Goal: Answer question/provide support: Share knowledge or assist other users

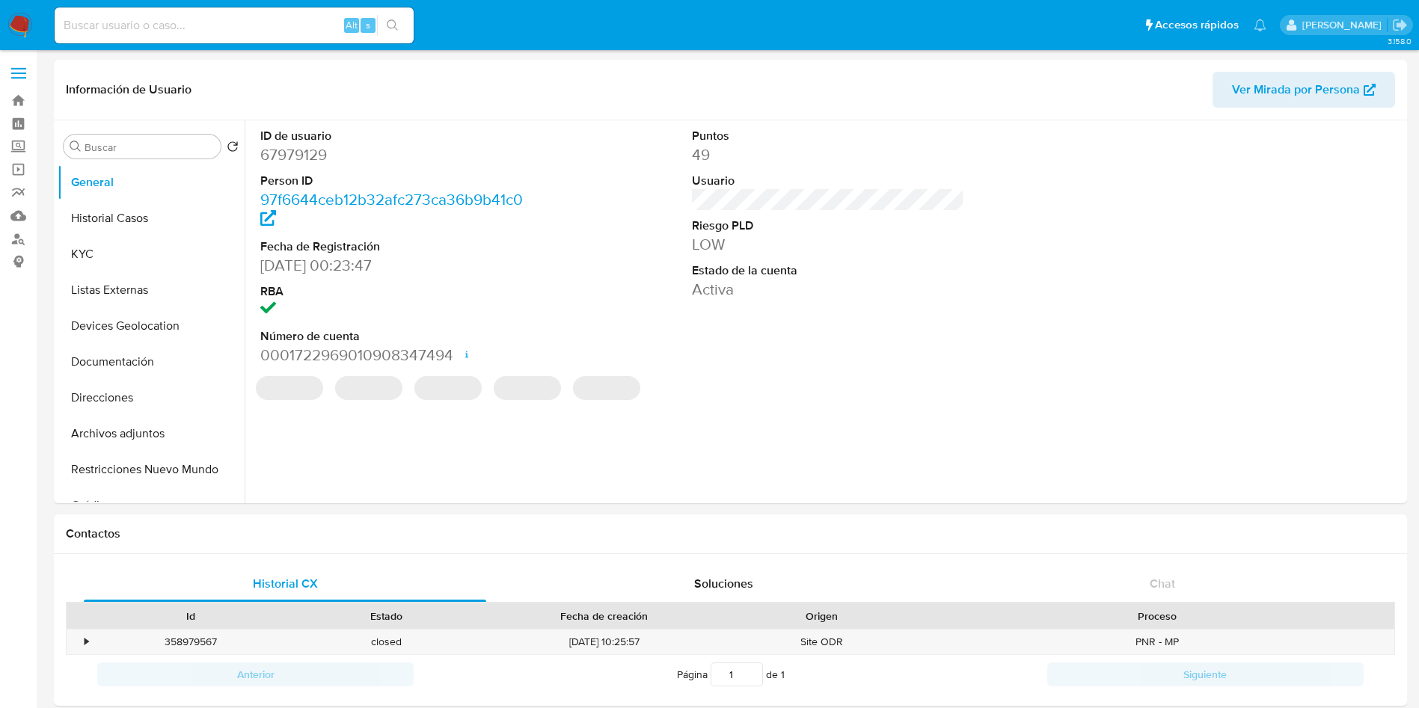
select select "10"
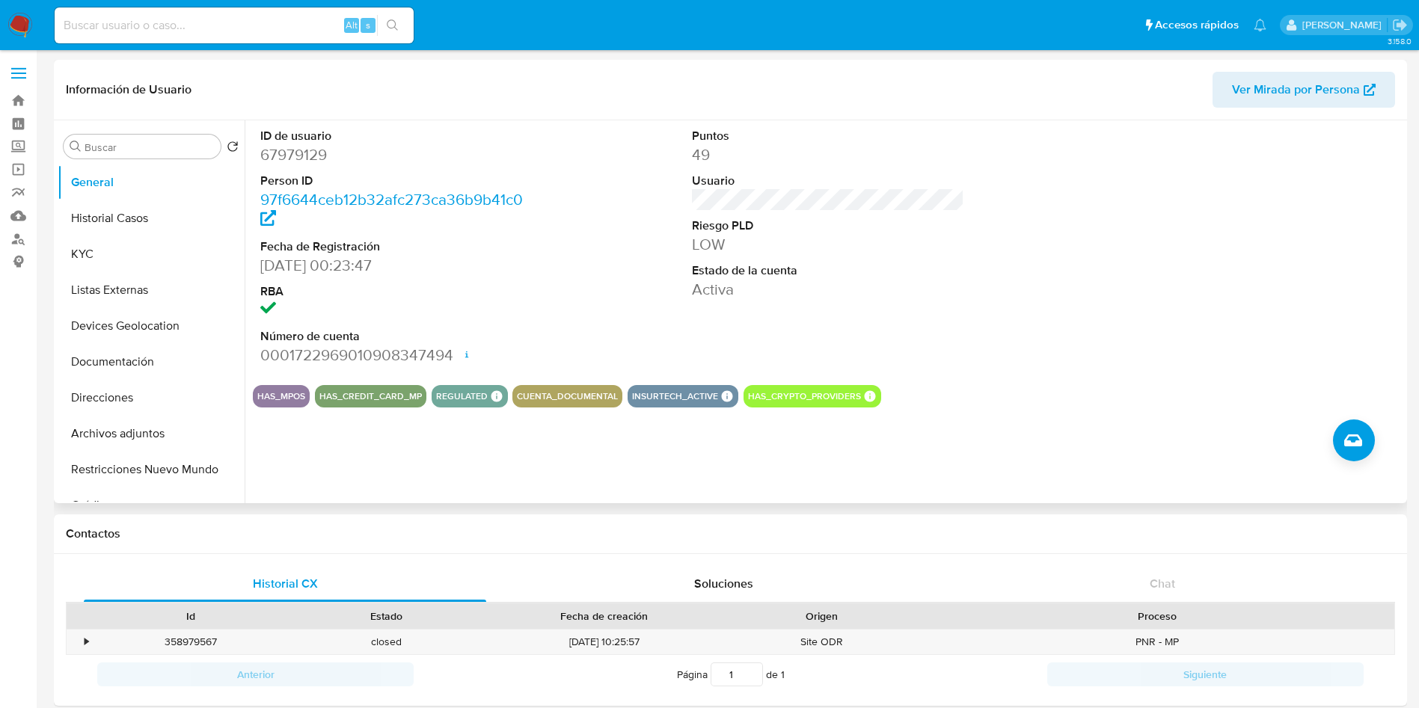
drag, startPoint x: 1138, startPoint y: 257, endPoint x: 1097, endPoint y: 236, distance: 46.2
click at [1139, 257] on div at bounding box center [1260, 246] width 288 height 253
click at [22, 23] on img at bounding box center [19, 25] width 25 height 25
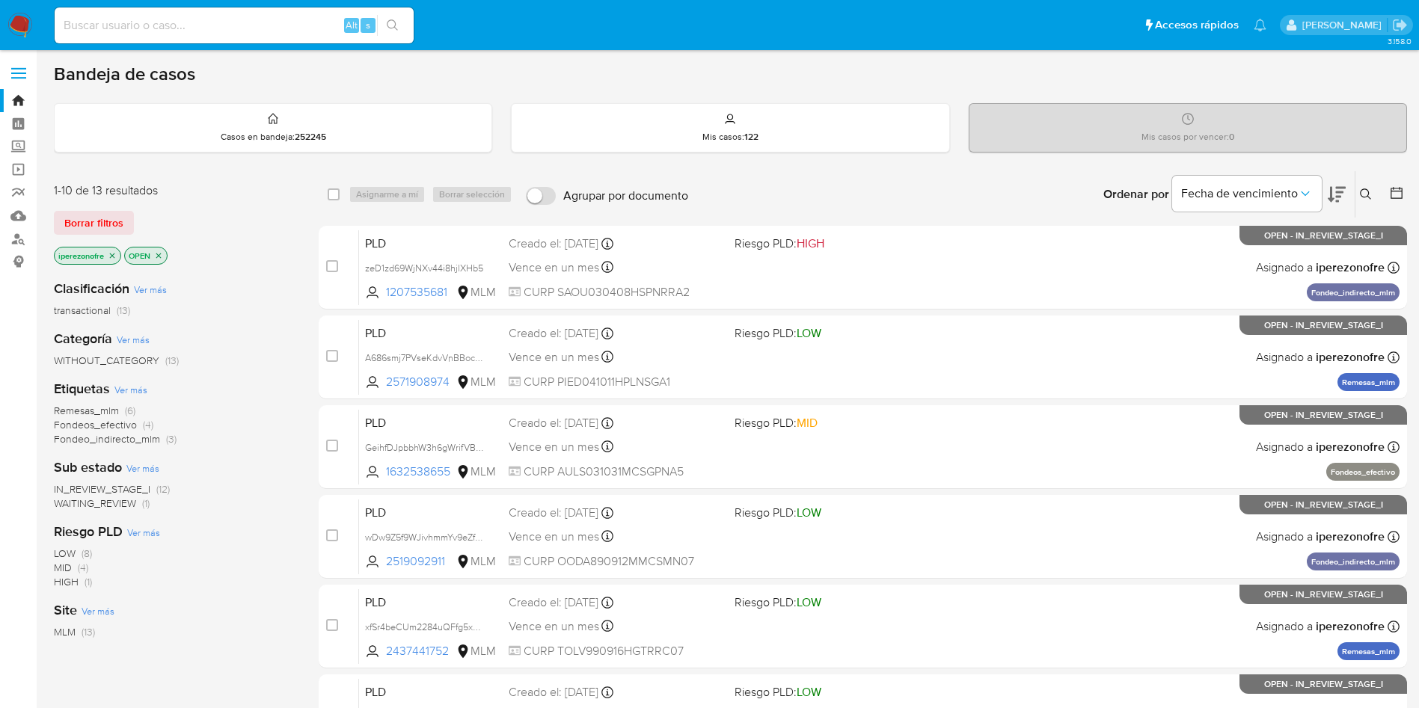
click at [1363, 198] on icon at bounding box center [1366, 194] width 12 height 12
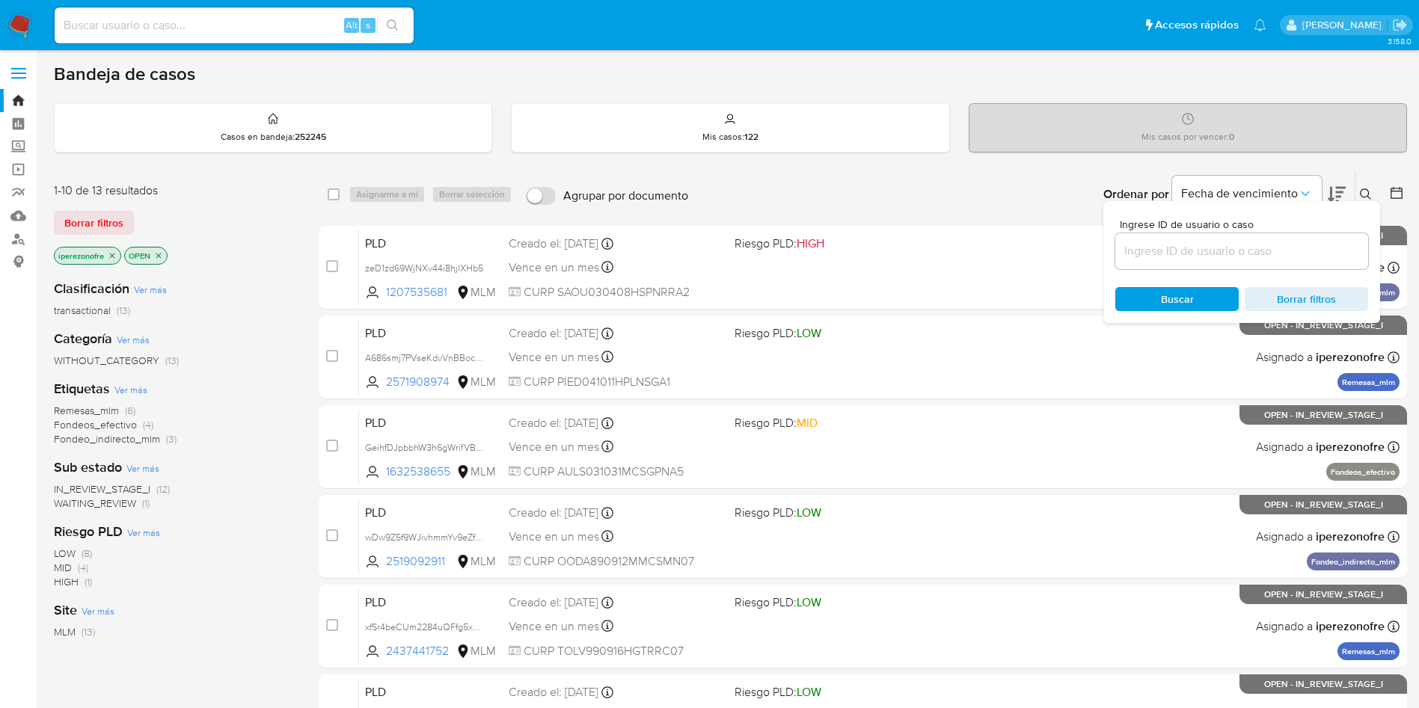
click at [1203, 247] on input at bounding box center [1241, 251] width 253 height 19
type input "43249815"
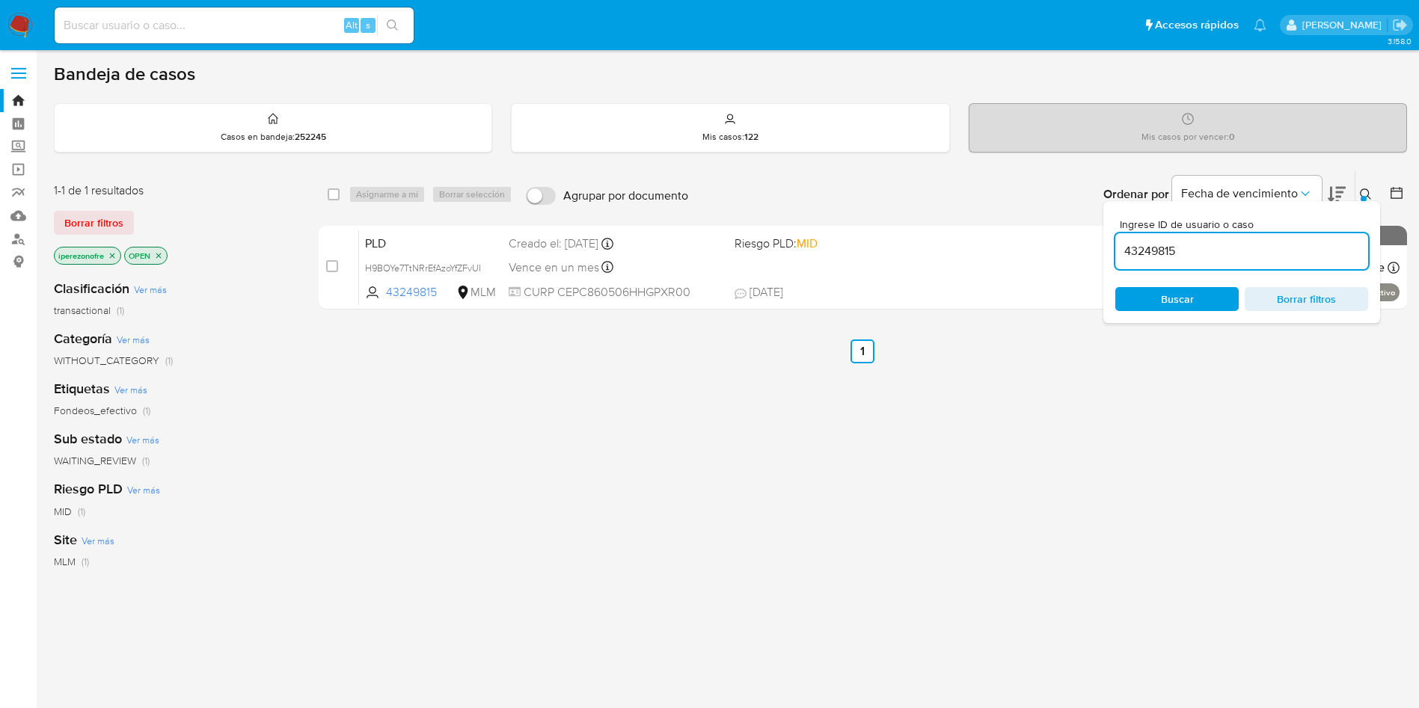
click at [1190, 304] on span "Buscar" at bounding box center [1177, 299] width 33 height 24
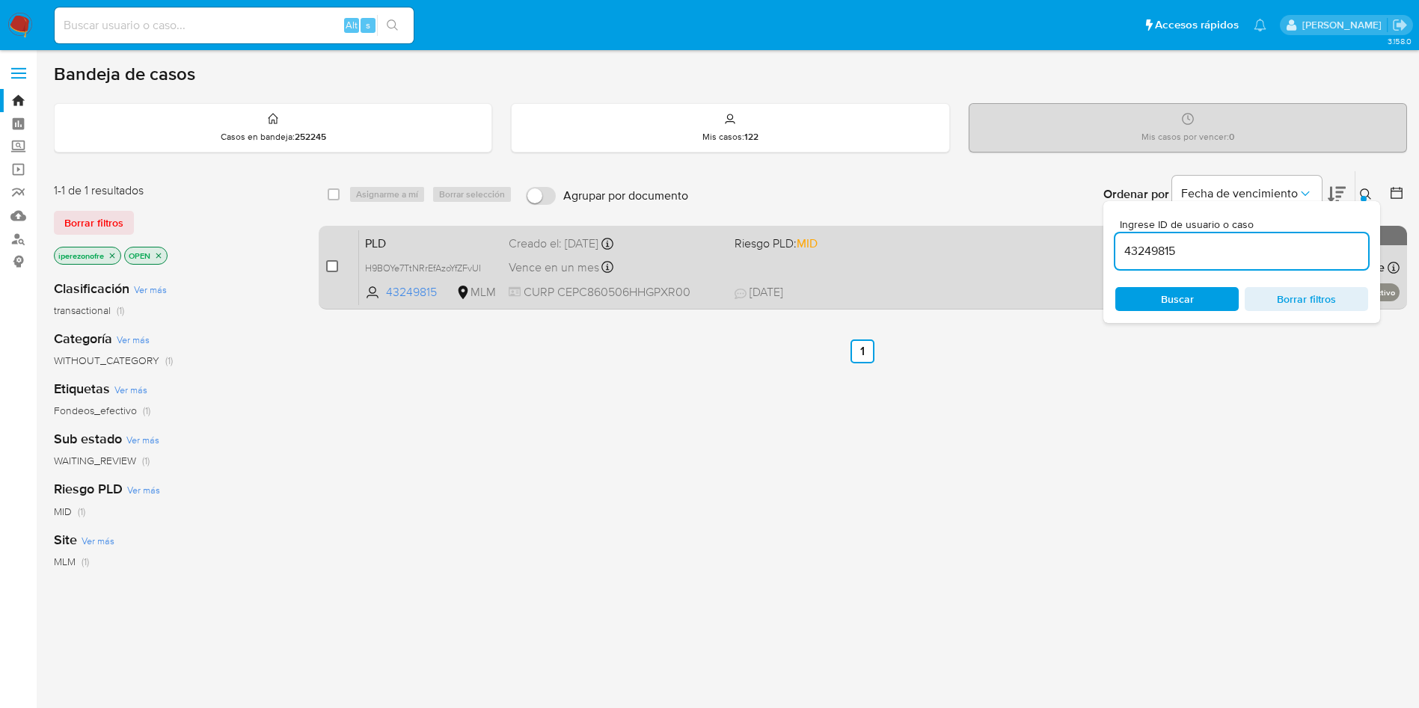
click at [328, 270] on input "checkbox" at bounding box center [332, 266] width 12 height 12
checkbox input "true"
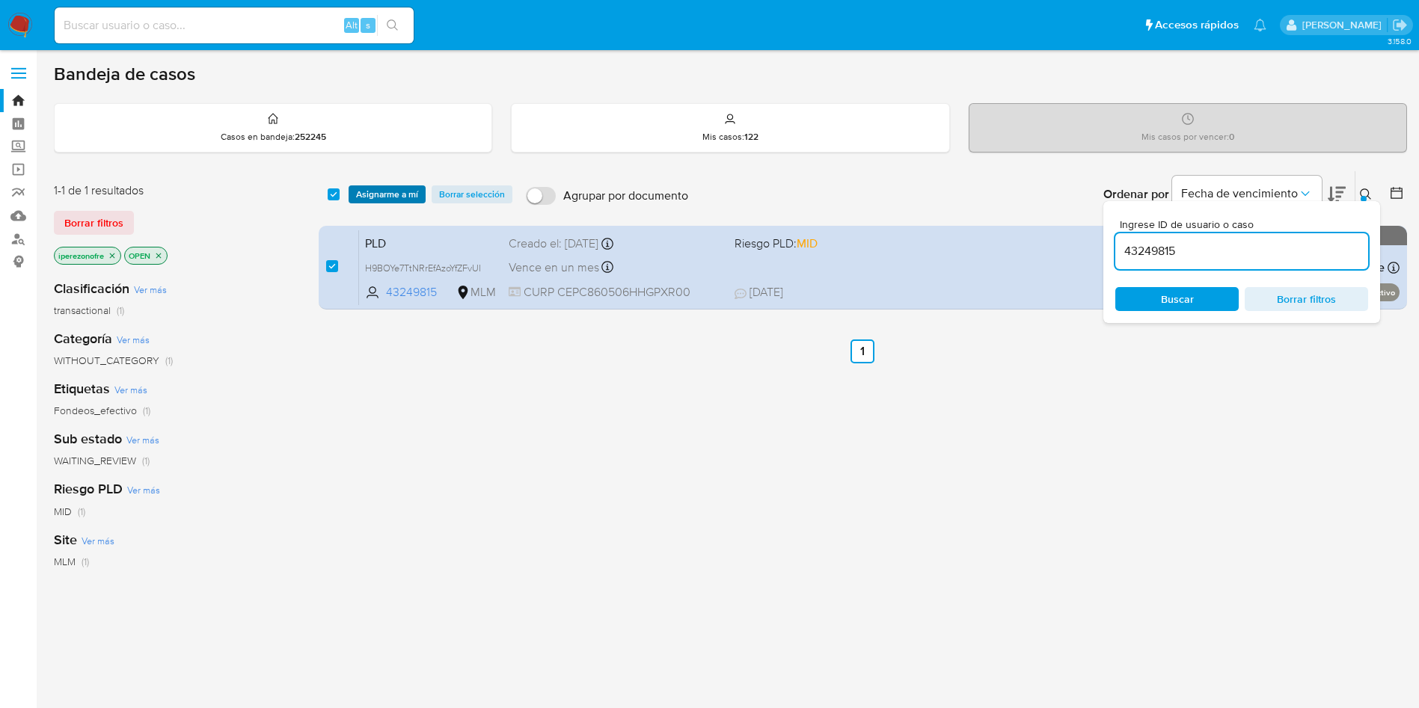
click at [373, 194] on span "Asignarme a mí" at bounding box center [387, 194] width 62 height 15
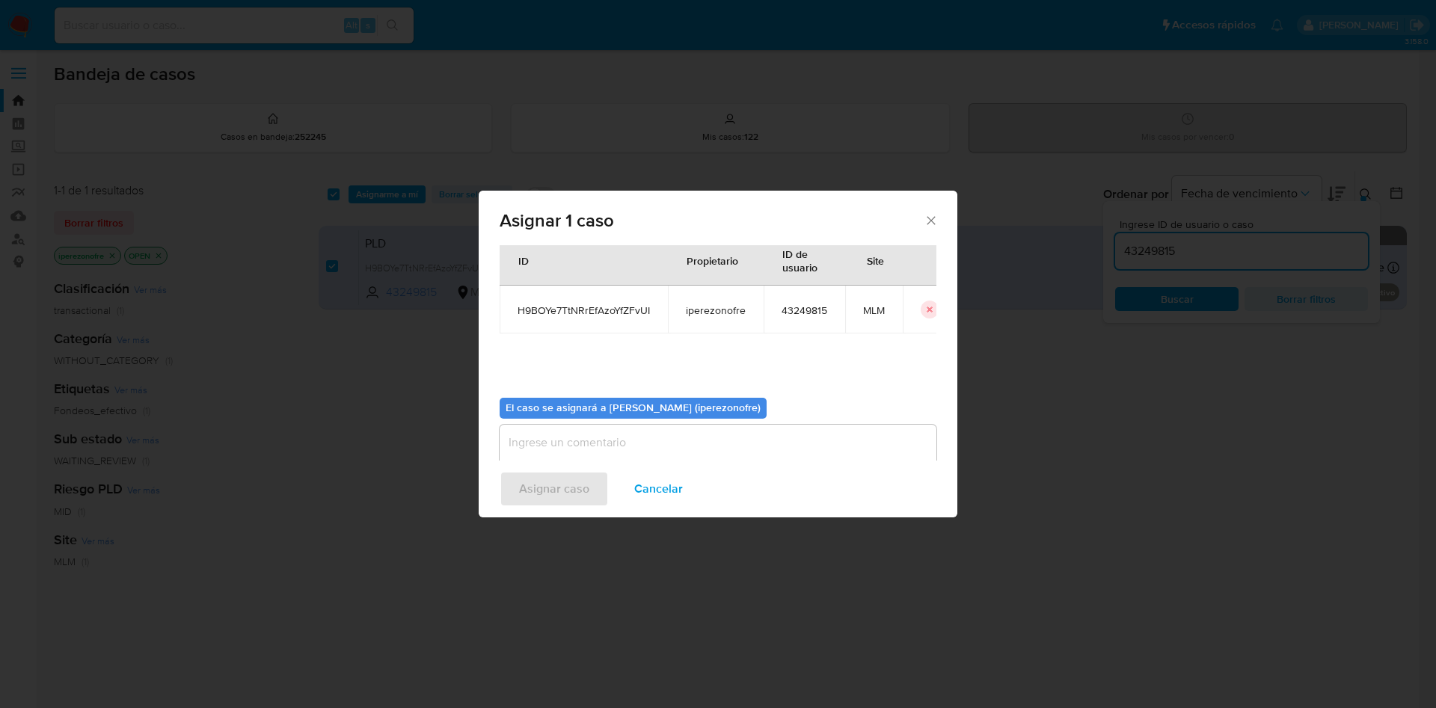
scroll to position [78, 0]
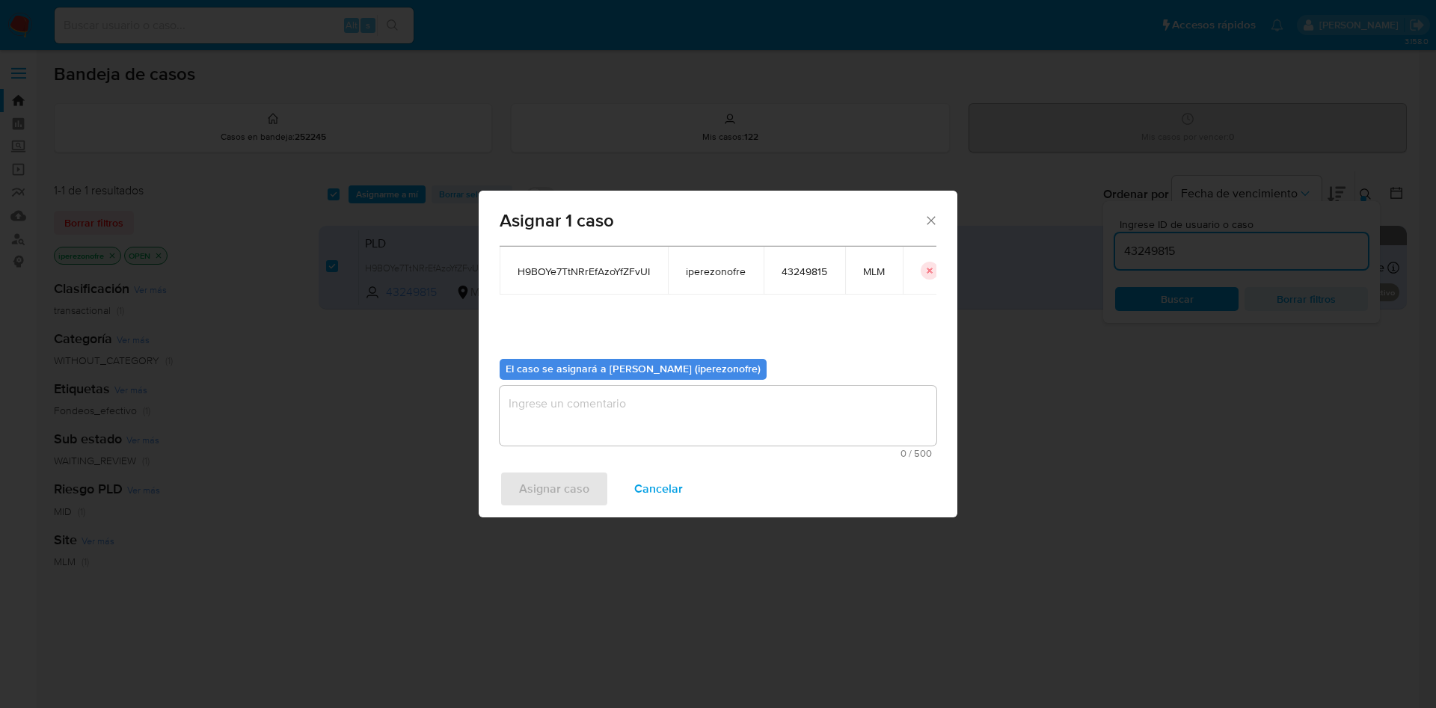
click at [760, 421] on textarea "assign-modal" at bounding box center [718, 416] width 437 height 60
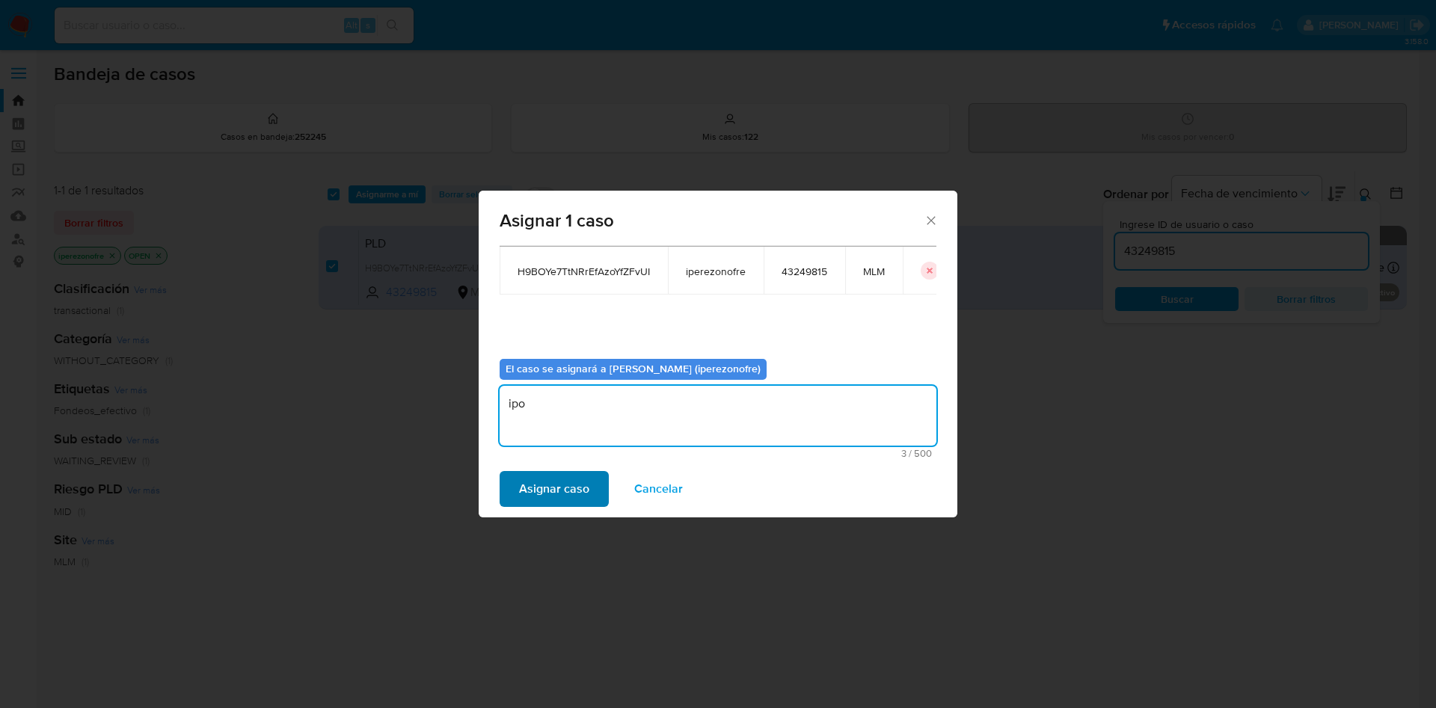
type textarea "ipo"
click at [557, 494] on span "Asignar caso" at bounding box center [554, 489] width 70 height 33
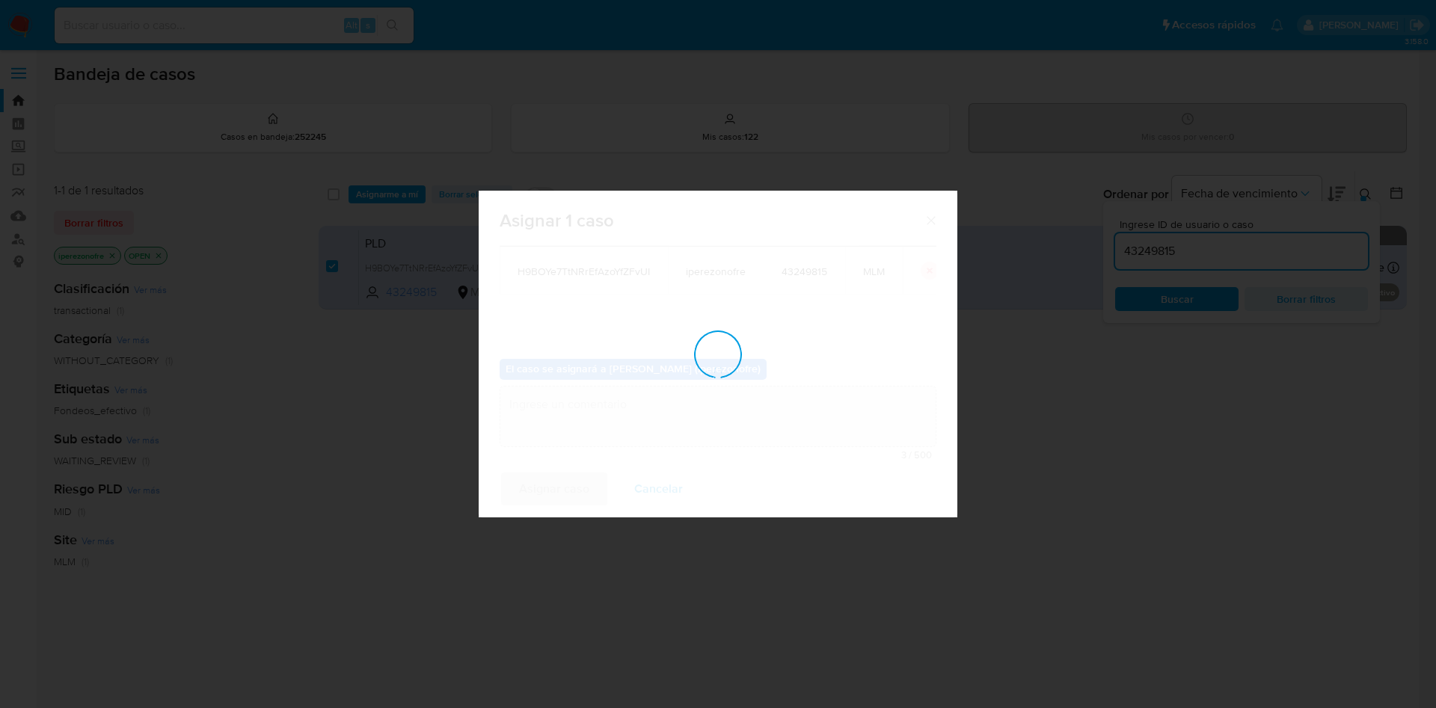
checkbox input "false"
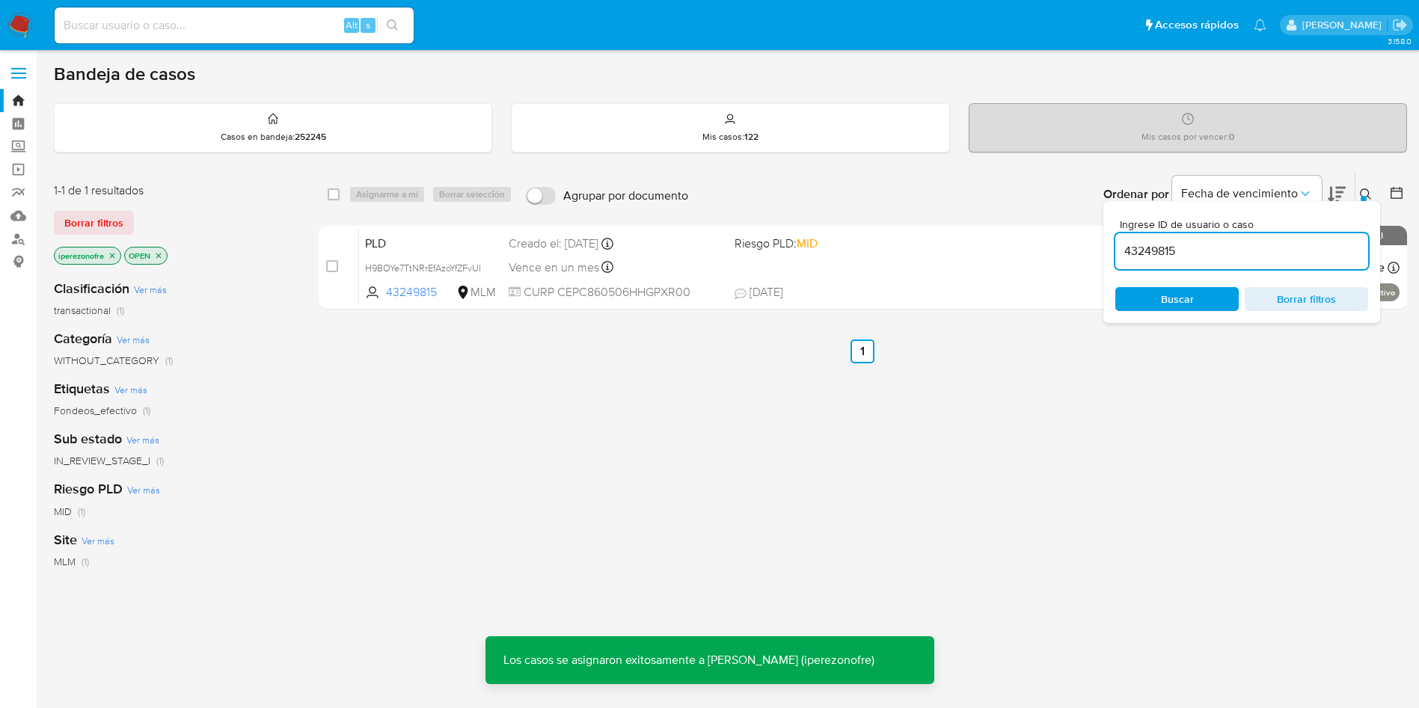
click at [588, 281] on div "PLD H9BOYe7TtNRrEfAzoYfZFvUI 43249815 MLM Riesgo PLD: MID Creado el: 12/08/2025…" at bounding box center [879, 268] width 1040 height 76
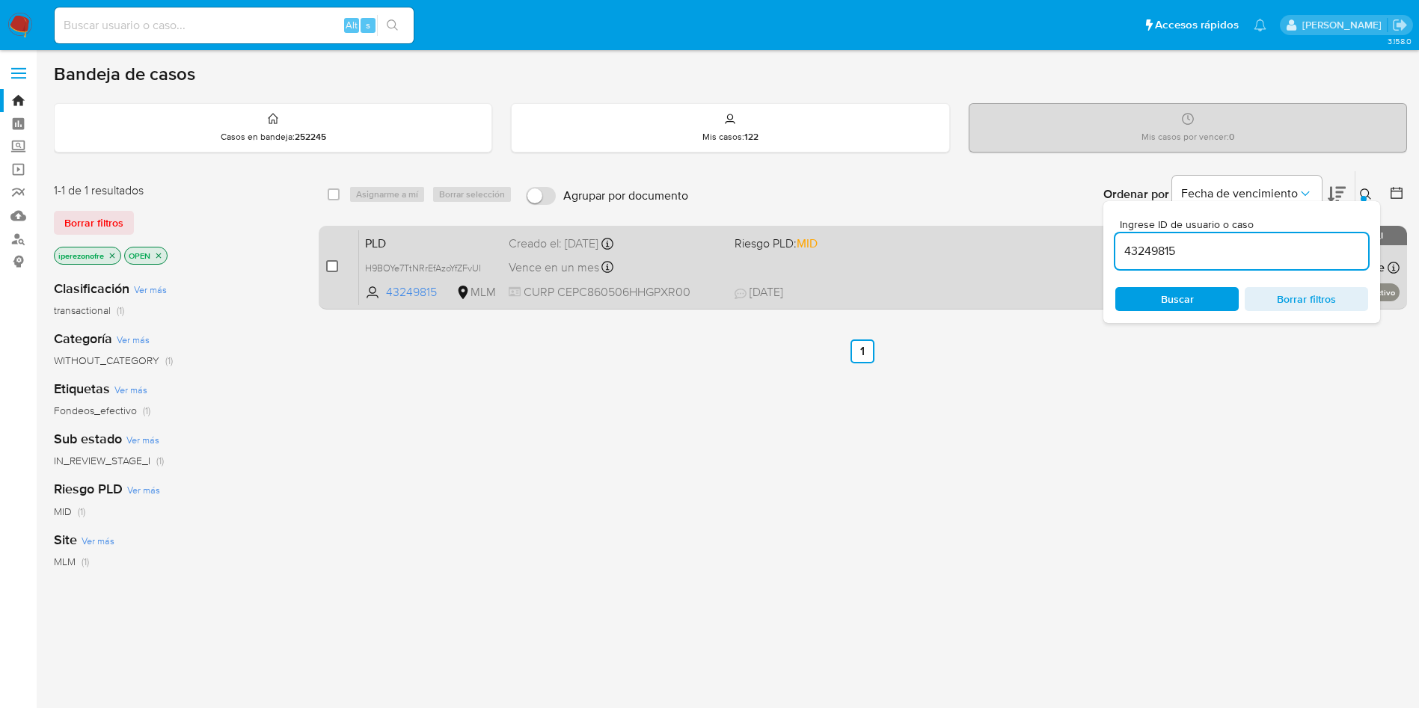
click at [327, 268] on input "checkbox" at bounding box center [332, 266] width 12 height 12
checkbox input "true"
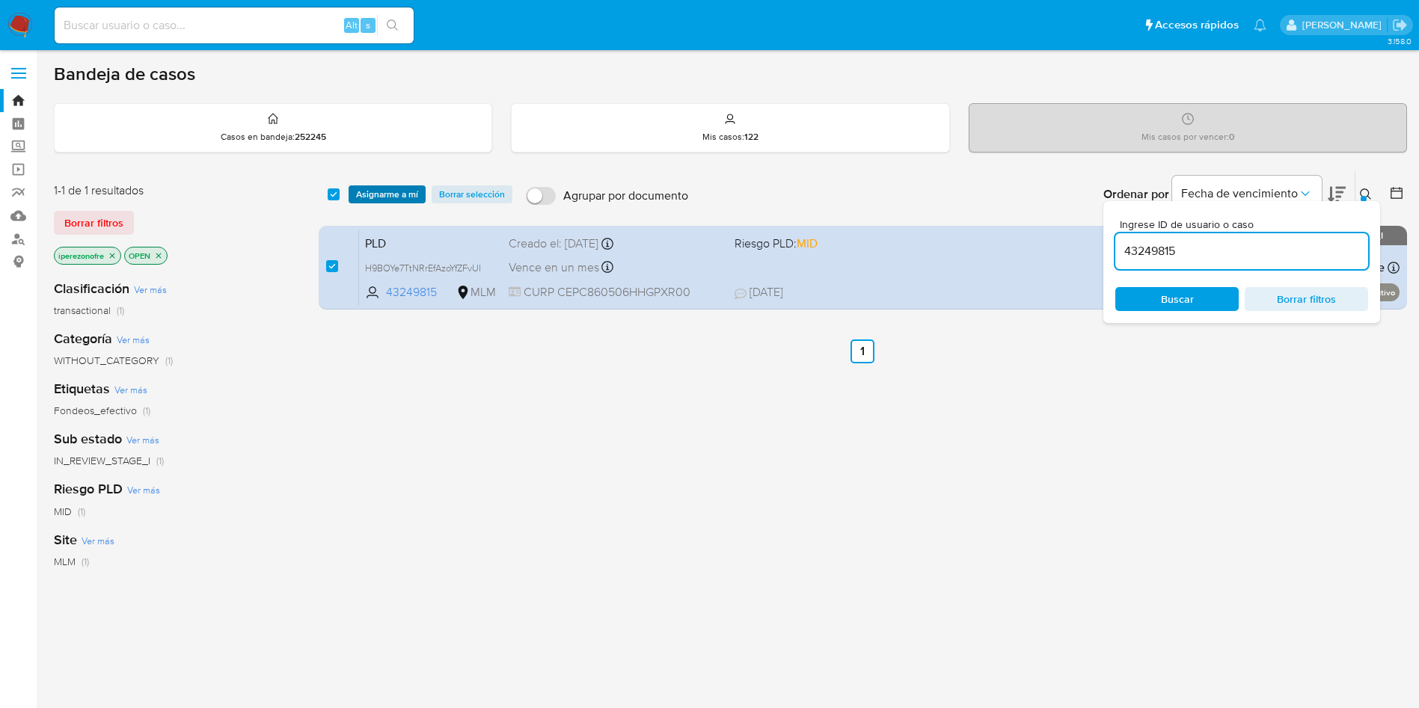
click at [394, 187] on span "Asignarme a mí" at bounding box center [387, 194] width 62 height 15
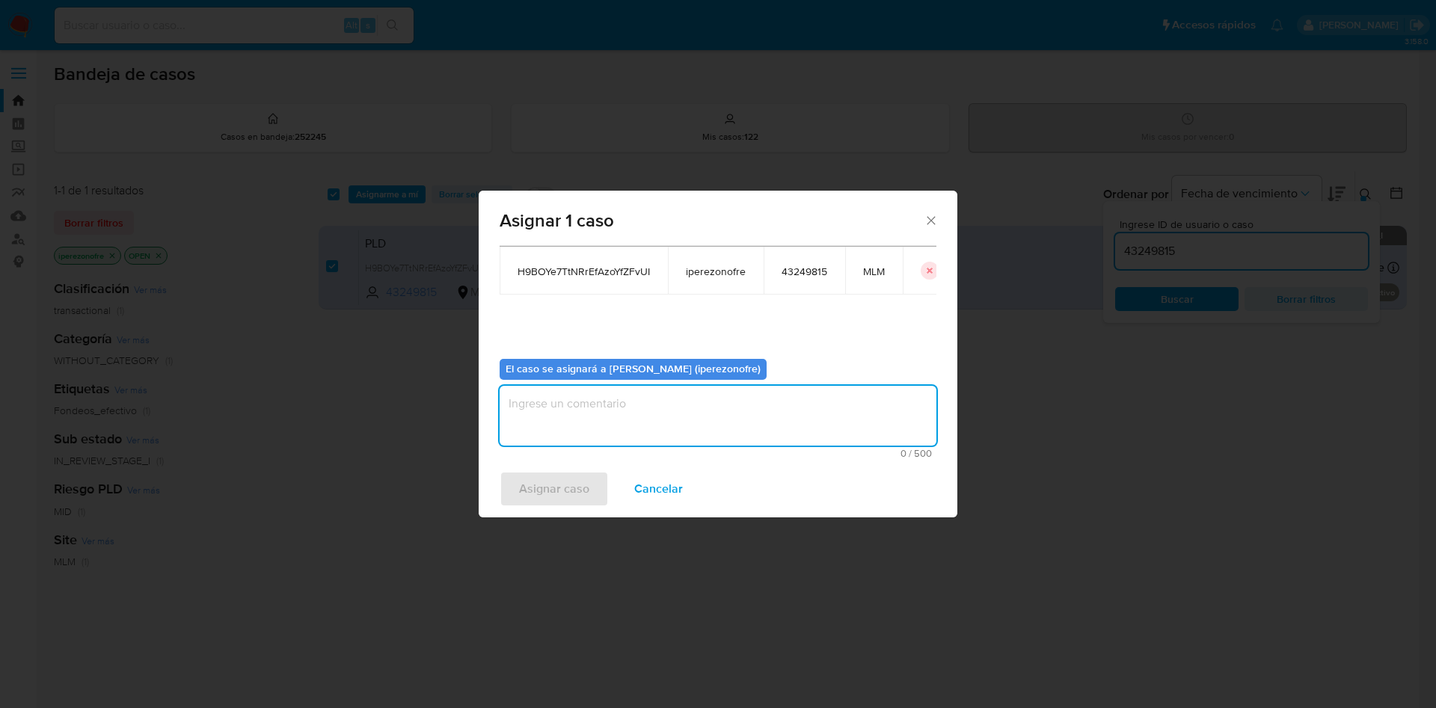
click at [728, 398] on textarea "assign-modal" at bounding box center [718, 416] width 437 height 60
type textarea "ipo"
click at [561, 473] on span "Asignar caso" at bounding box center [554, 489] width 70 height 33
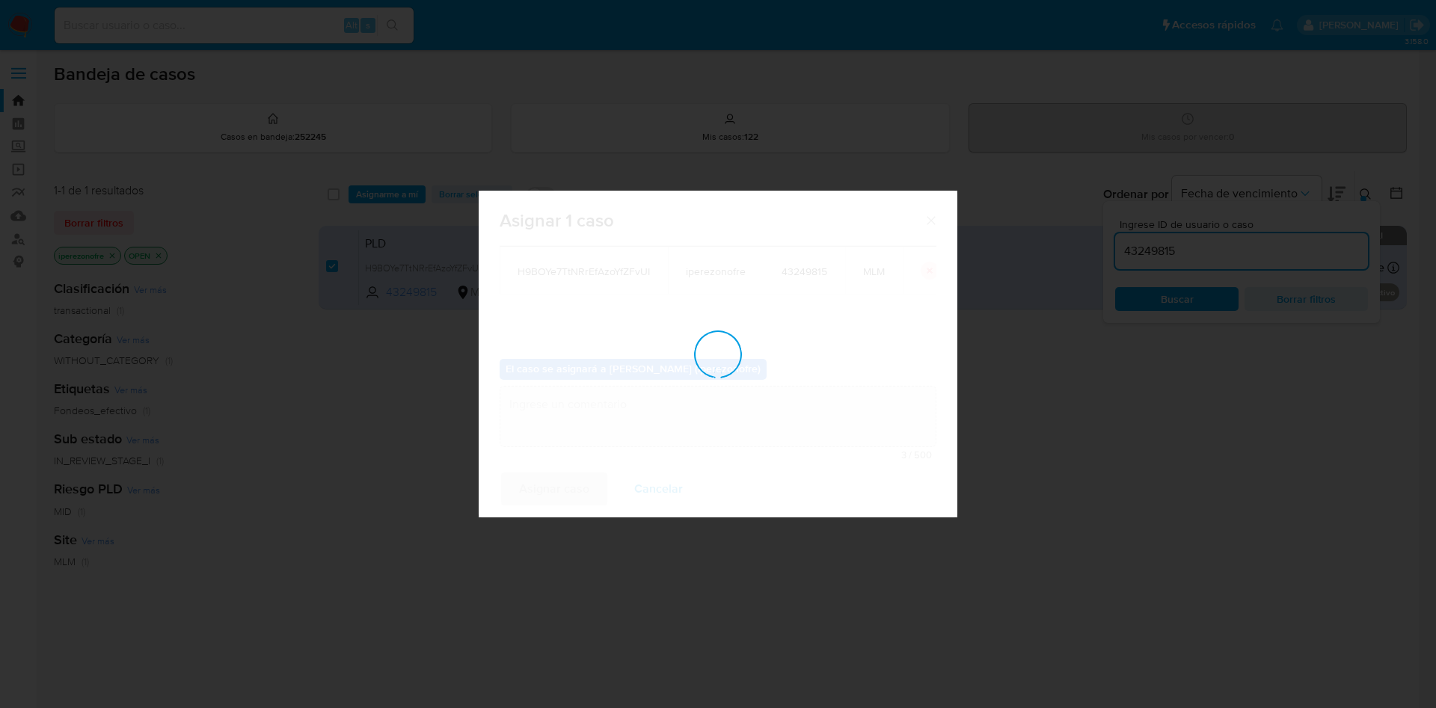
checkbox input "false"
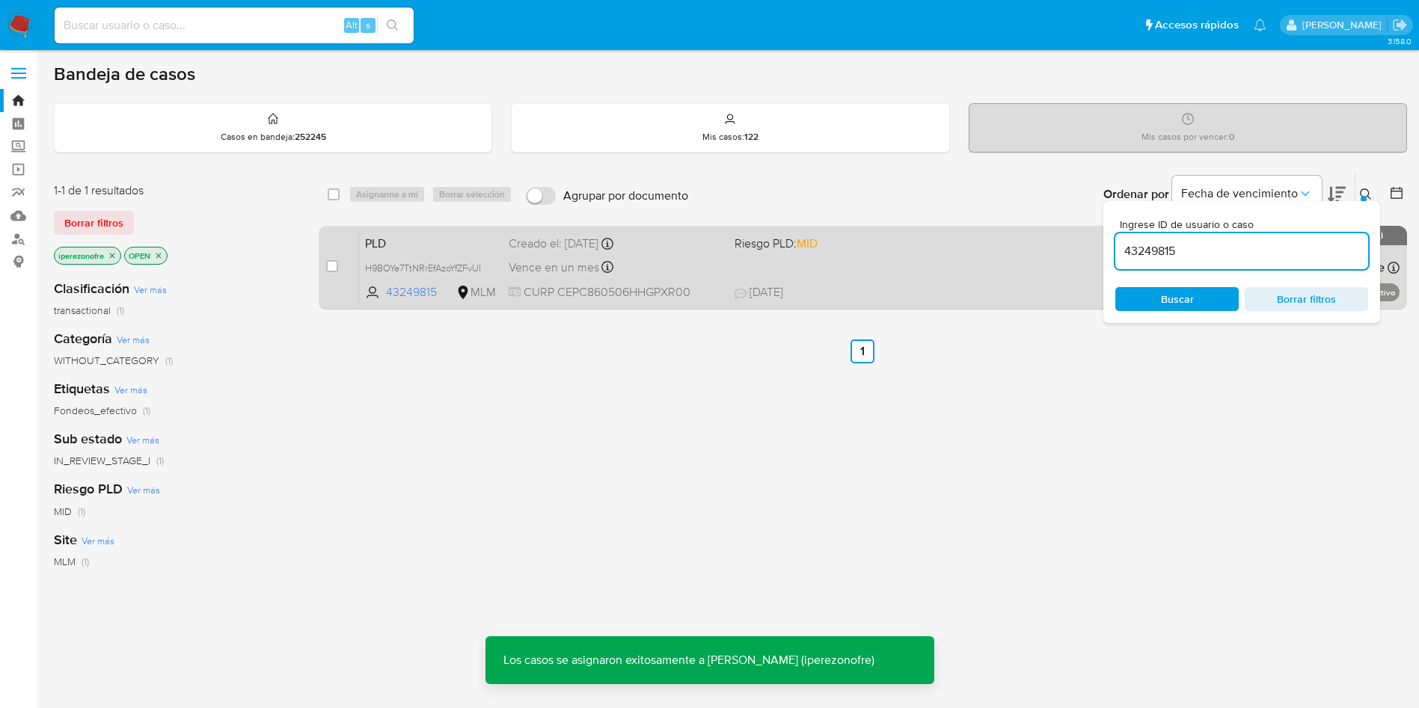
click at [719, 272] on div "Vence en un mes Vence el 11/10/2025 02:07:45" at bounding box center [616, 267] width 214 height 20
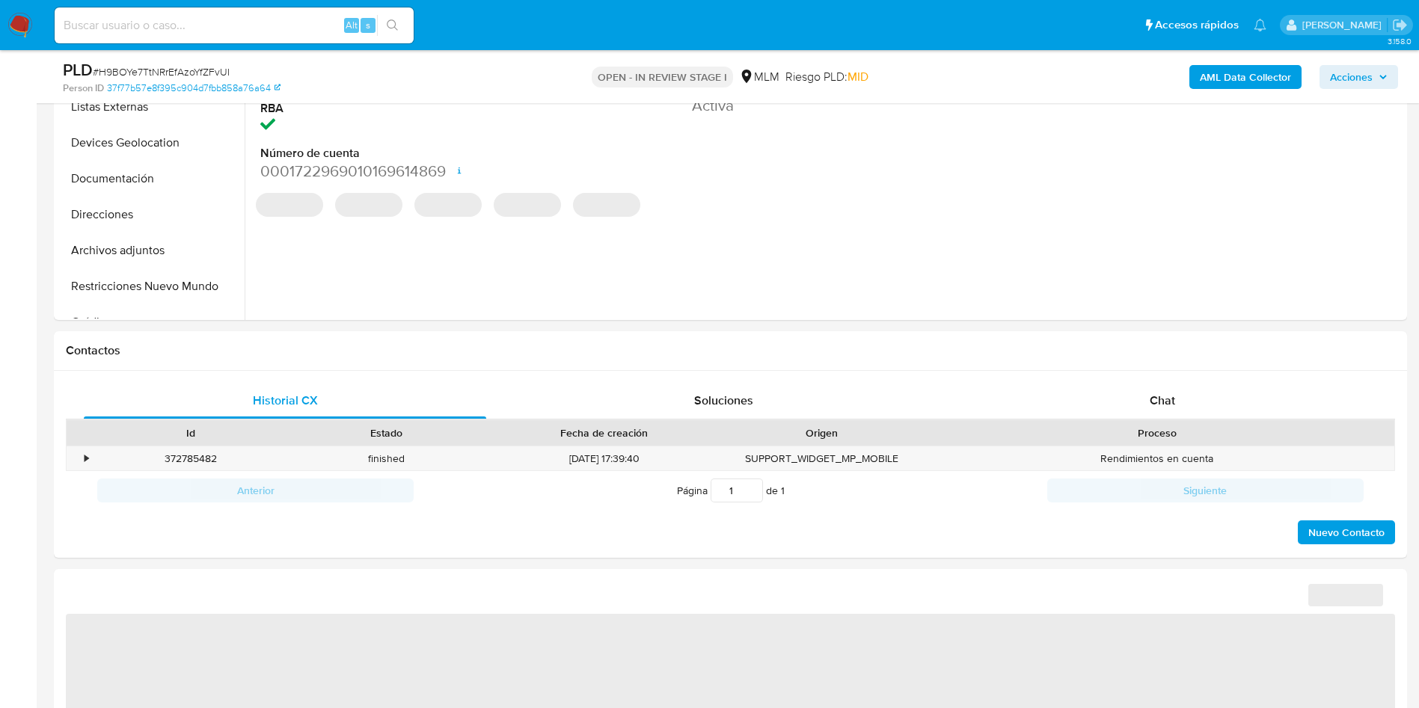
select select "10"
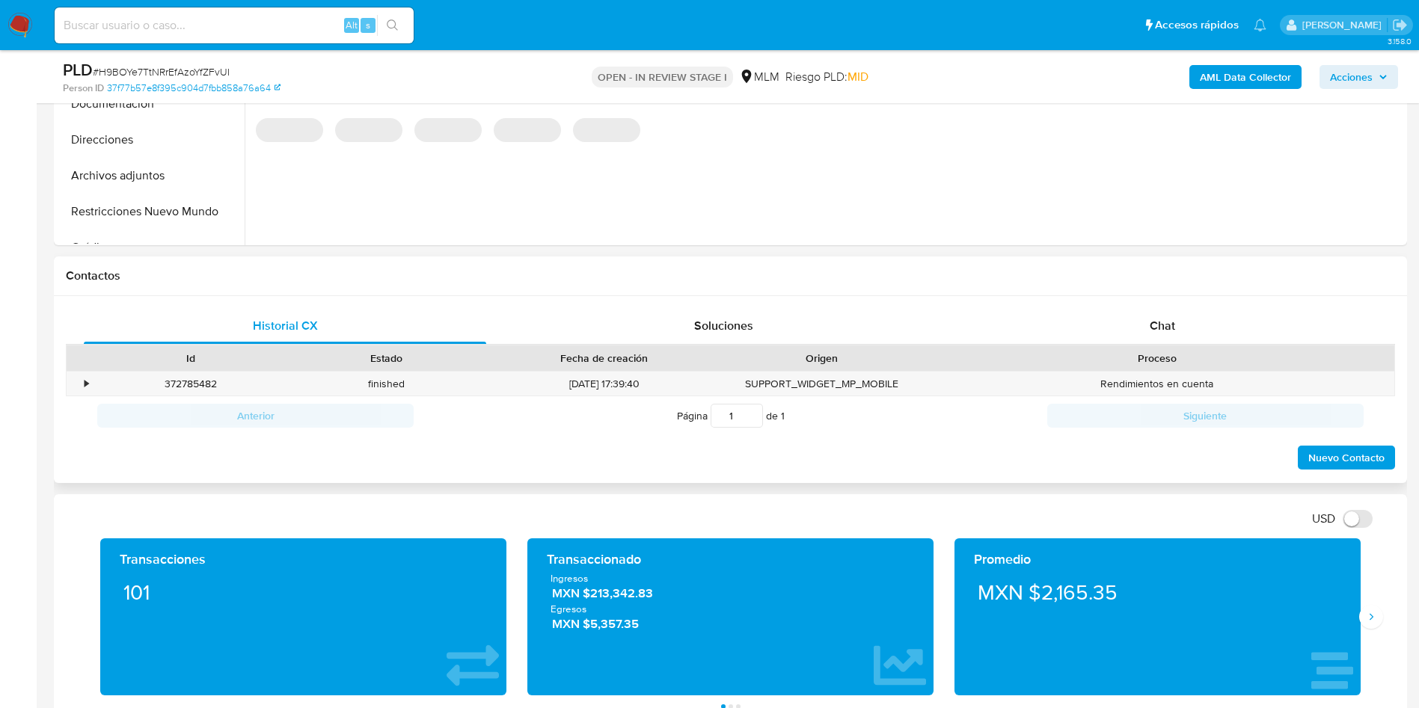
scroll to position [561, 0]
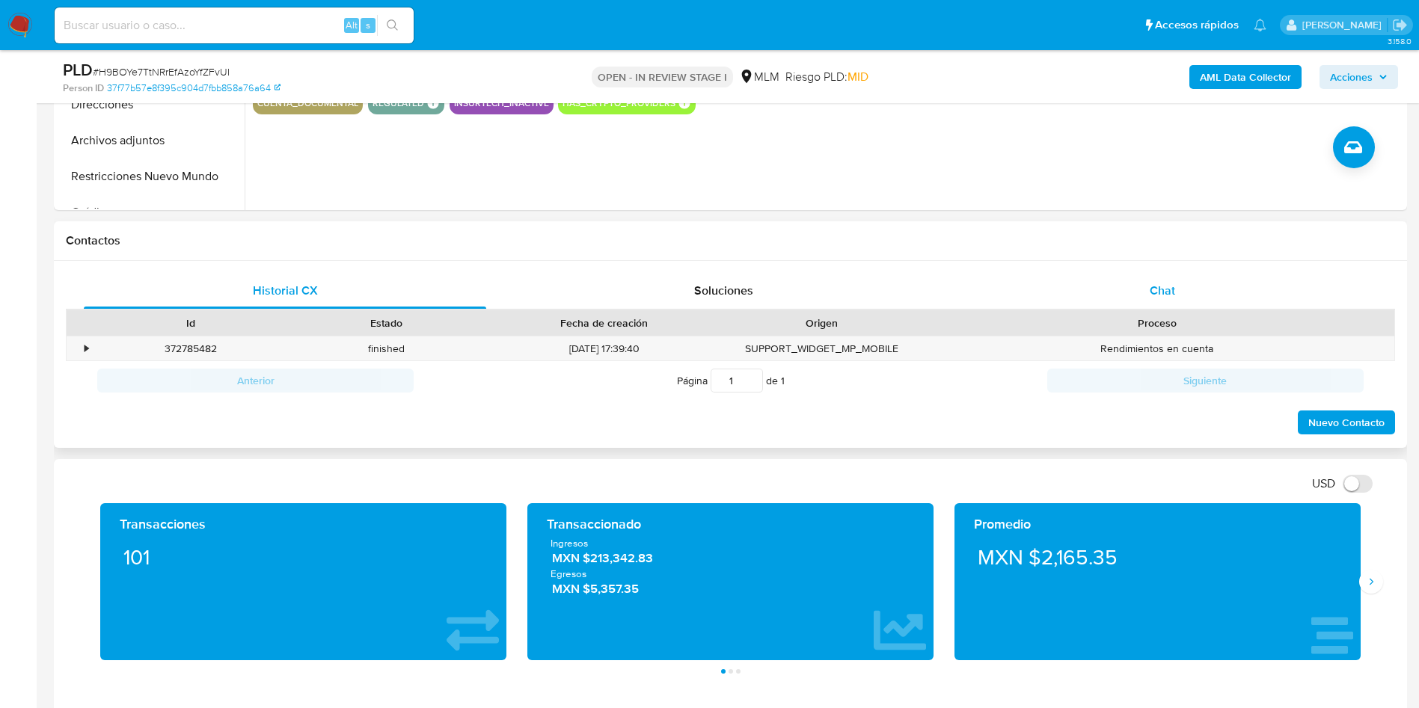
click at [1164, 301] on div "Chat" at bounding box center [1162, 291] width 402 height 36
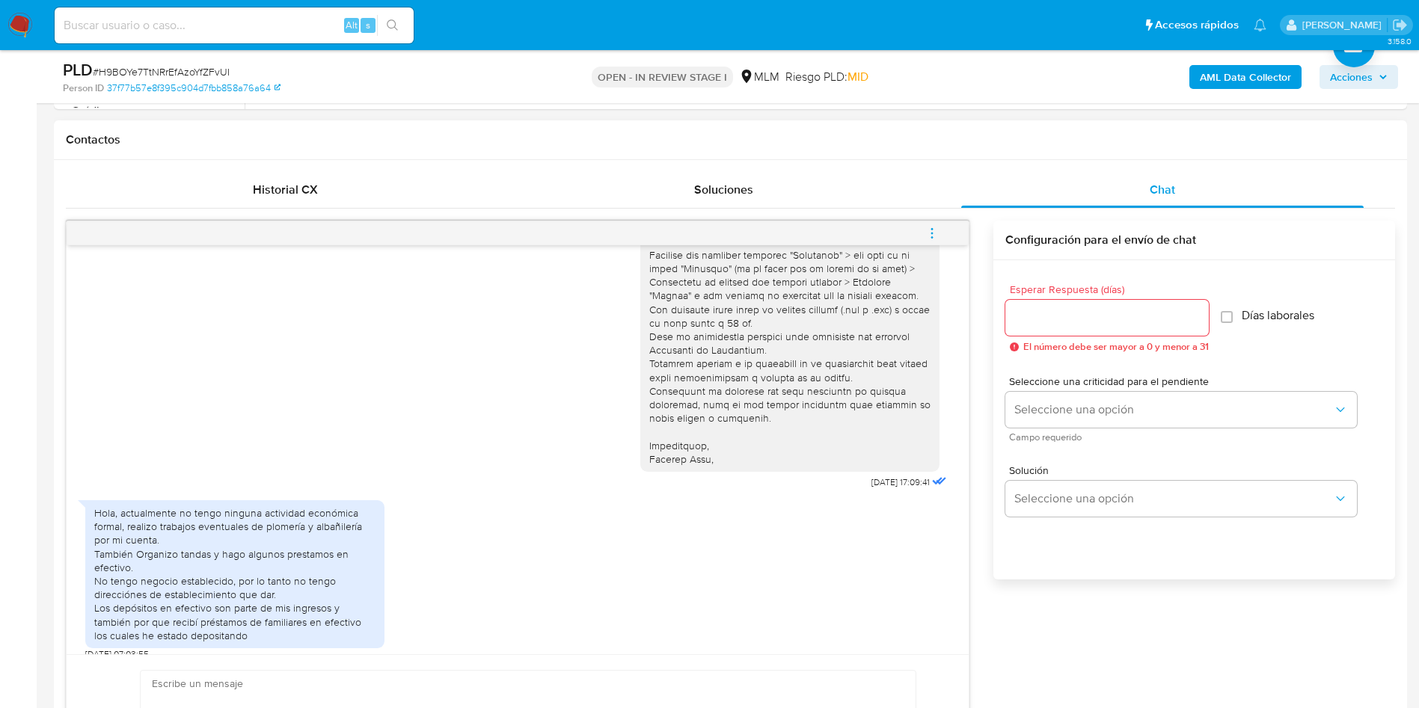
scroll to position [1234, 0]
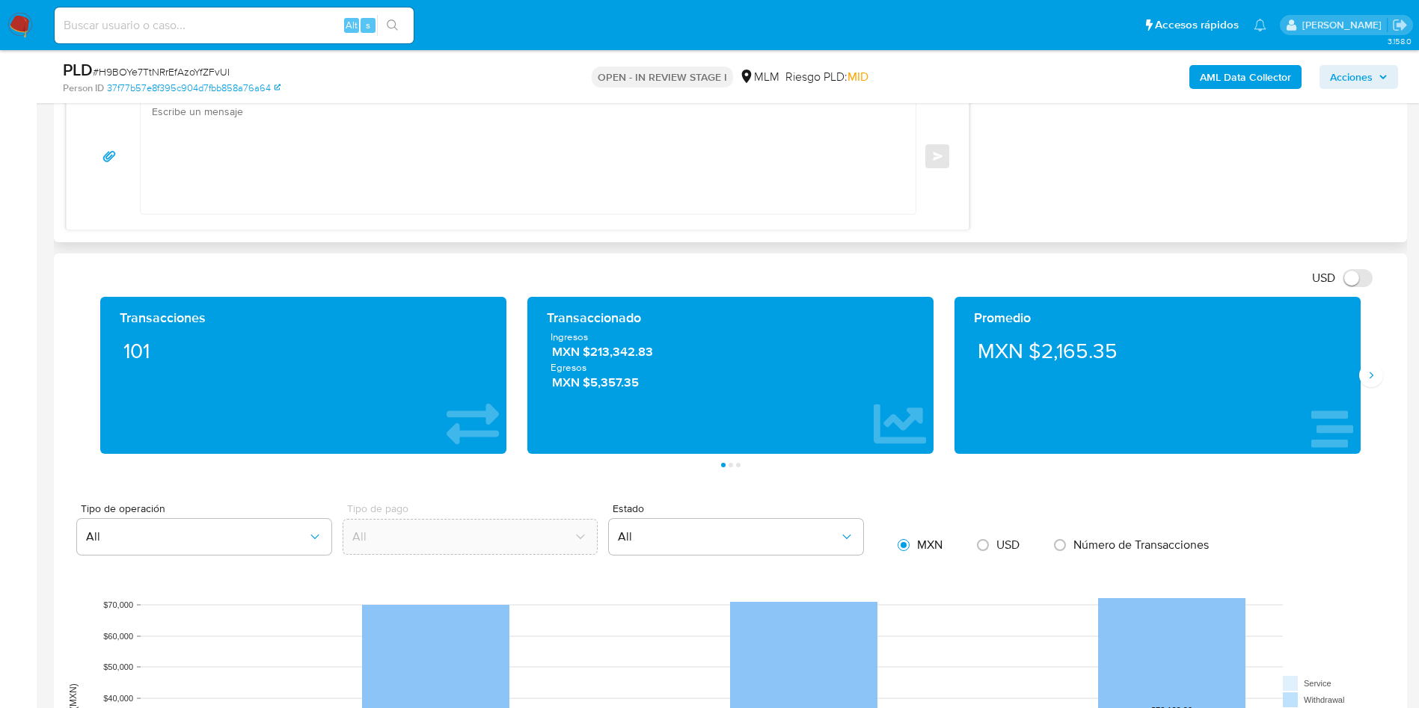
click at [279, 149] on textarea at bounding box center [524, 156] width 745 height 115
paste textarea "Agradecemos mucho tus respuestas. Para la institución es importante conocer a s…"
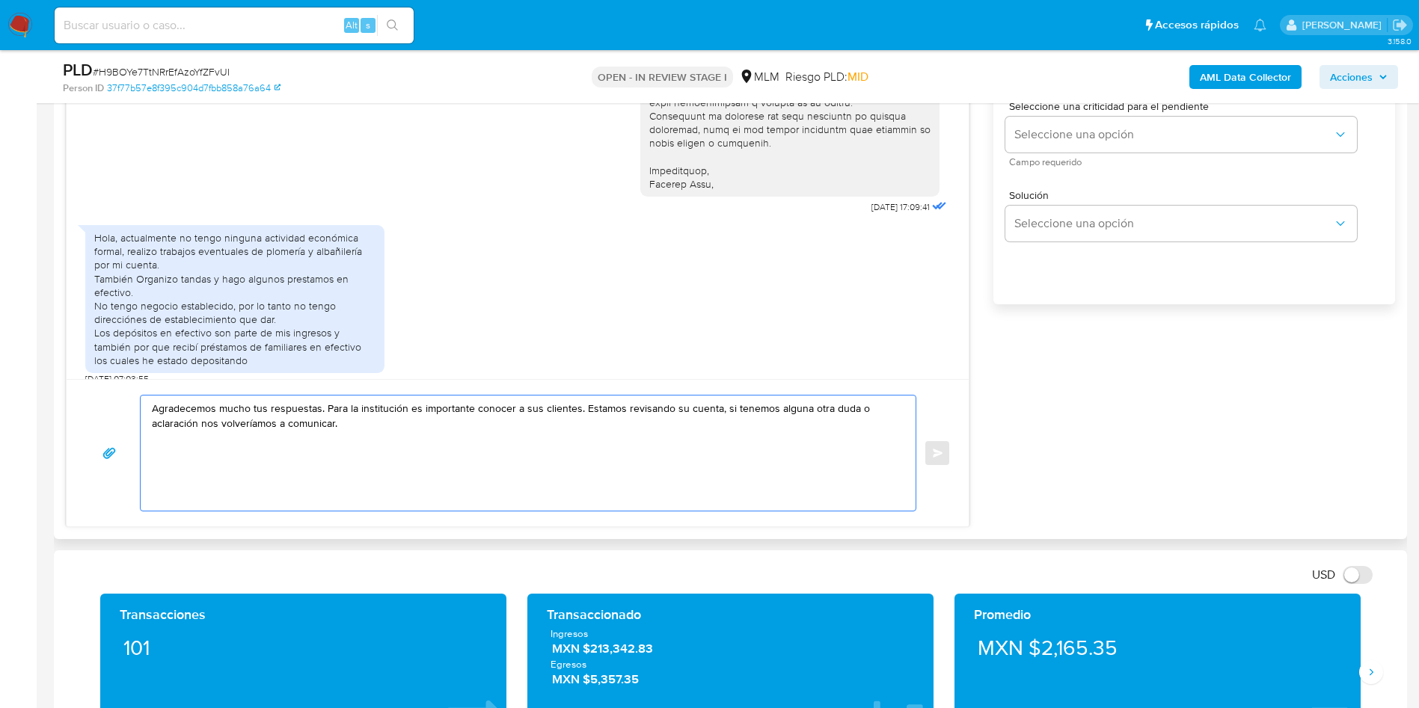
scroll to position [897, 0]
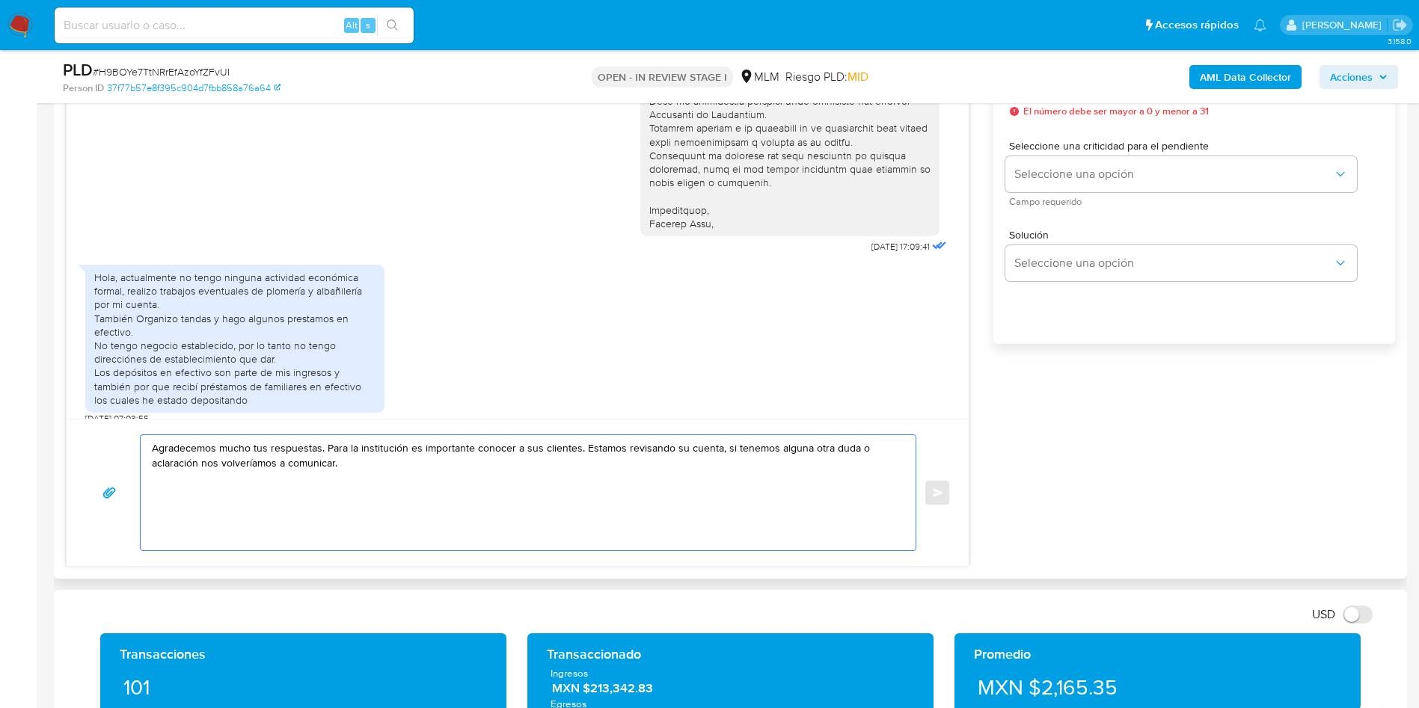
type textarea "Agradecemos mucho tus respuestas. Para la institución es importante conocer a s…"
click at [939, 497] on div "Agradecemos mucho tus respuestas. Para la institución es importante conocer a s…" at bounding box center [518, 492] width 866 height 117
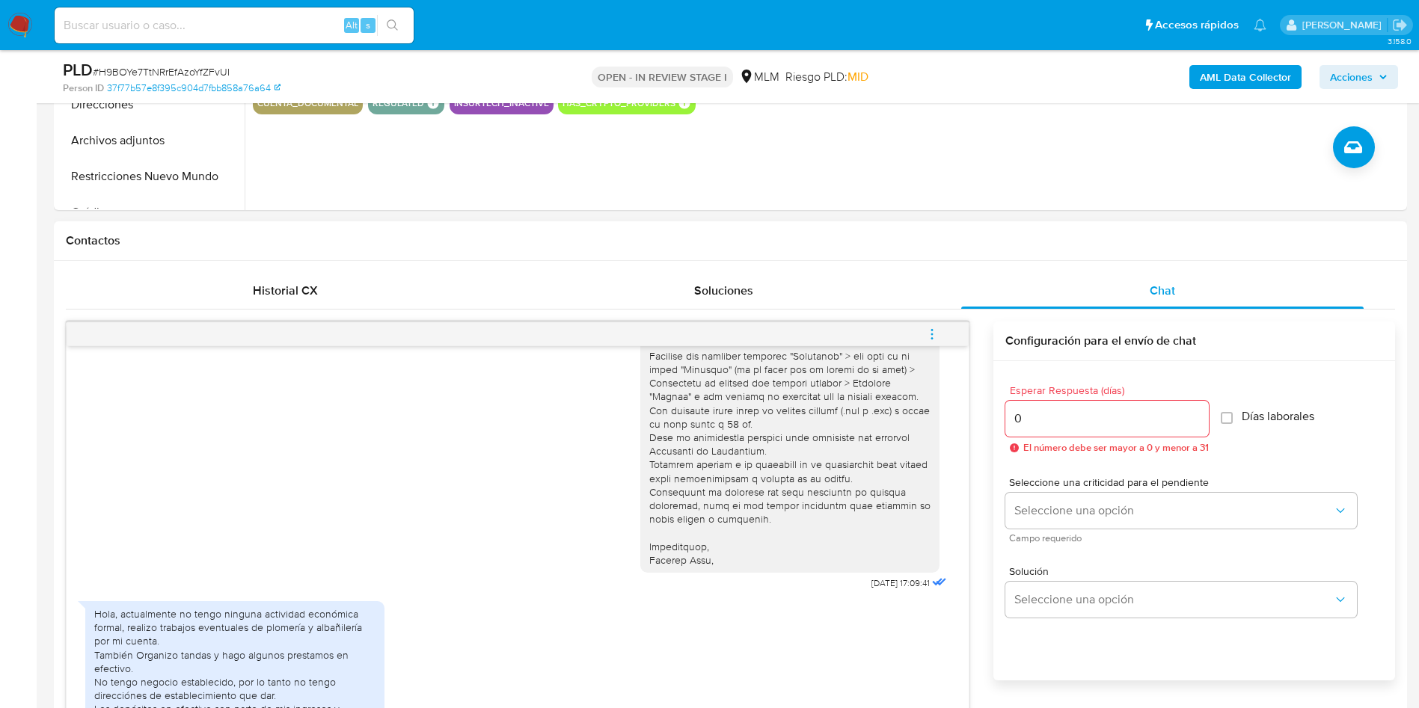
type input "0"
click at [1194, 422] on input "0" at bounding box center [1106, 418] width 203 height 19
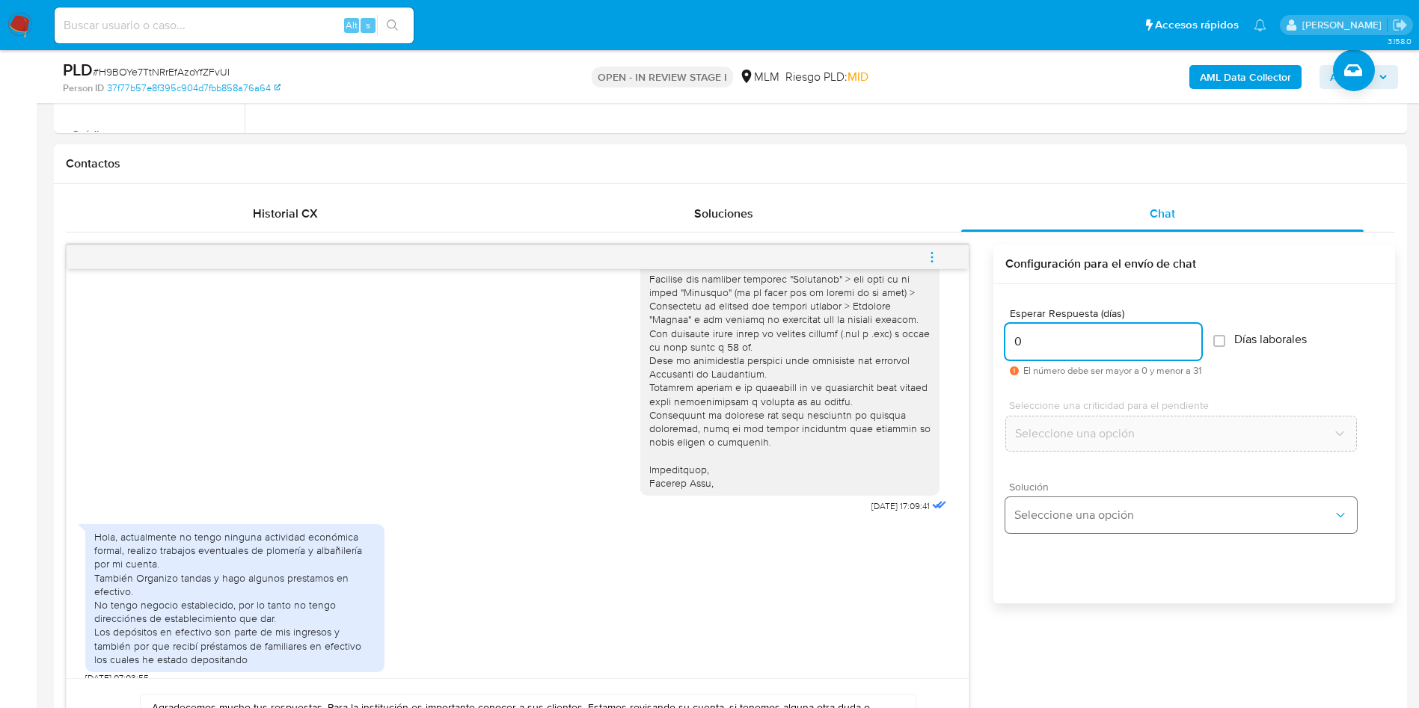
scroll to position [673, 0]
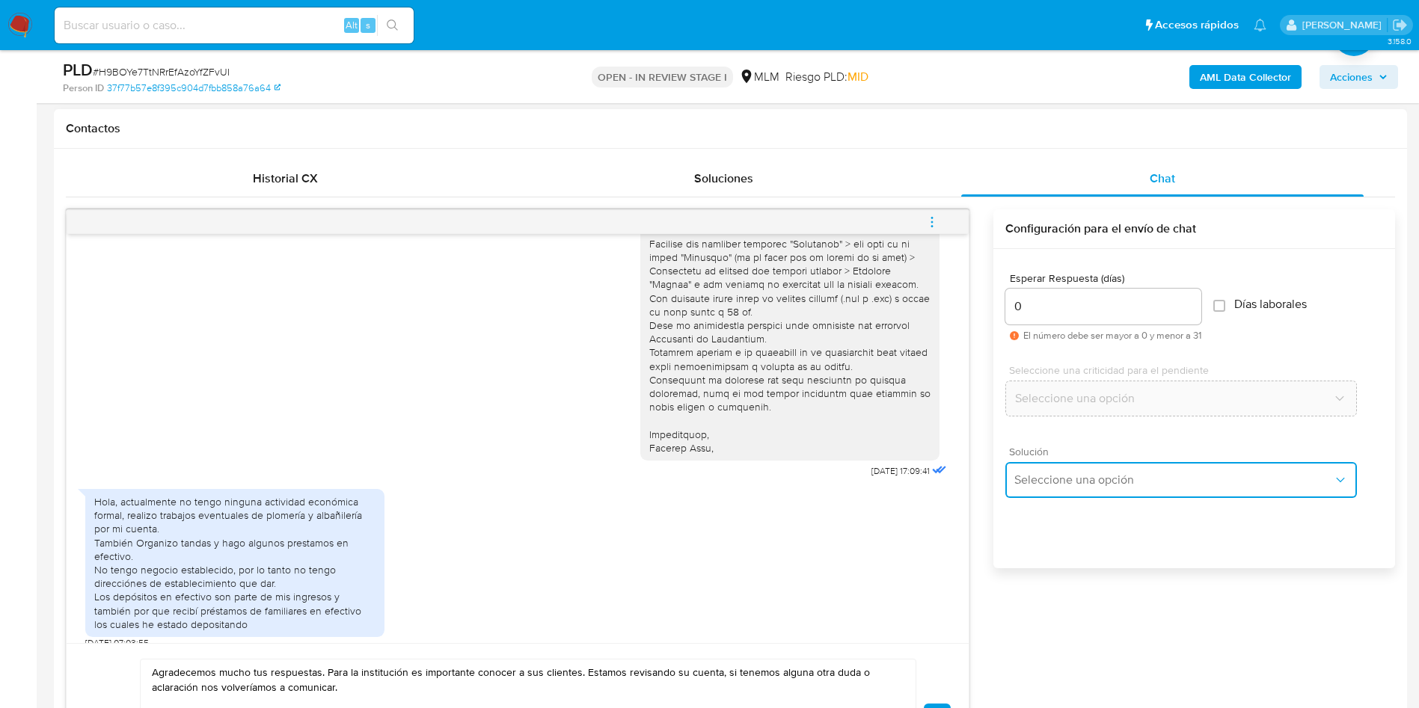
click at [1179, 473] on span "Seleccione una opción" at bounding box center [1173, 480] width 319 height 15
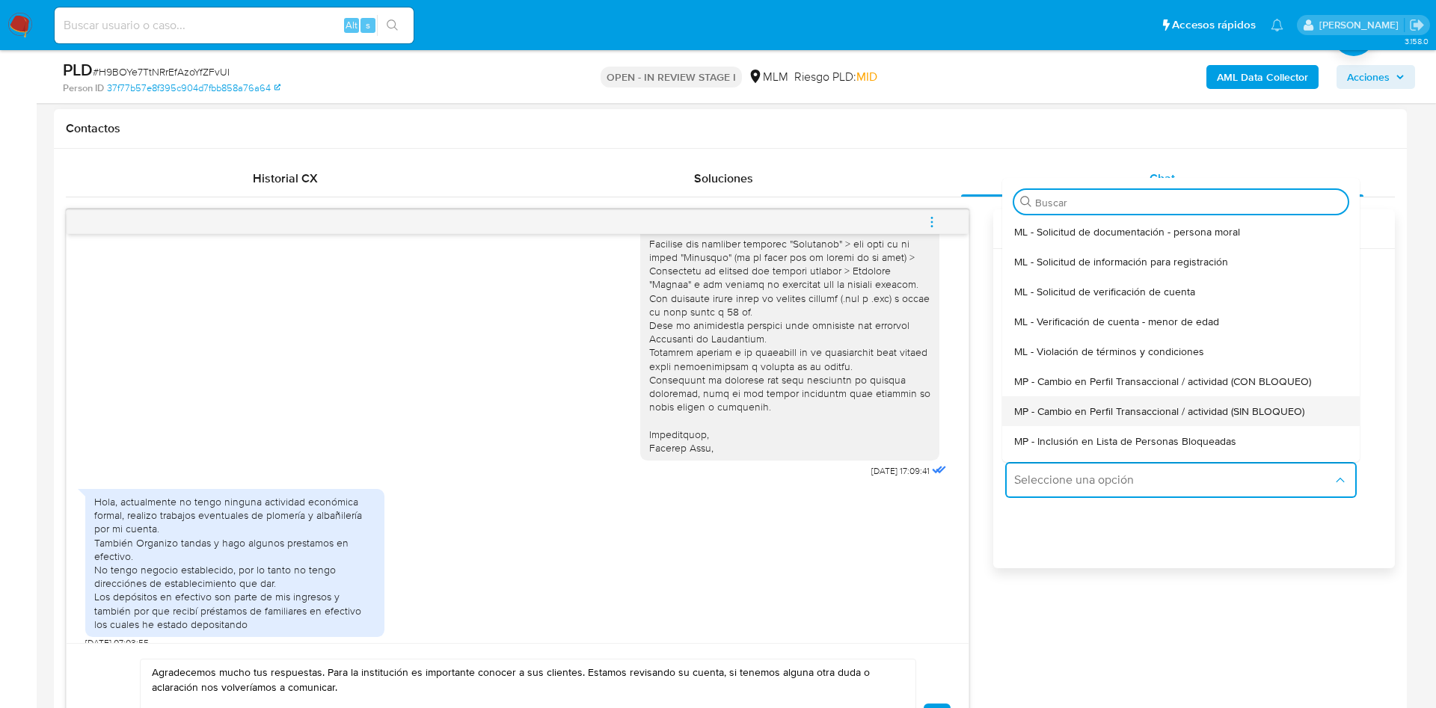
click at [1234, 410] on span "MP - Cambio en Perfil Transaccional / actividad (SIN BLOQUEO)" at bounding box center [1159, 411] width 290 height 13
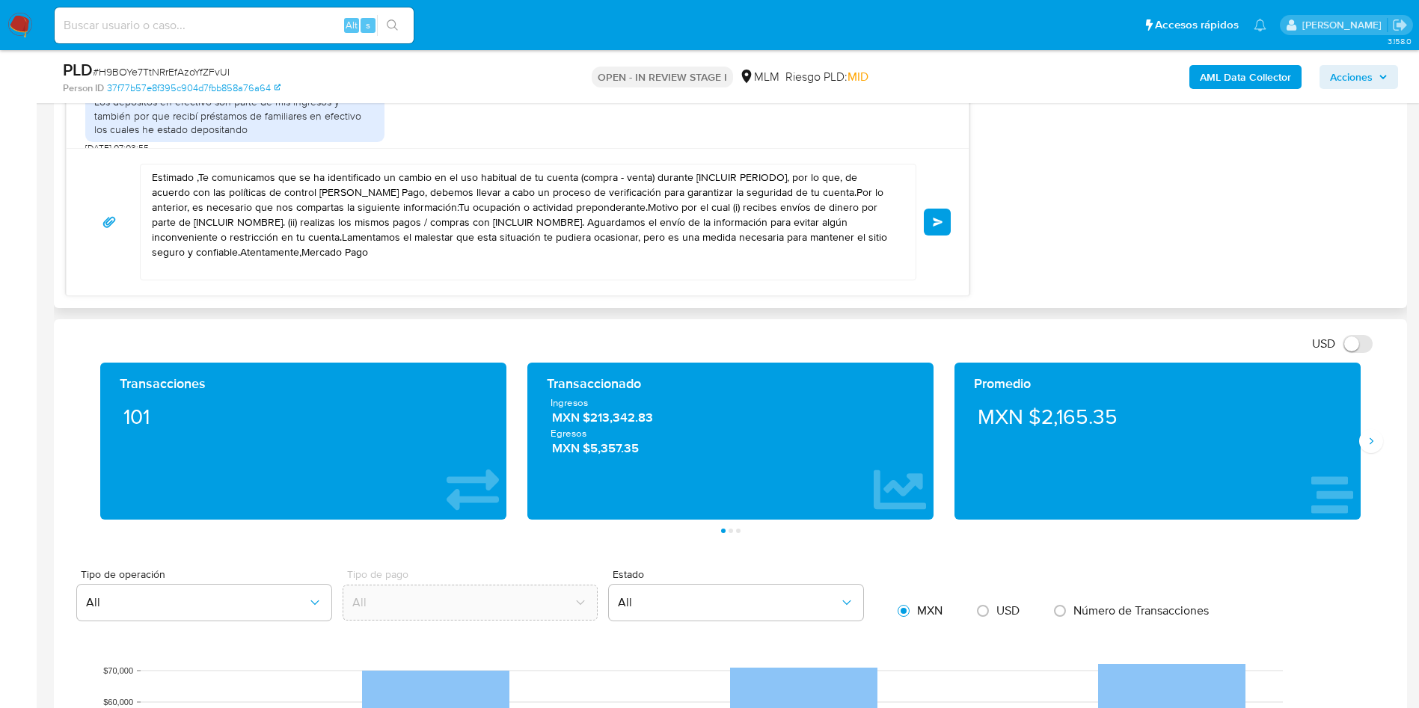
scroll to position [1122, 0]
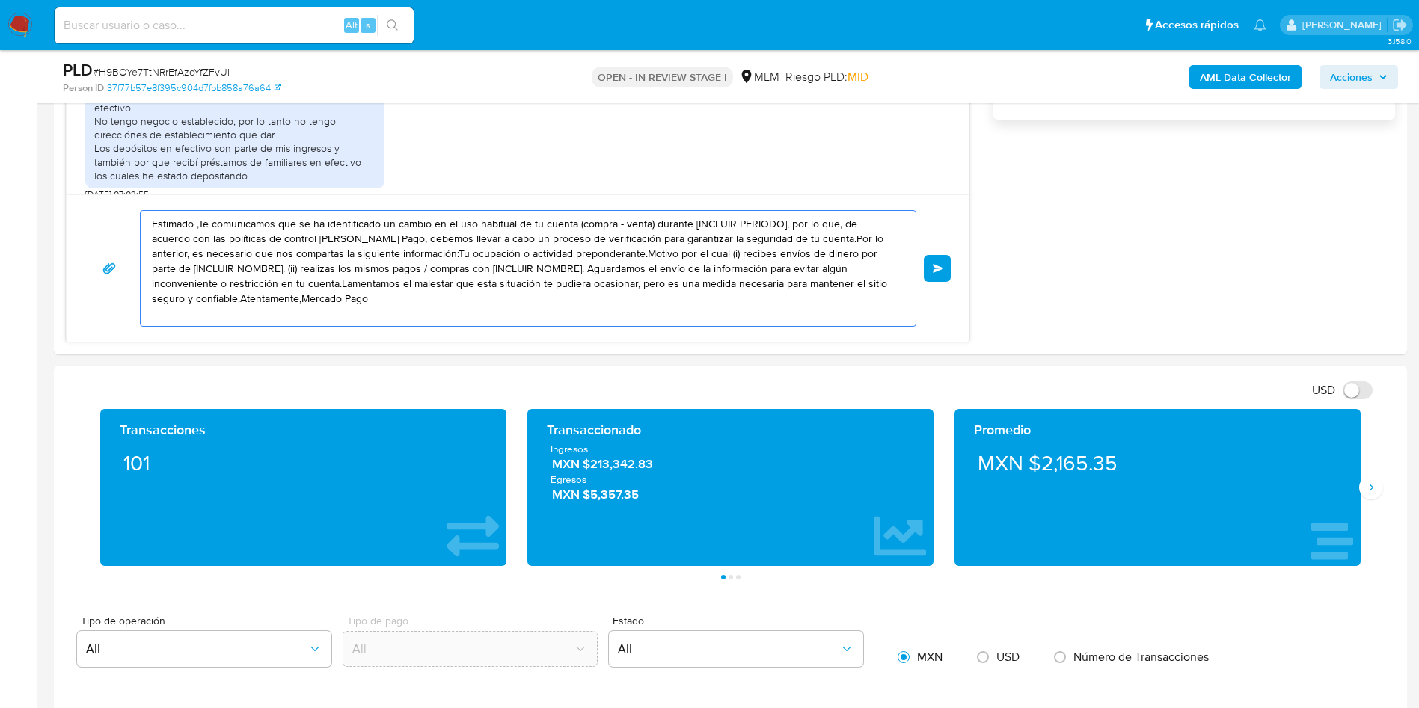
drag, startPoint x: 349, startPoint y: 304, endPoint x: 46, endPoint y: 194, distance: 322.9
click at [46, 194] on main "3.158.0 Asignado a iperezonofre Asignado el: 03/09/2025 12:53:12 Creado el: 12/…" at bounding box center [709, 634] width 1419 height 3513
paste textarea "Agradecemos mucho tus respuestas. Para la institución es importante conocer a s…"
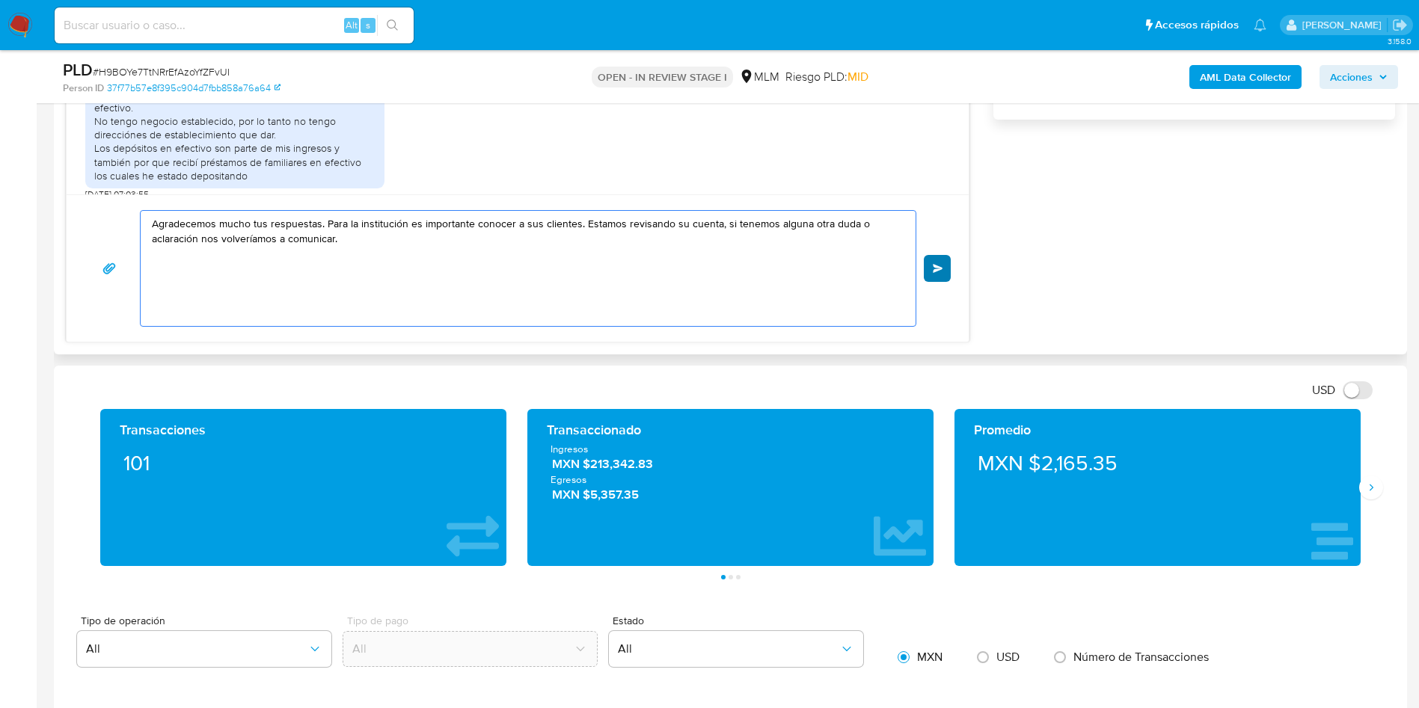
type textarea "Agradecemos mucho tus respuestas. Para la institución es importante conocer a s…"
click at [924, 271] on button "Enviar" at bounding box center [937, 268] width 27 height 27
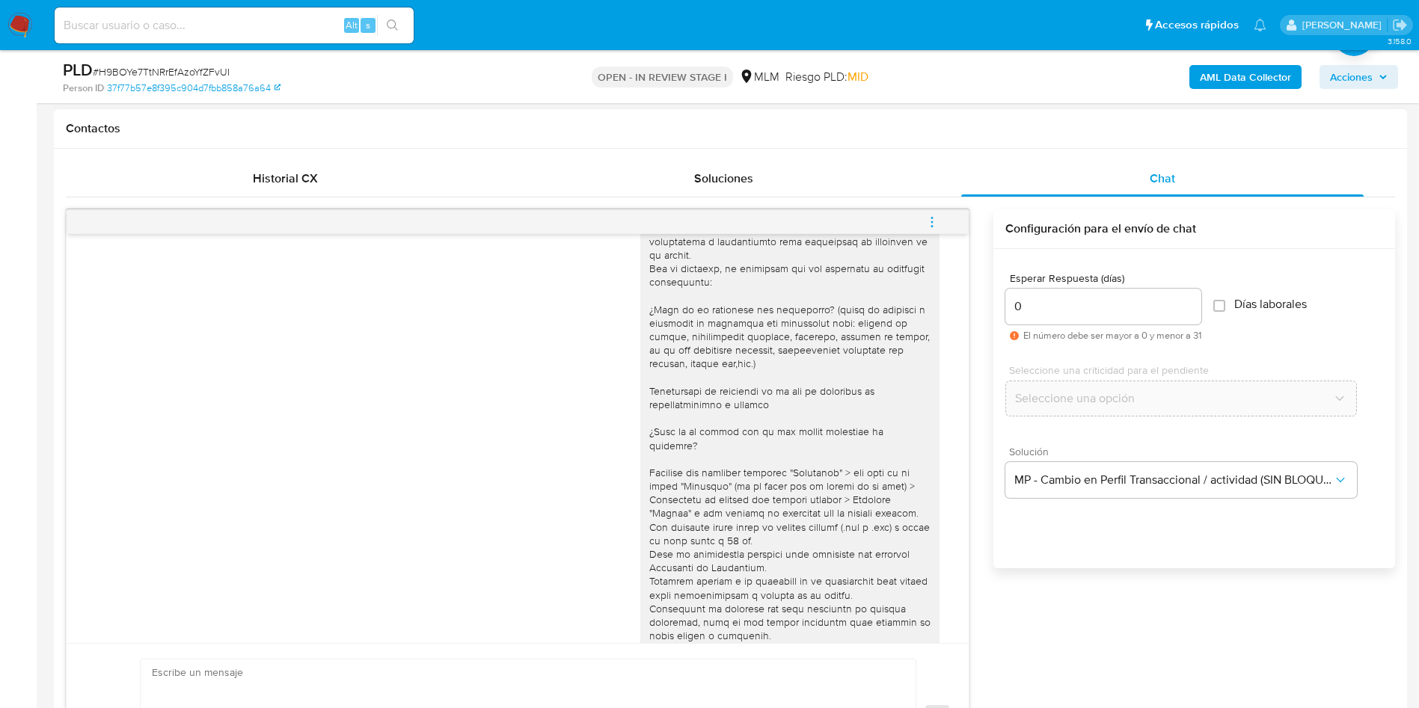
scroll to position [0, 0]
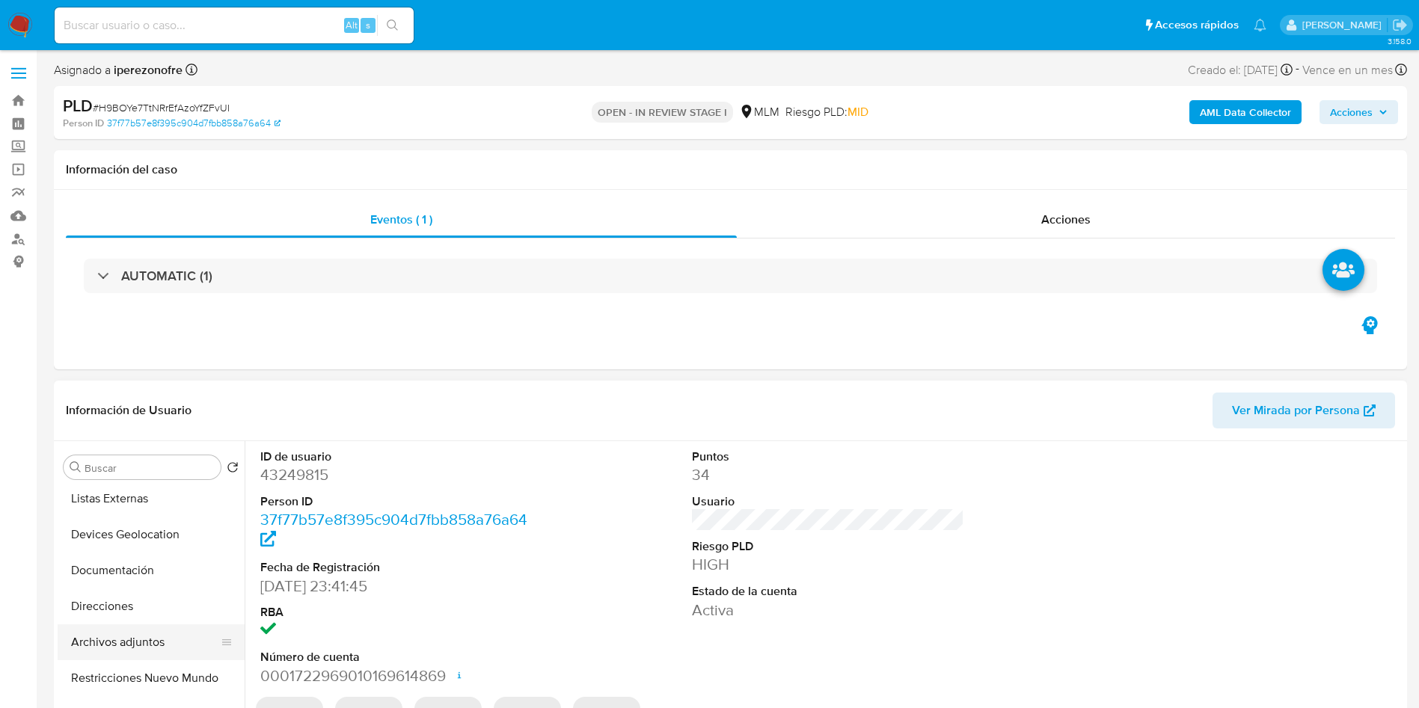
select select "10"
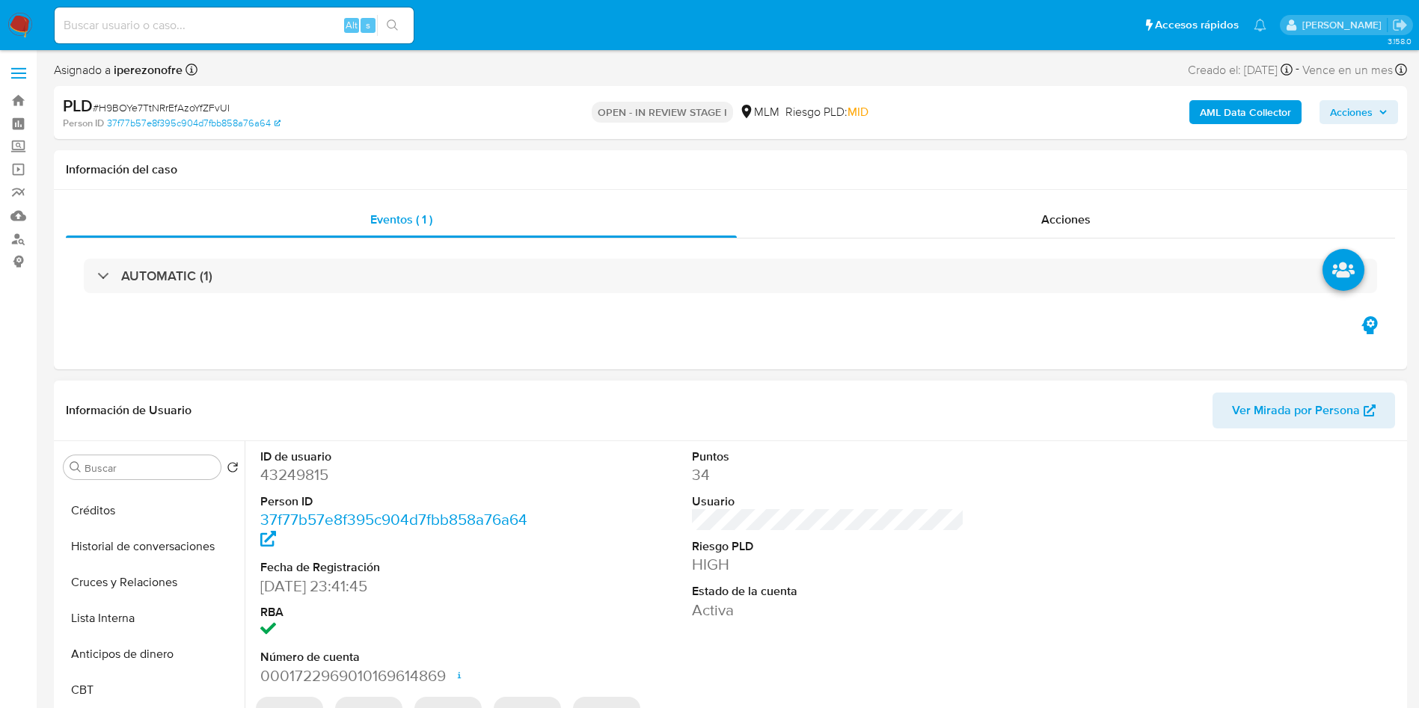
scroll to position [337, 0]
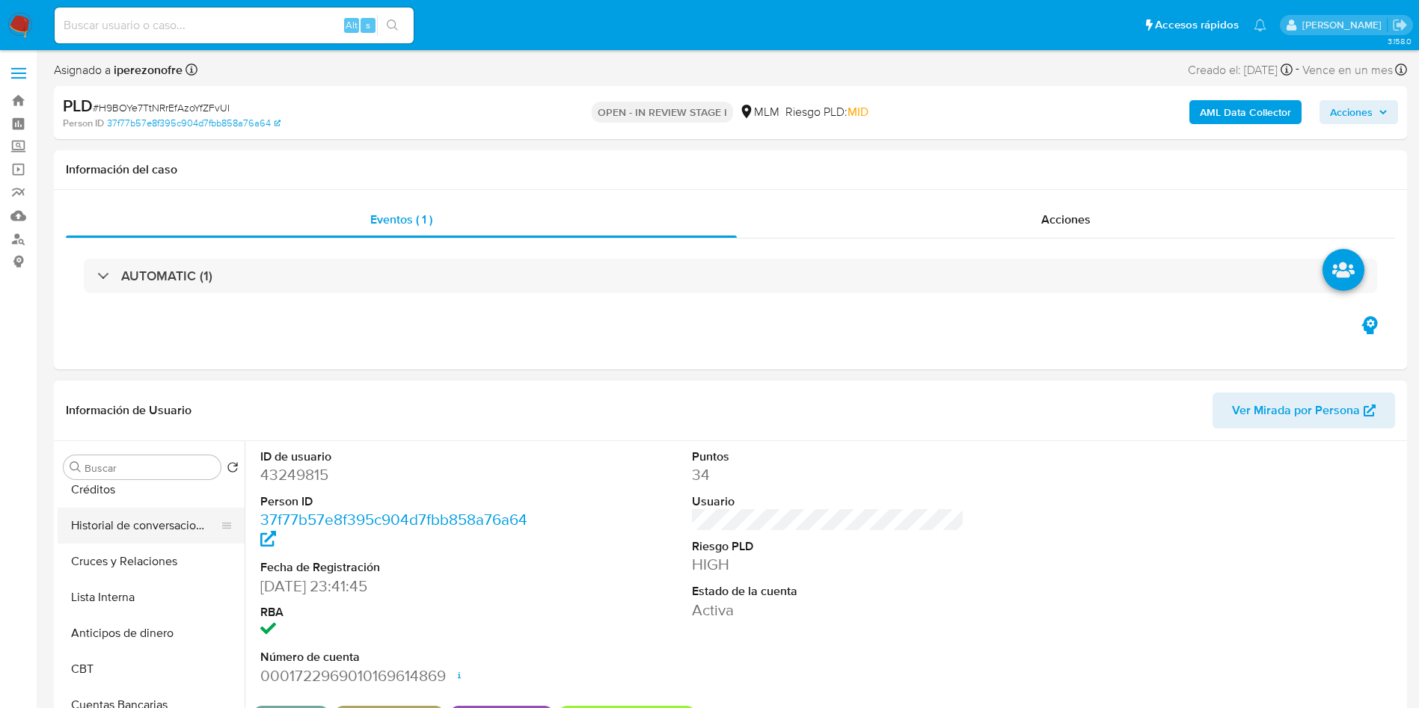
click at [144, 512] on button "Historial de conversaciones" at bounding box center [145, 526] width 175 height 36
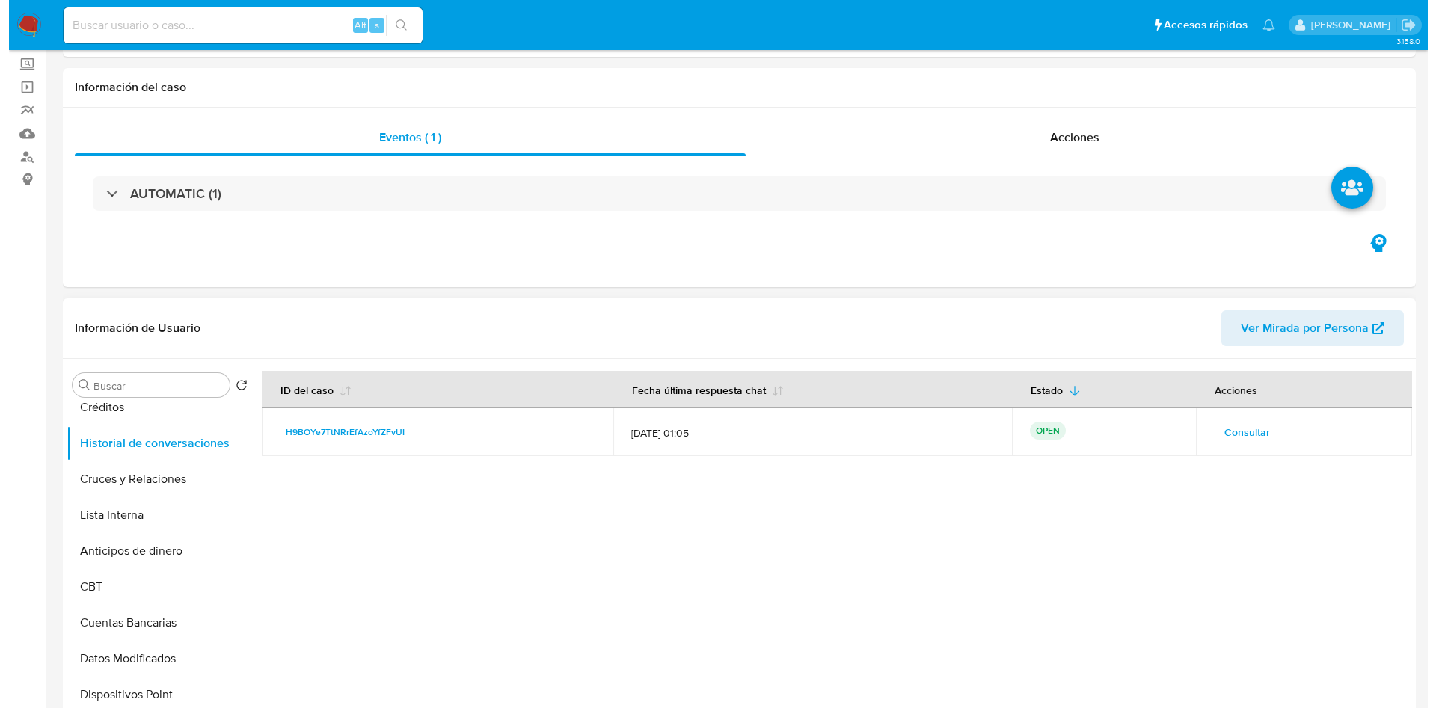
scroll to position [112, 0]
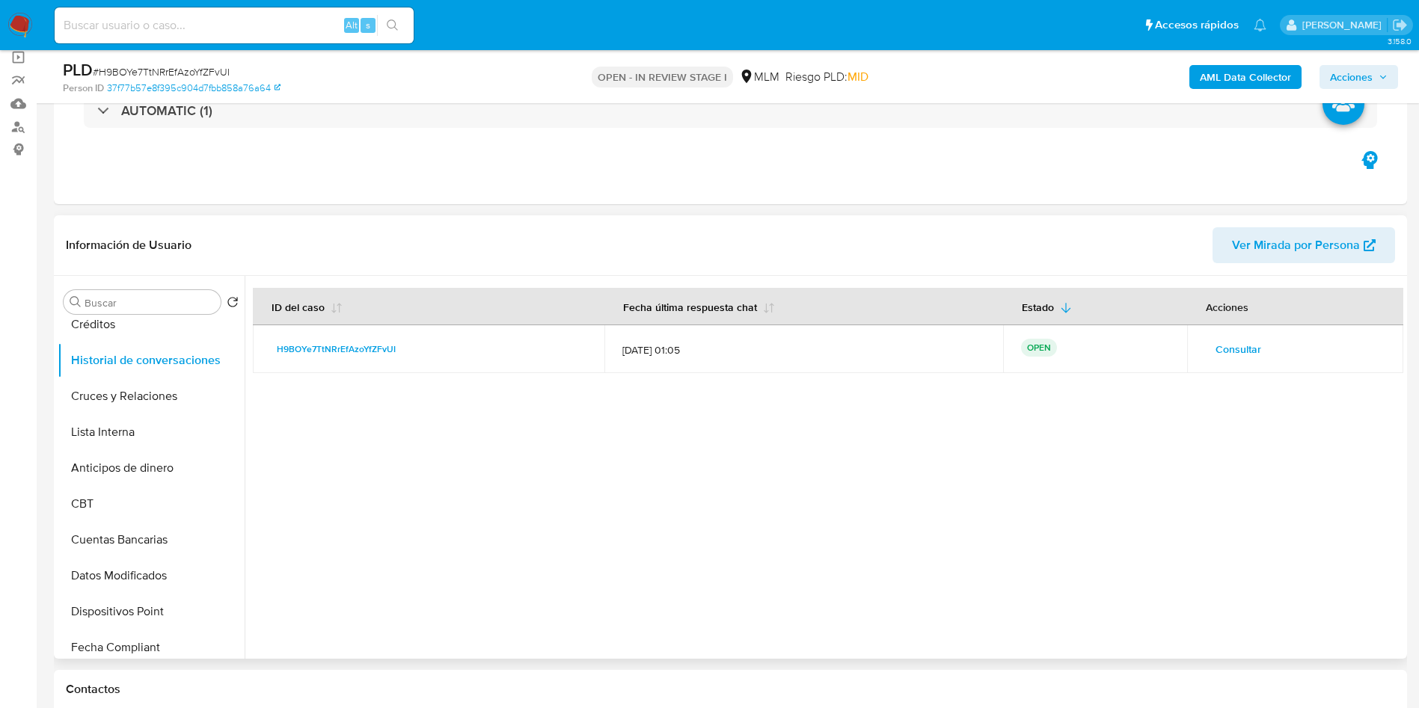
click at [1228, 342] on span "Consultar" at bounding box center [1238, 349] width 46 height 21
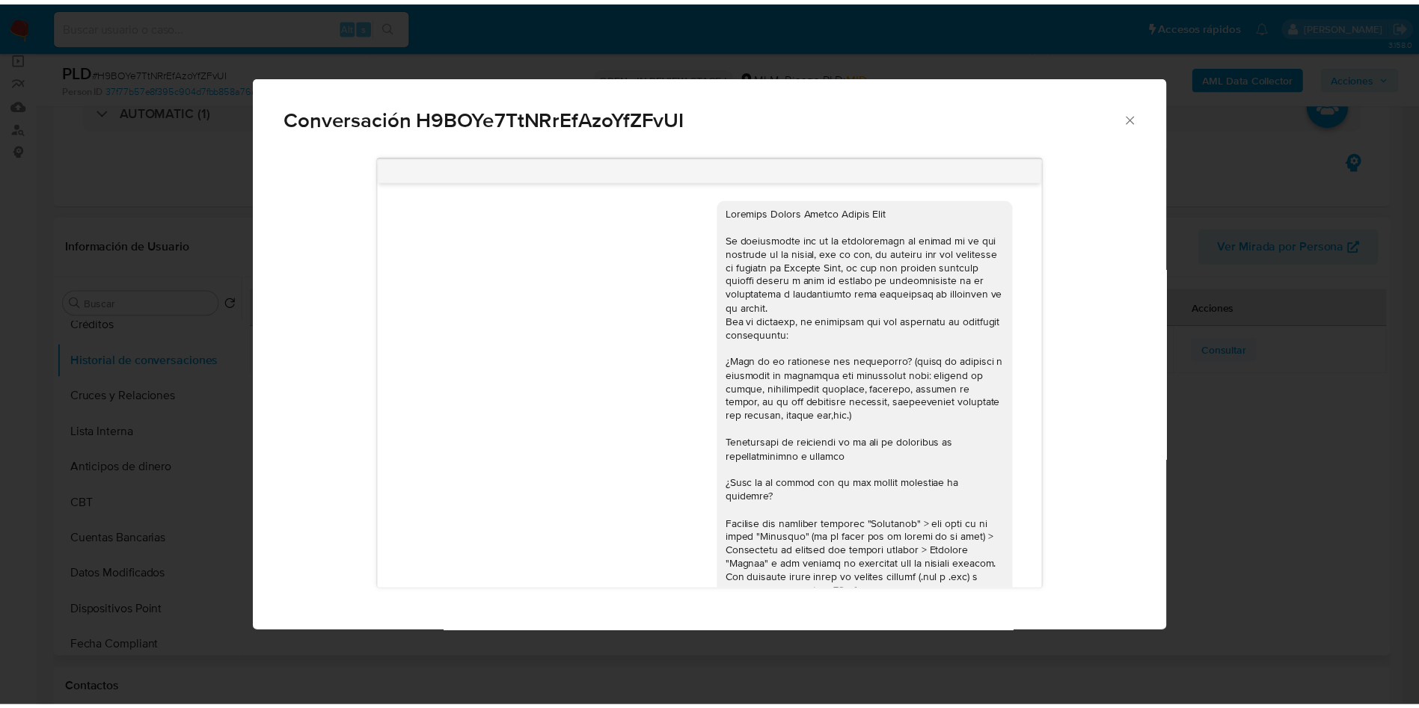
scroll to position [433, 0]
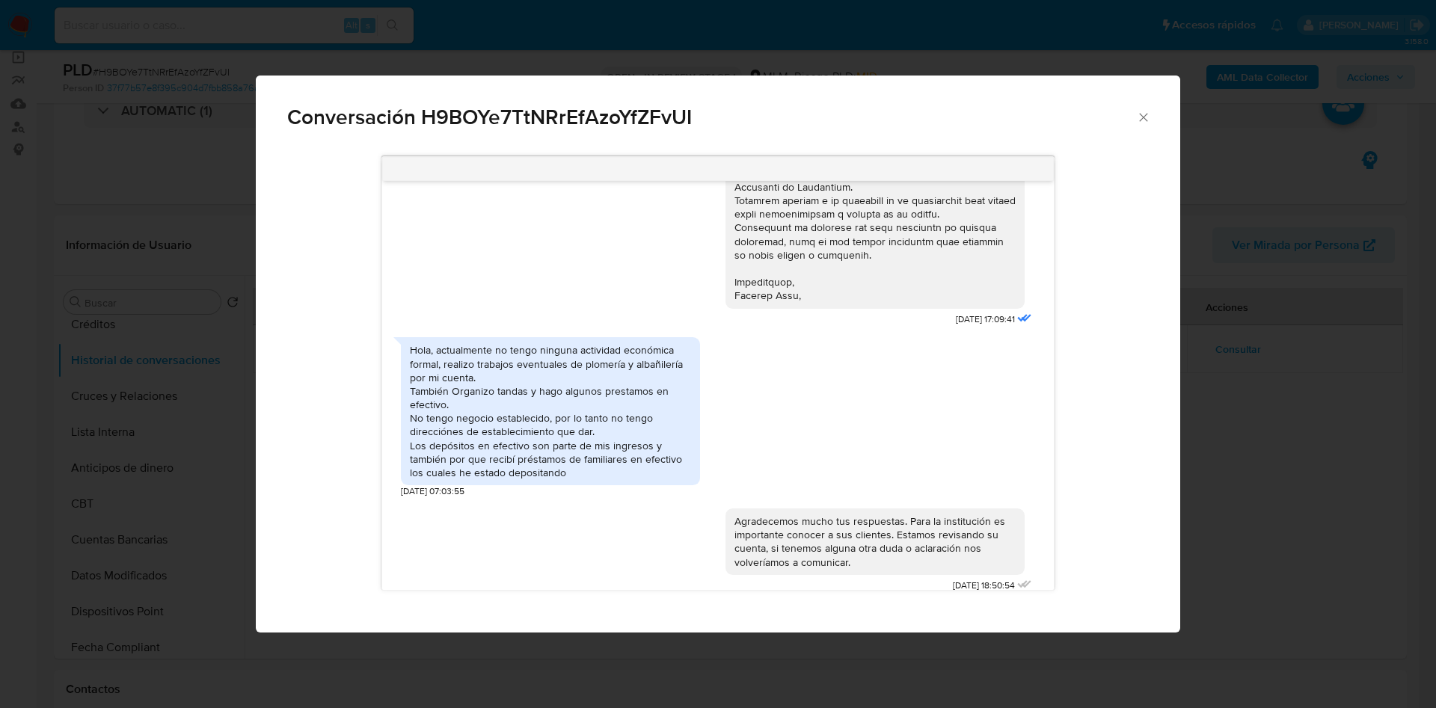
click at [1142, 120] on icon "Cerrar" at bounding box center [1143, 117] width 15 height 15
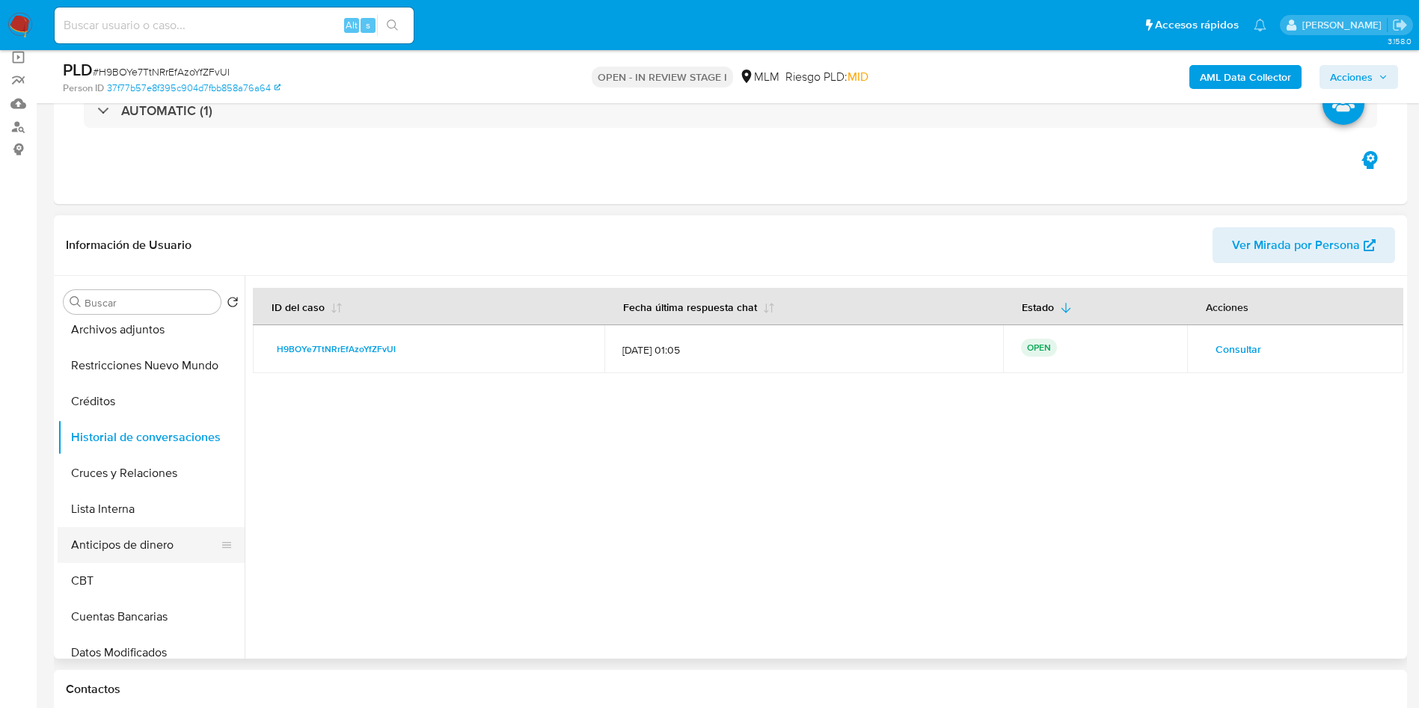
scroll to position [224, 0]
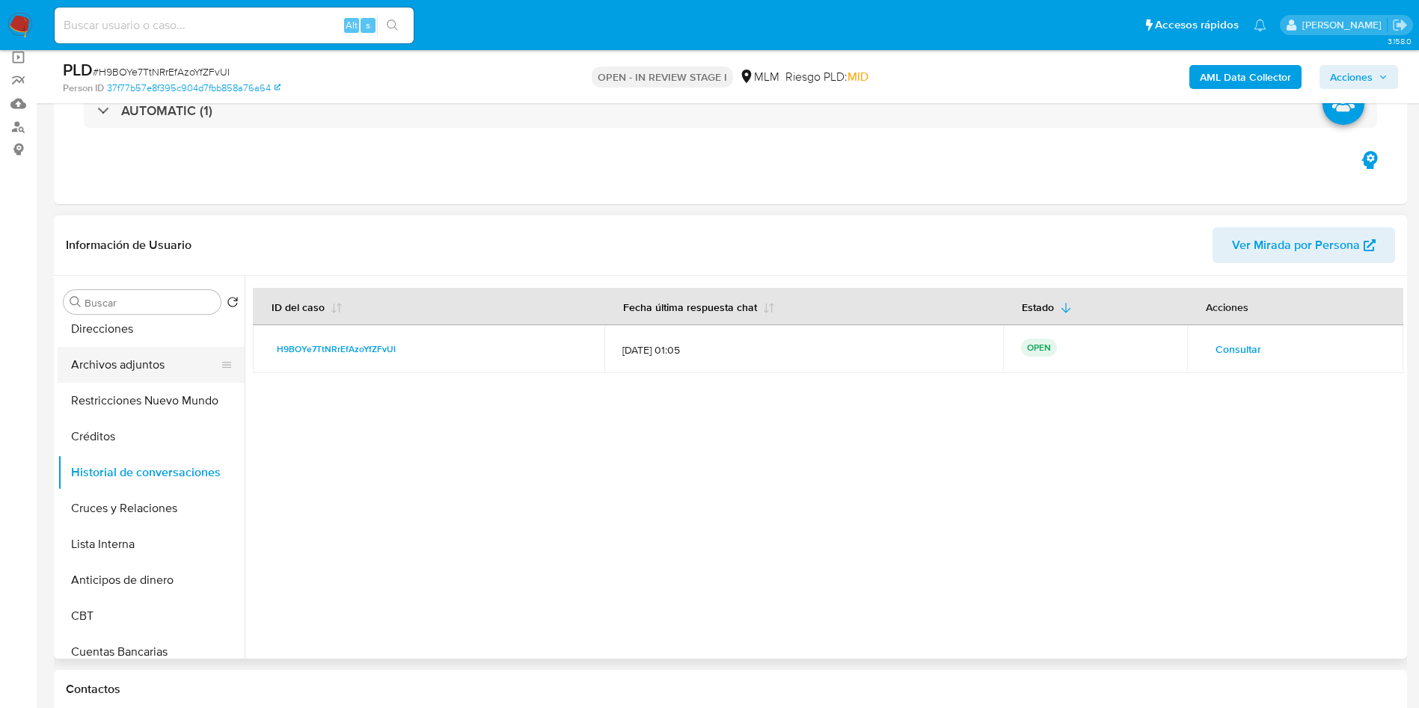
click at [138, 369] on button "Archivos adjuntos" at bounding box center [145, 365] width 175 height 36
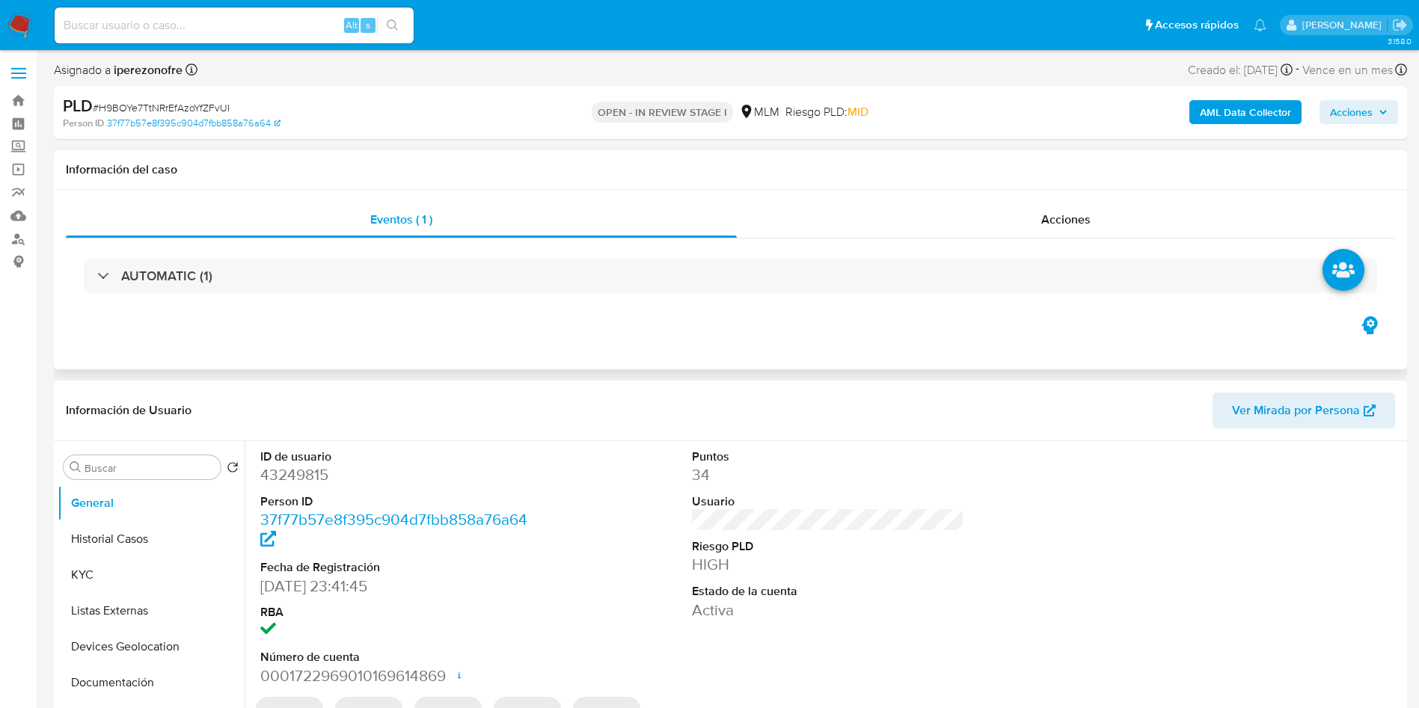
select select "10"
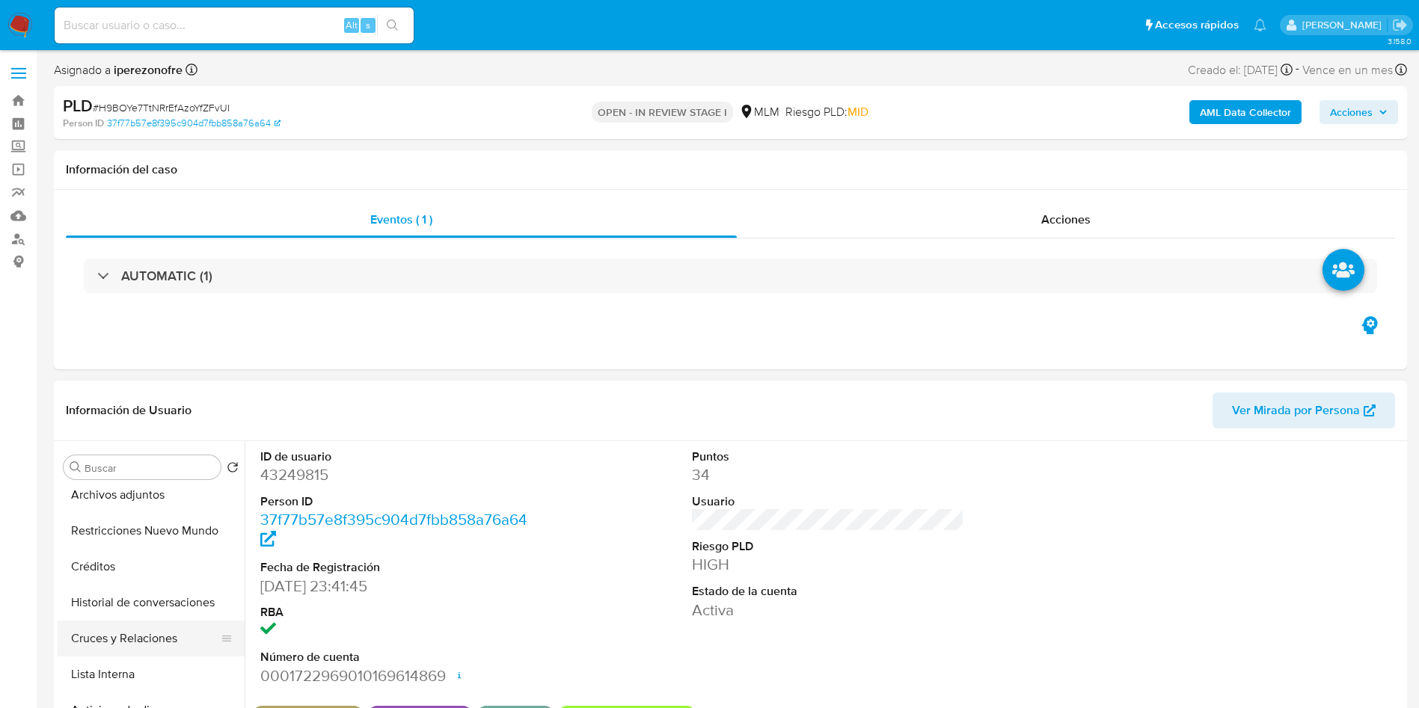
scroll to position [224, 0]
click at [141, 523] on button "Archivos adjuntos" at bounding box center [145, 530] width 175 height 36
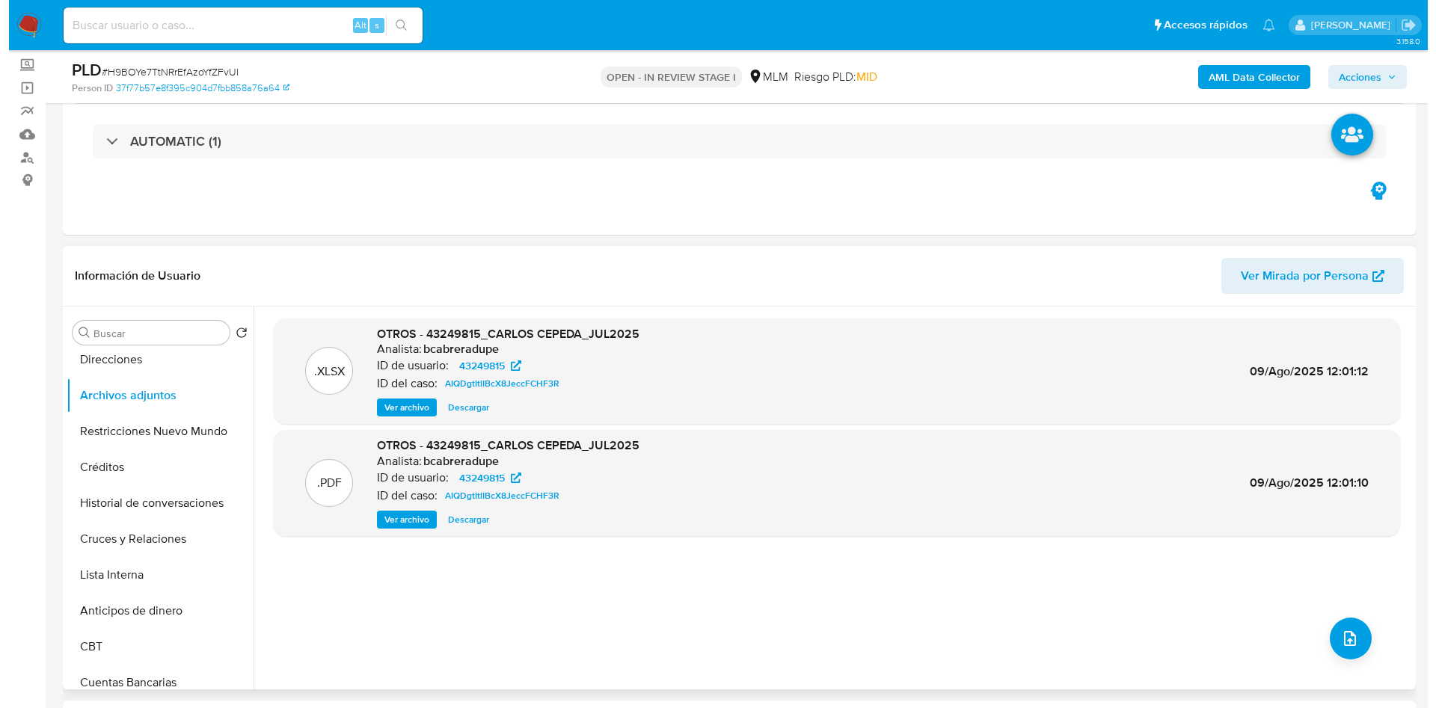
scroll to position [112, 0]
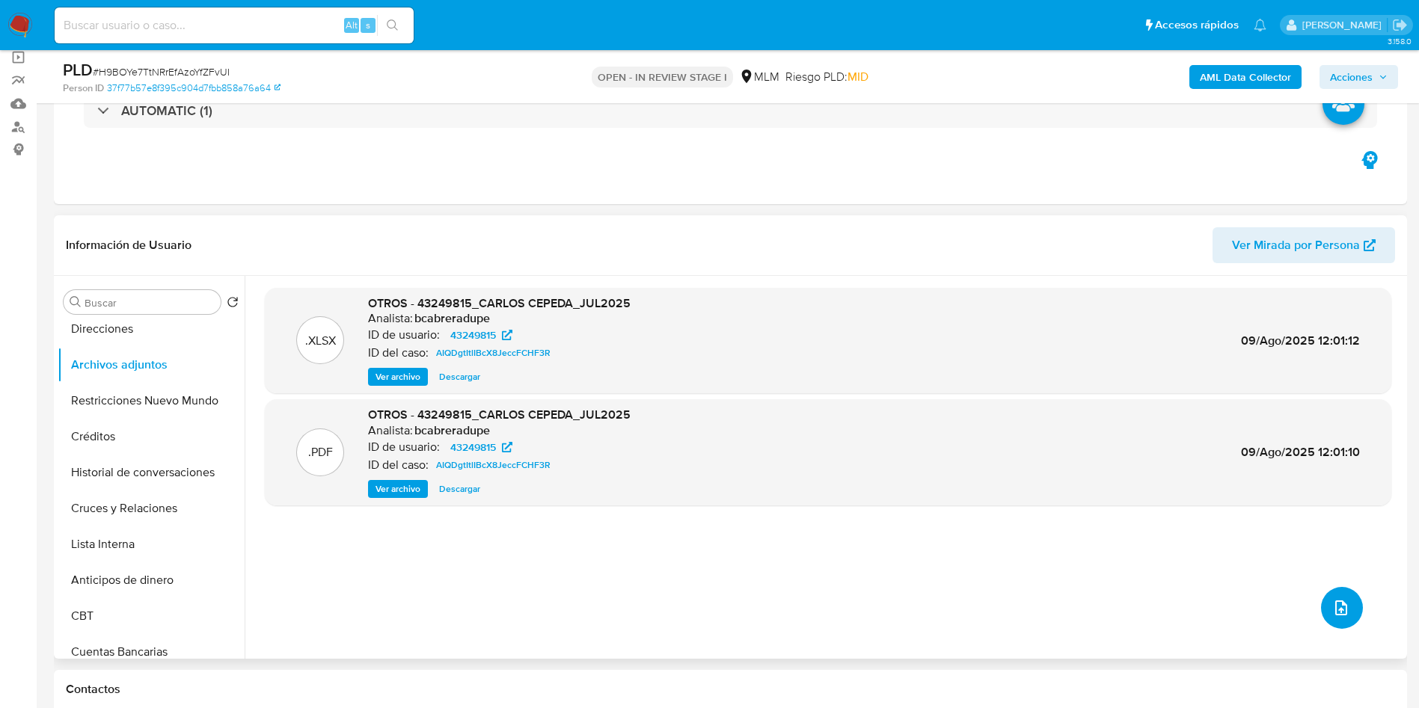
click at [1350, 615] on button "upload-file" at bounding box center [1342, 608] width 42 height 42
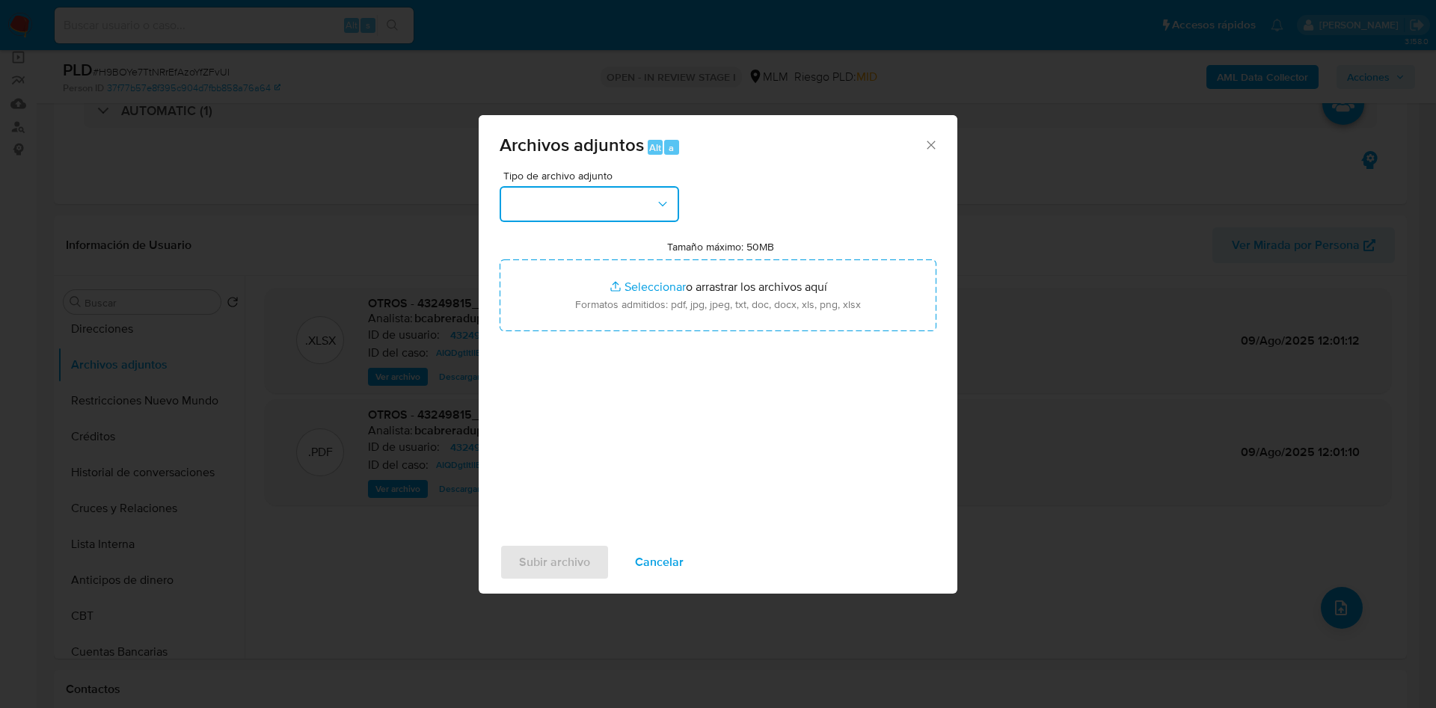
click at [619, 194] on button "button" at bounding box center [589, 204] width 179 height 36
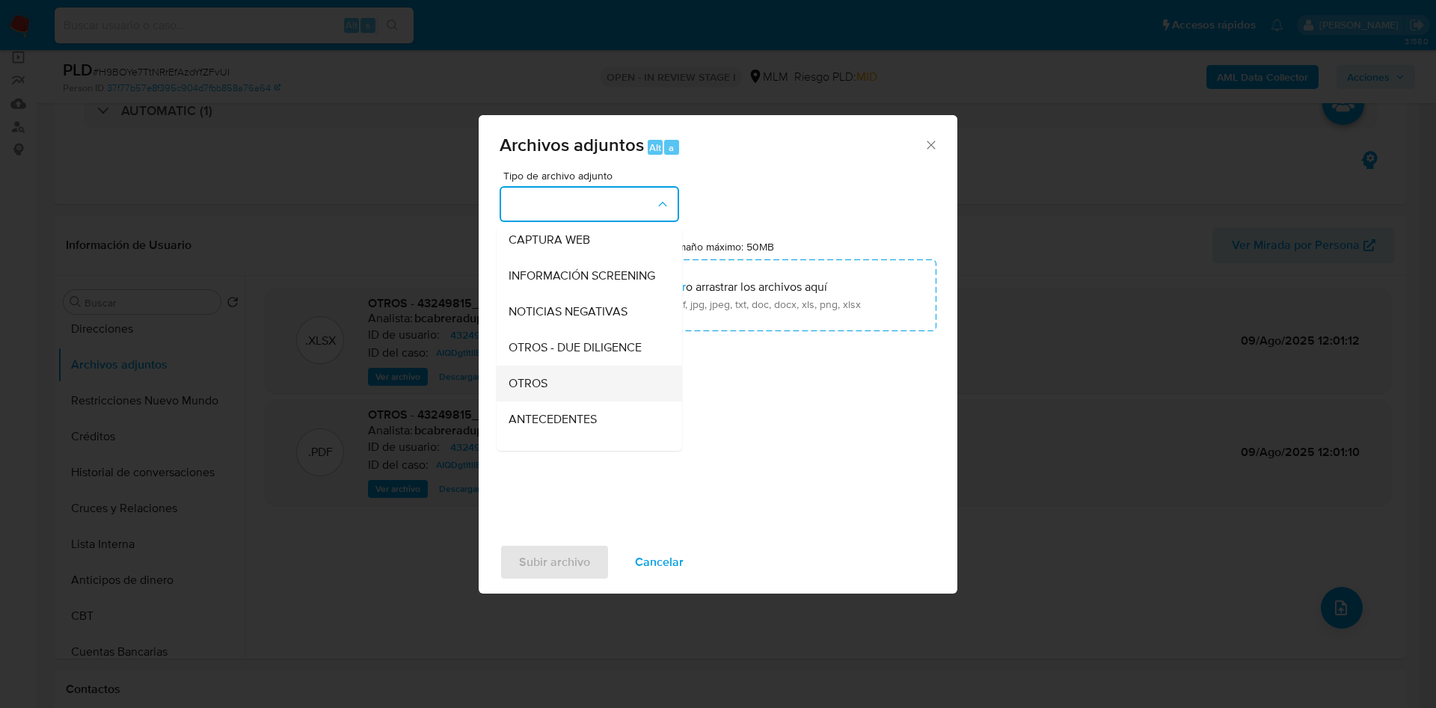
click at [579, 402] on div "OTROS" at bounding box center [585, 384] width 153 height 36
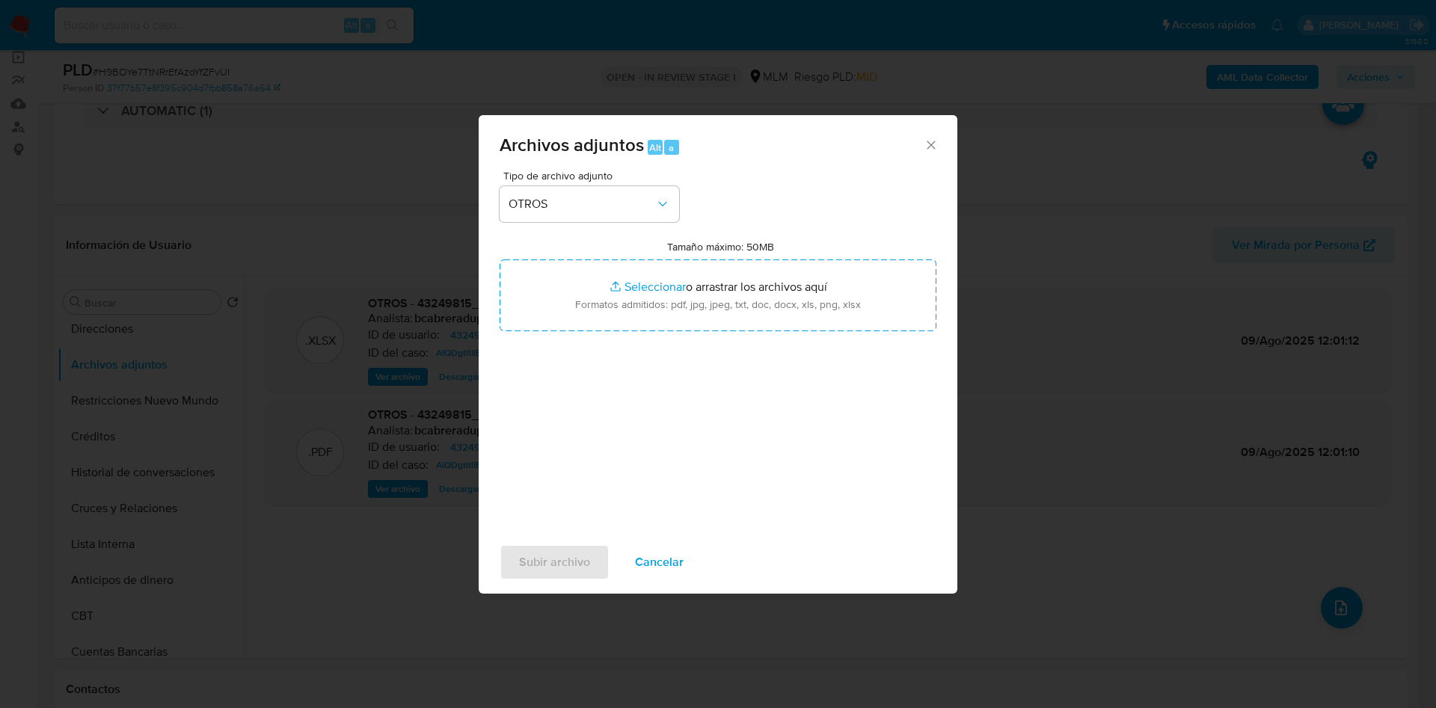
click at [809, 409] on div "Tipo de archivo adjunto OTROS Tamaño máximo: 50MB Seleccionar archivos Seleccio…" at bounding box center [718, 347] width 437 height 353
click at [575, 567] on span "Subir archivo" at bounding box center [554, 562] width 71 height 33
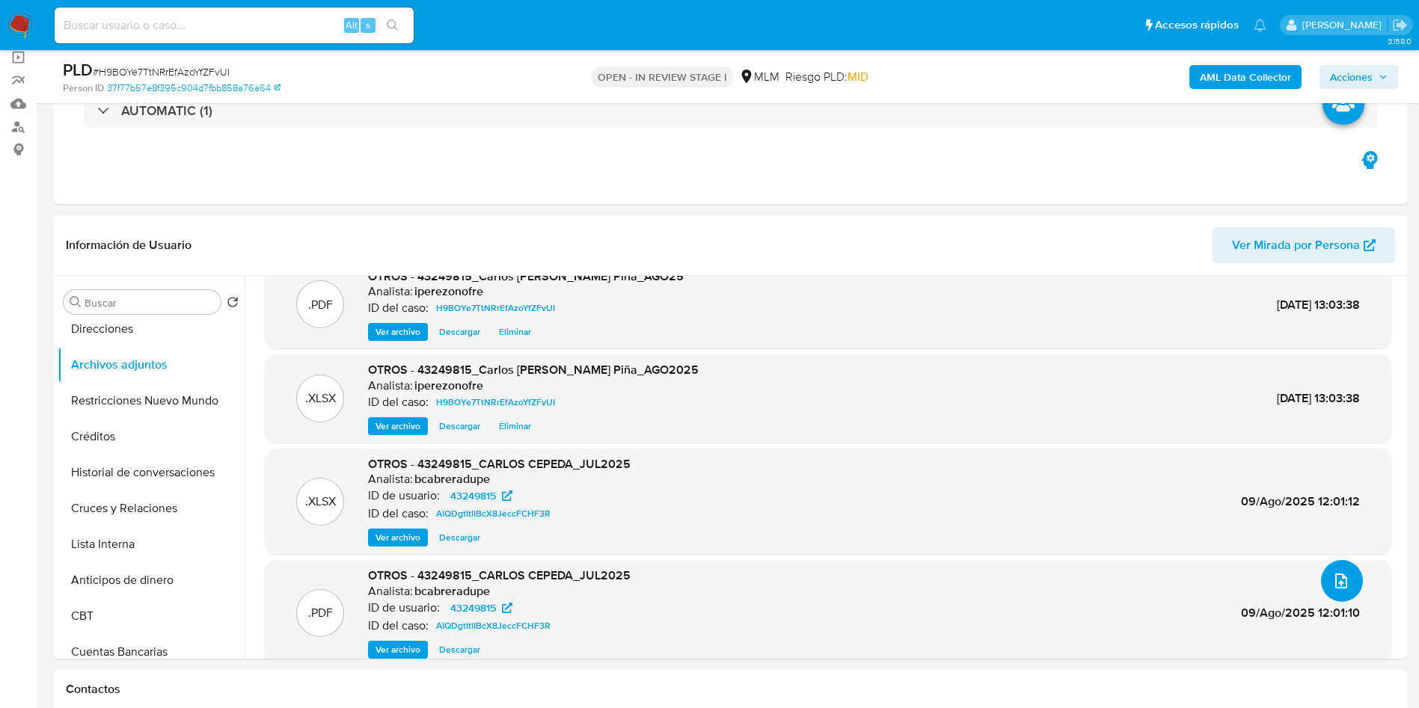
scroll to position [48, 0]
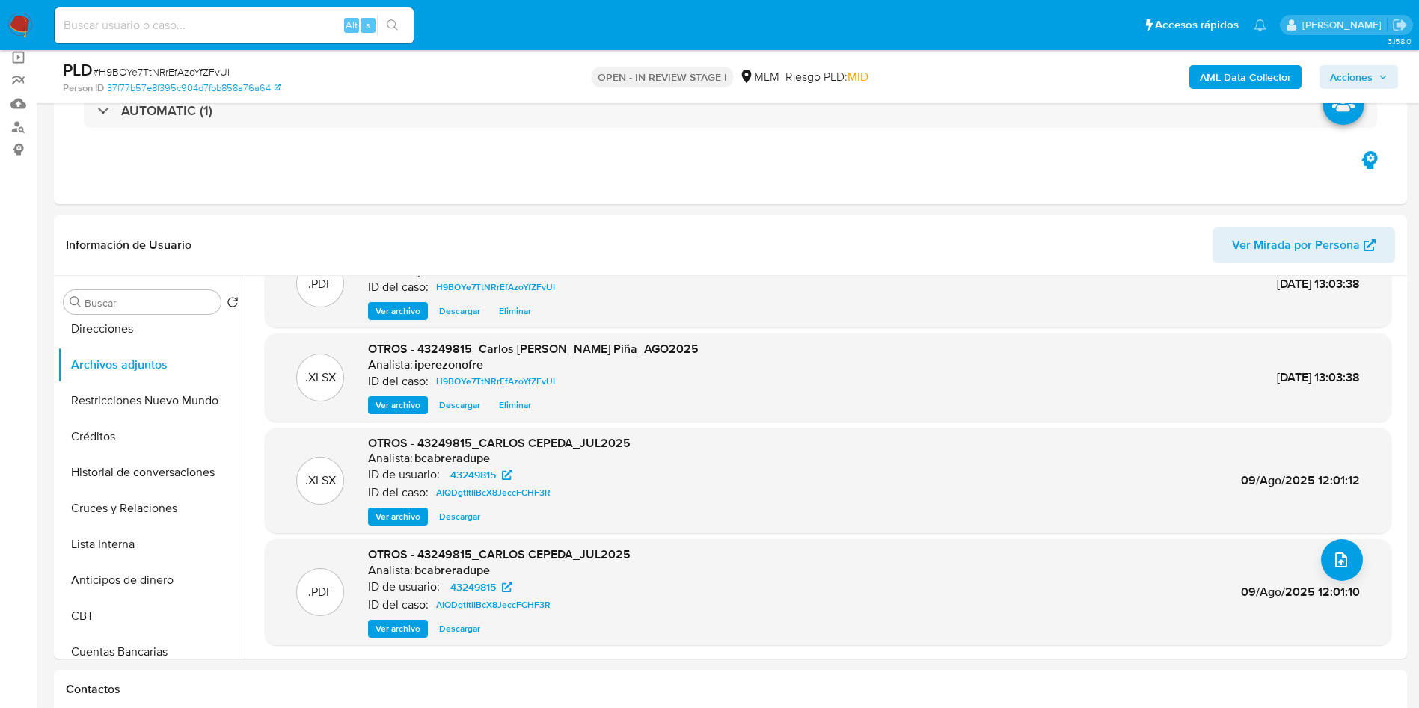
click at [1373, 75] on span "Acciones" at bounding box center [1359, 77] width 58 height 21
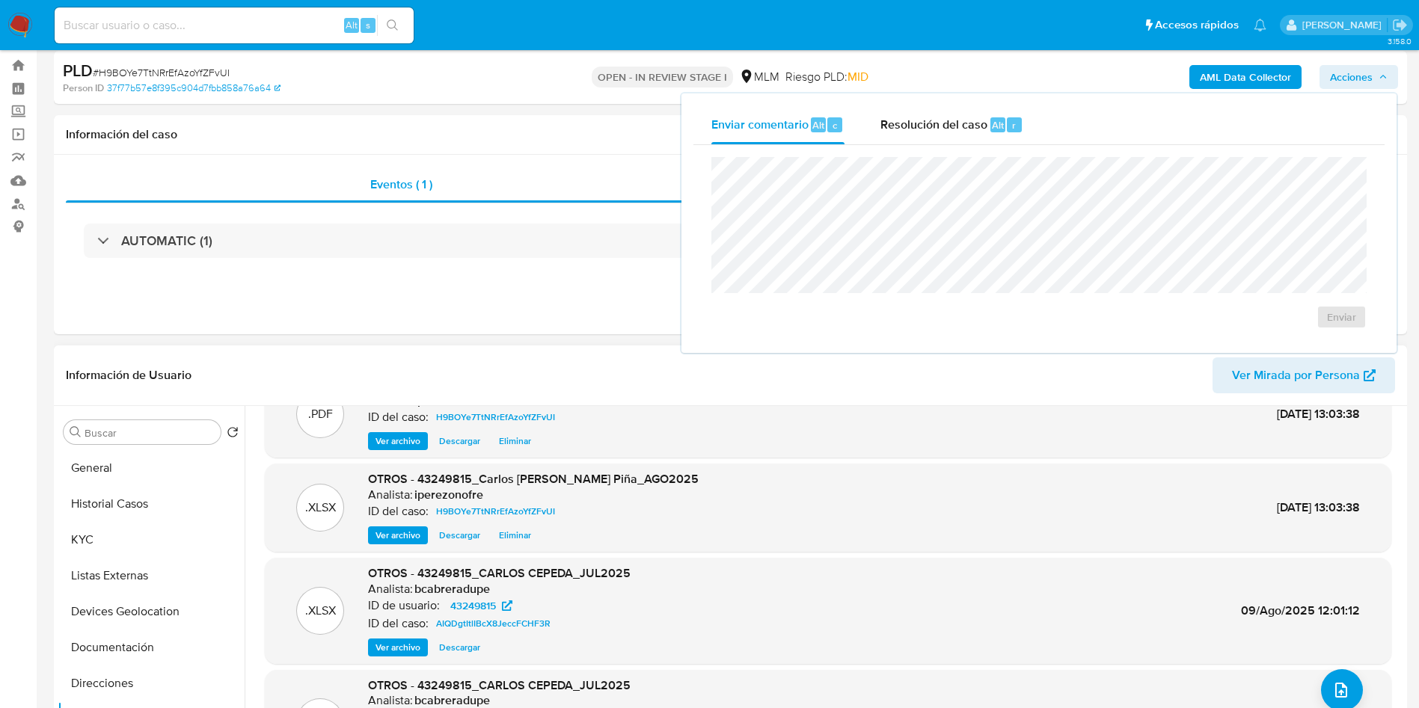
scroll to position [0, 0]
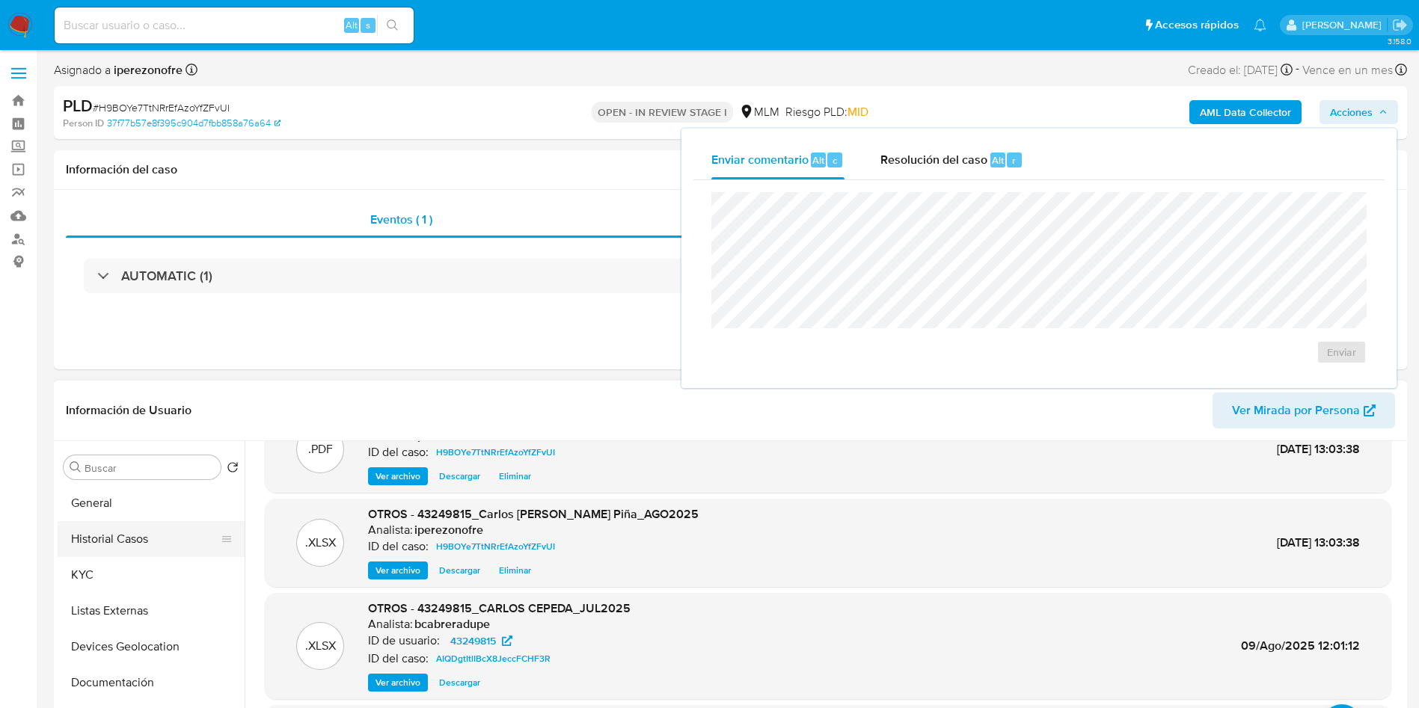
click at [96, 544] on button "Historial Casos" at bounding box center [145, 539] width 175 height 36
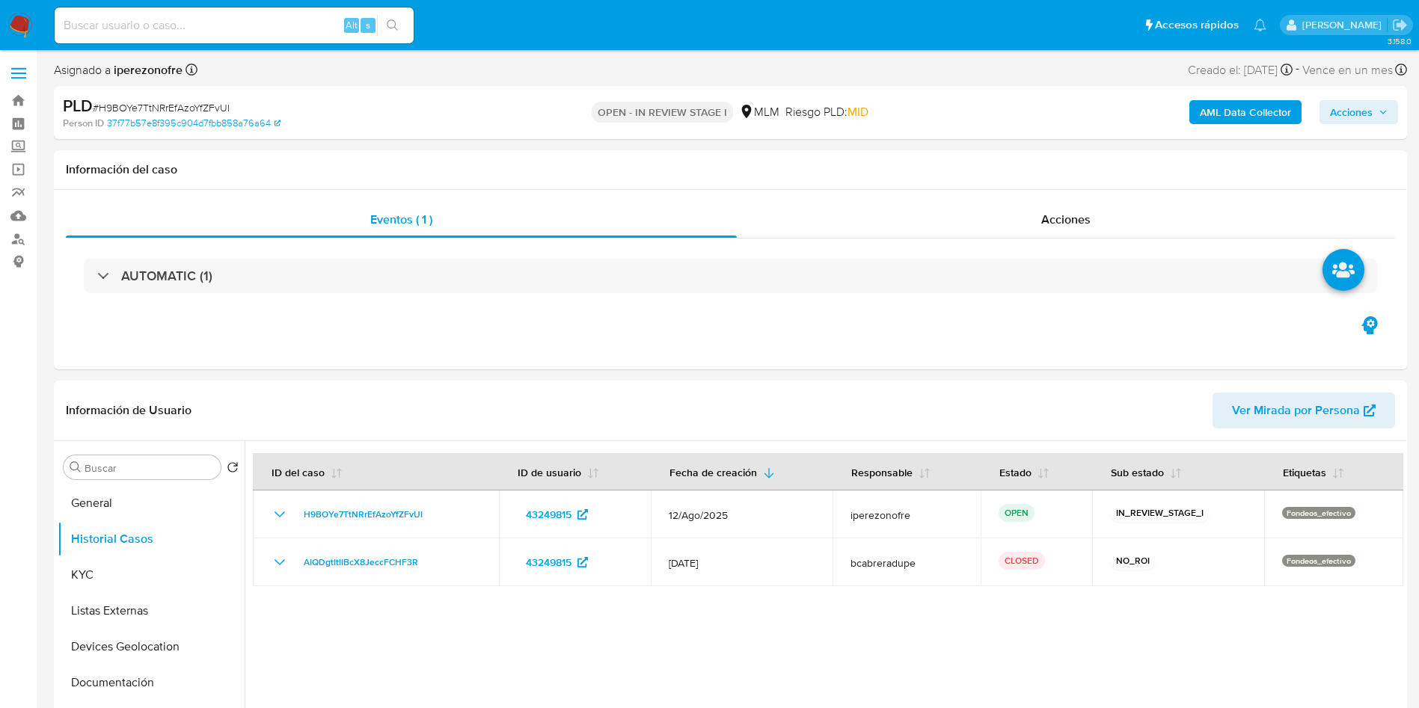
click at [1381, 116] on icon "button" at bounding box center [1382, 112] width 9 height 9
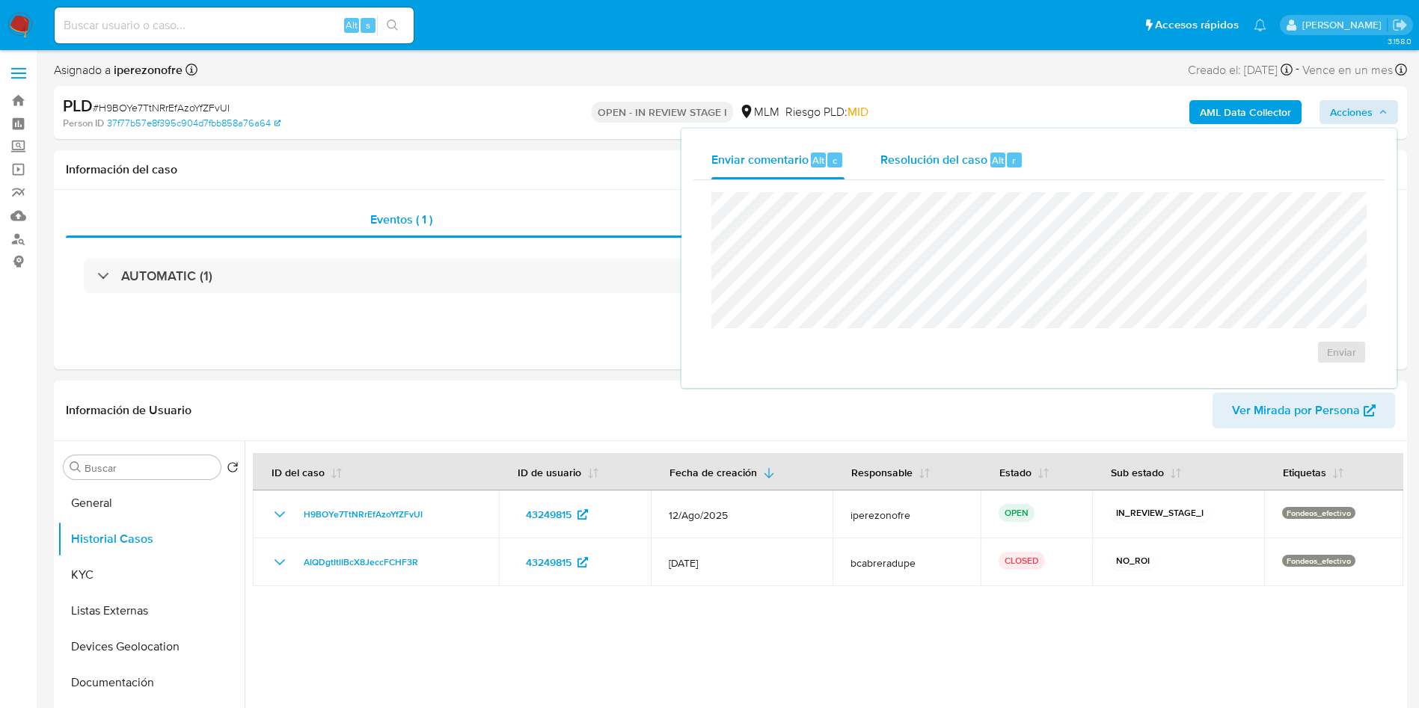
click at [936, 152] on span "Resolución del caso" at bounding box center [933, 159] width 107 height 17
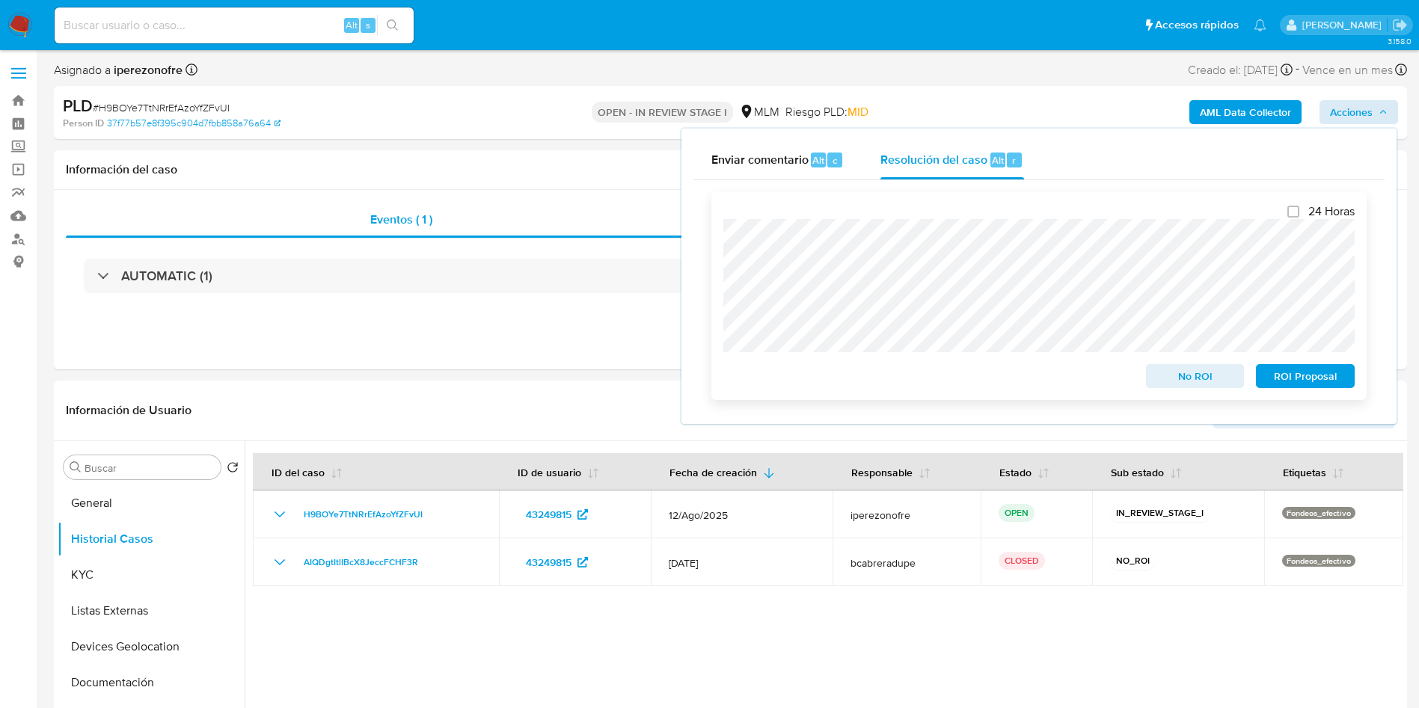
click at [1314, 370] on span "ROI Proposal" at bounding box center [1305, 376] width 78 height 21
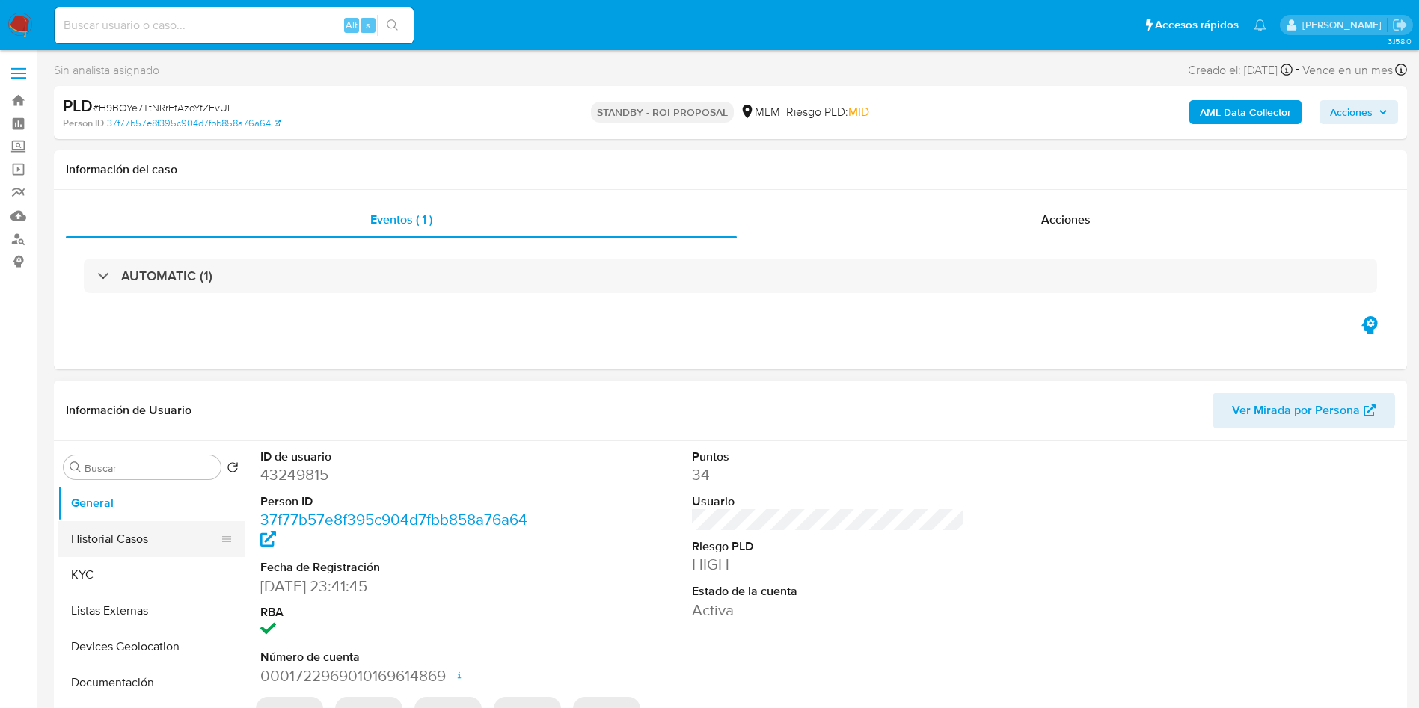
click at [136, 534] on button "Historial Casos" at bounding box center [145, 539] width 175 height 36
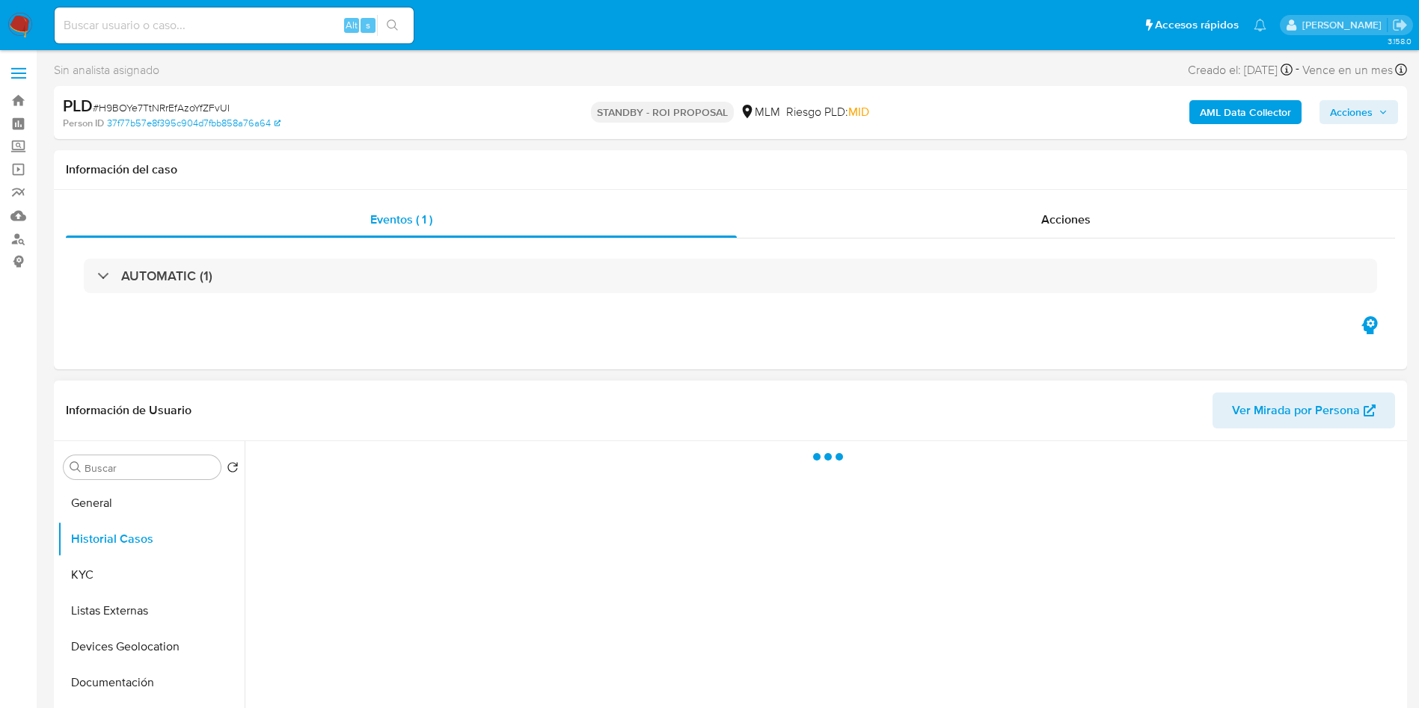
select select "10"
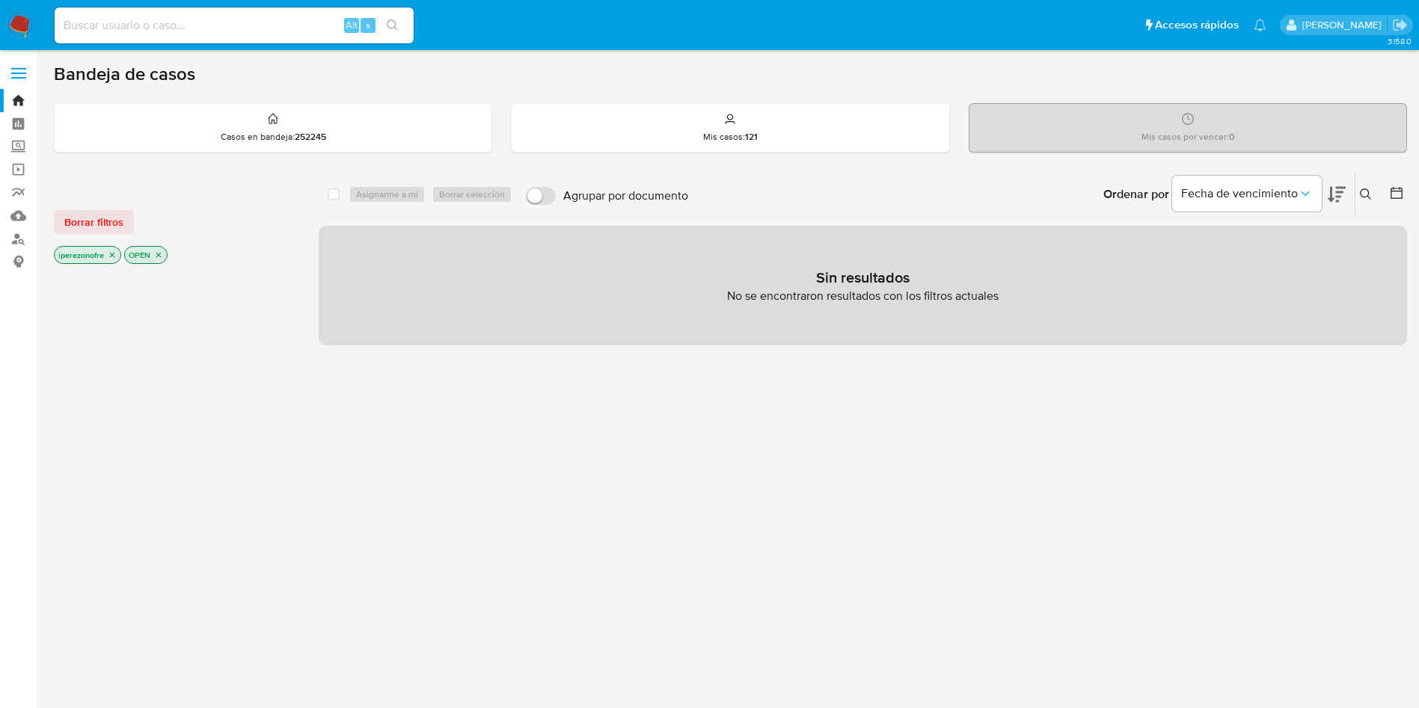
click at [637, 460] on div "select-all-cases-checkbox Asignarme a mí Borrar selección Agrupar por documento…" at bounding box center [863, 509] width 1088 height 677
click at [173, 31] on input at bounding box center [234, 25] width 359 height 19
paste input "2226117079"
type input "2226117079"
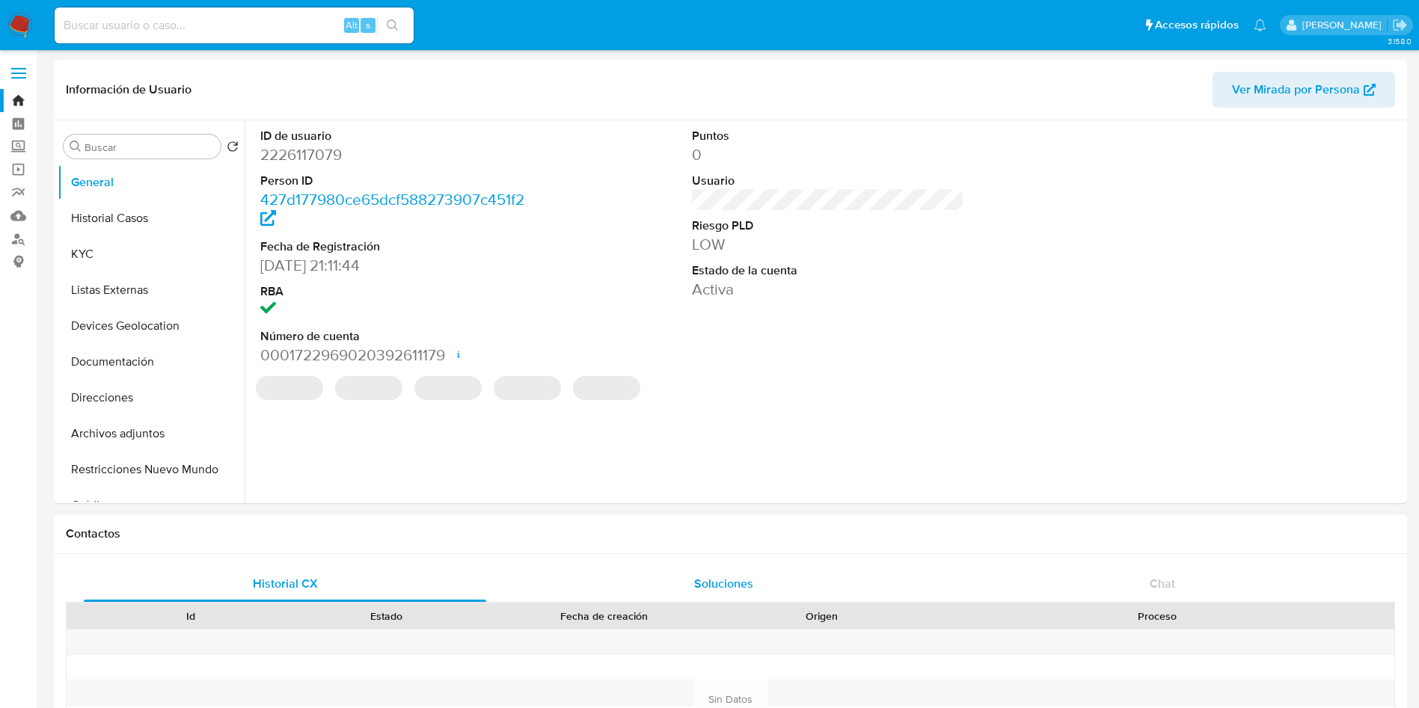
select select "10"
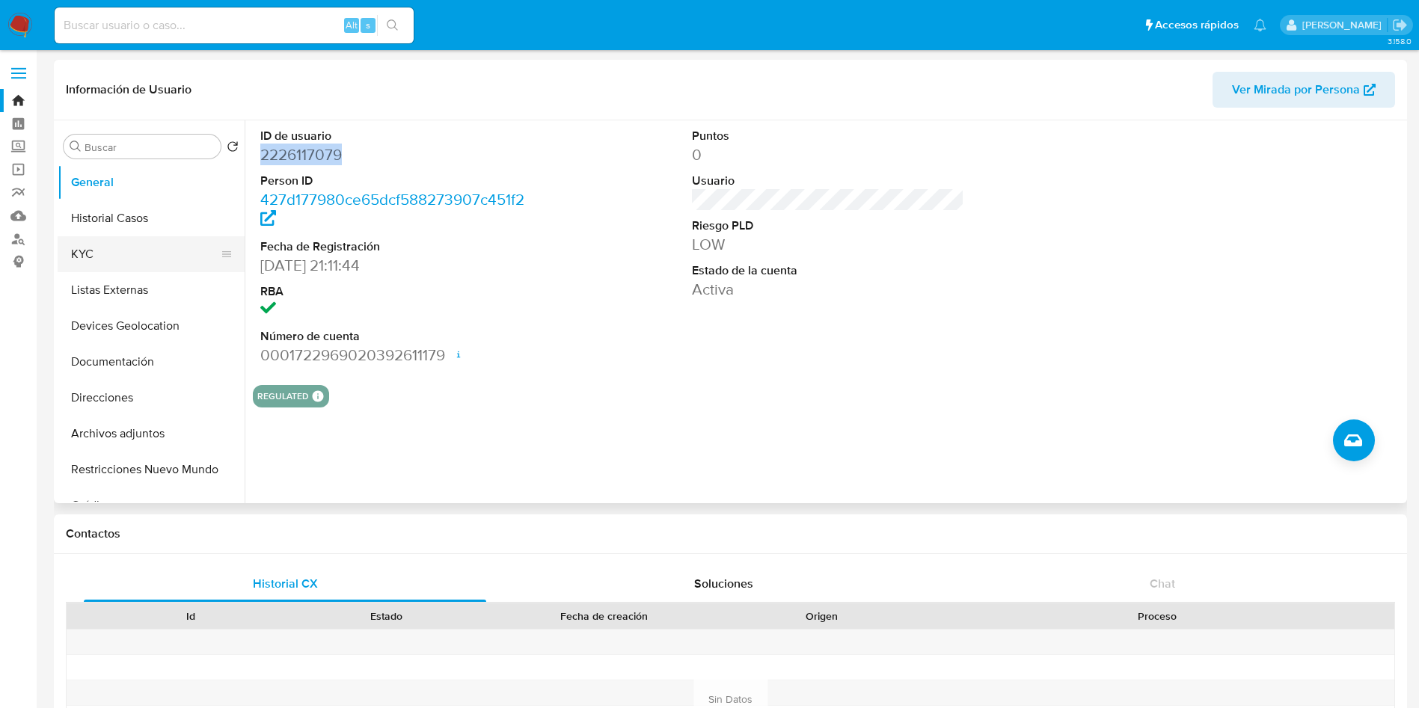
drag, startPoint x: 117, startPoint y: 227, endPoint x: 198, endPoint y: 237, distance: 82.1
click at [117, 227] on button "Historial Casos" at bounding box center [151, 218] width 187 height 36
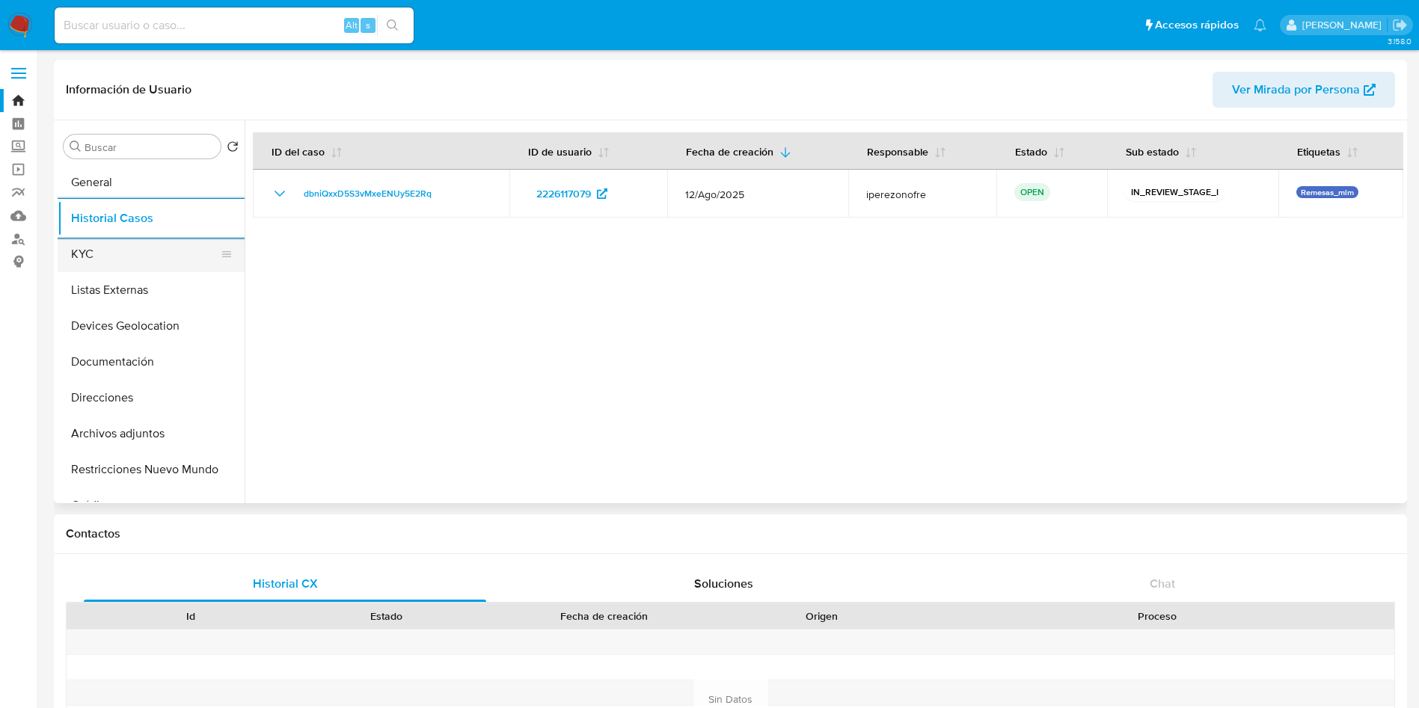
click at [129, 238] on button "KYC" at bounding box center [145, 254] width 175 height 36
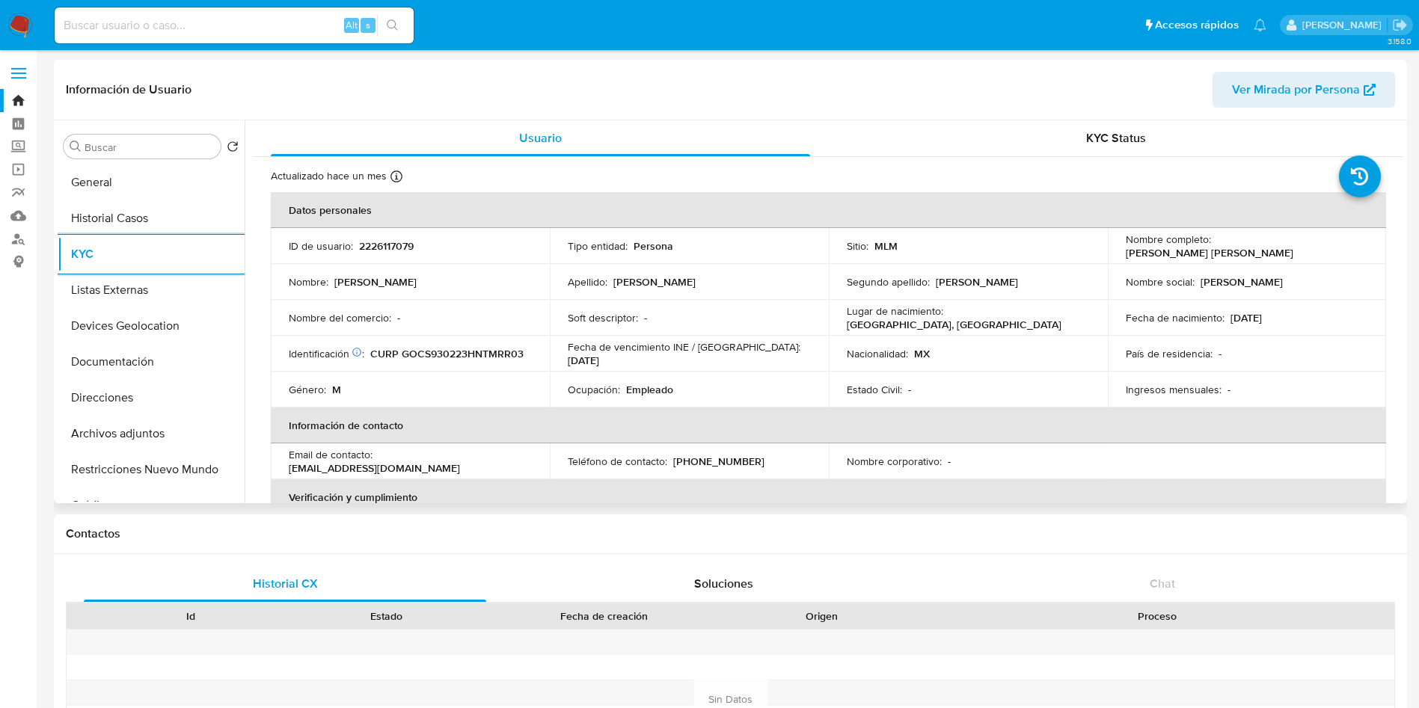
click at [751, 458] on div "Teléfono de contacto : [PHONE_NUMBER]" at bounding box center [689, 461] width 243 height 13
drag, startPoint x: 751, startPoint y: 458, endPoint x: 674, endPoint y: 459, distance: 77.0
click at [674, 459] on div "Teléfono de contacto : [PHONE_NUMBER]" at bounding box center [689, 461] width 243 height 13
copy p "664) 7895919"
click at [460, 461] on p "[EMAIL_ADDRESS][DOMAIN_NAME]" at bounding box center [374, 467] width 171 height 13
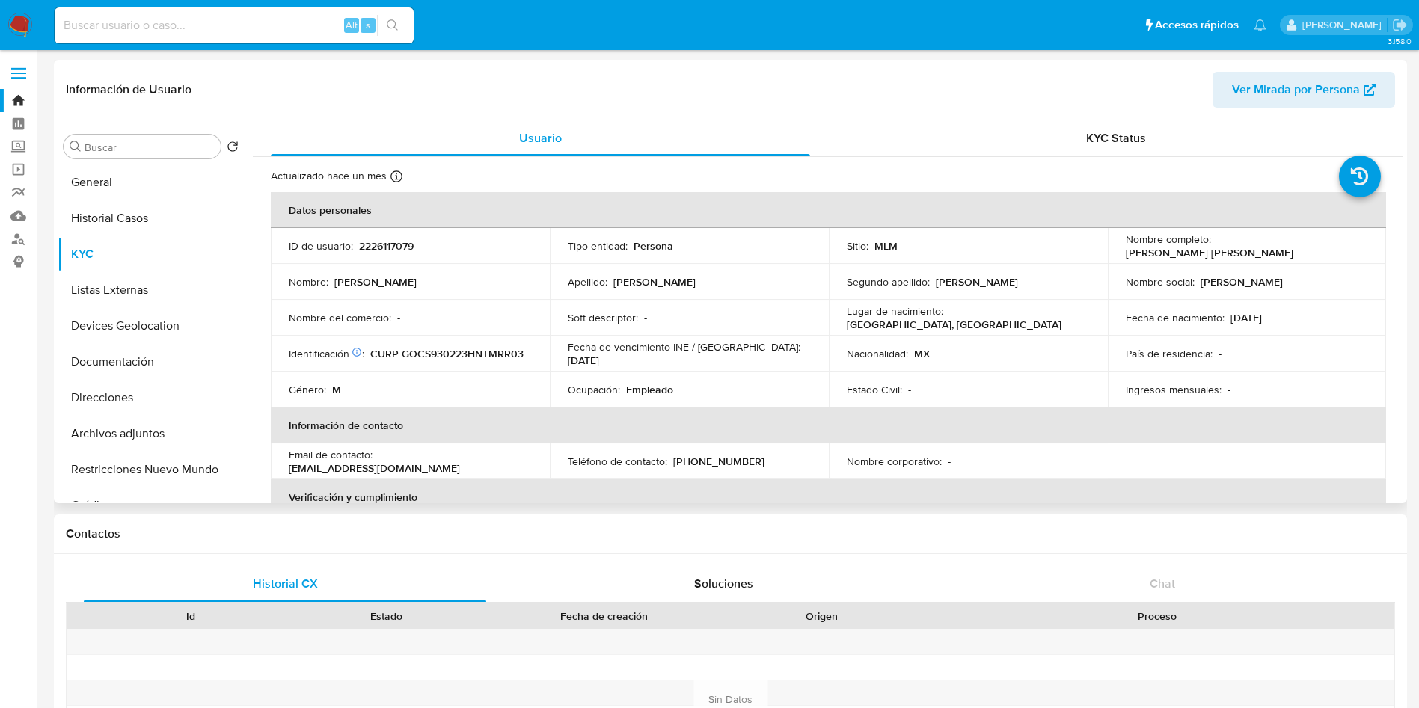
drag, startPoint x: 471, startPoint y: 462, endPoint x: 422, endPoint y: 462, distance: 49.4
click at [451, 462] on p "[EMAIL_ADDRESS][DOMAIN_NAME]" at bounding box center [374, 467] width 171 height 13
drag, startPoint x: 509, startPoint y: 458, endPoint x: 376, endPoint y: 462, distance: 133.2
click at [376, 462] on div "Email de contacto : [EMAIL_ADDRESS][DOMAIN_NAME]" at bounding box center [410, 461] width 243 height 27
copy div "[EMAIL_ADDRESS][DOMAIN_NAME]"
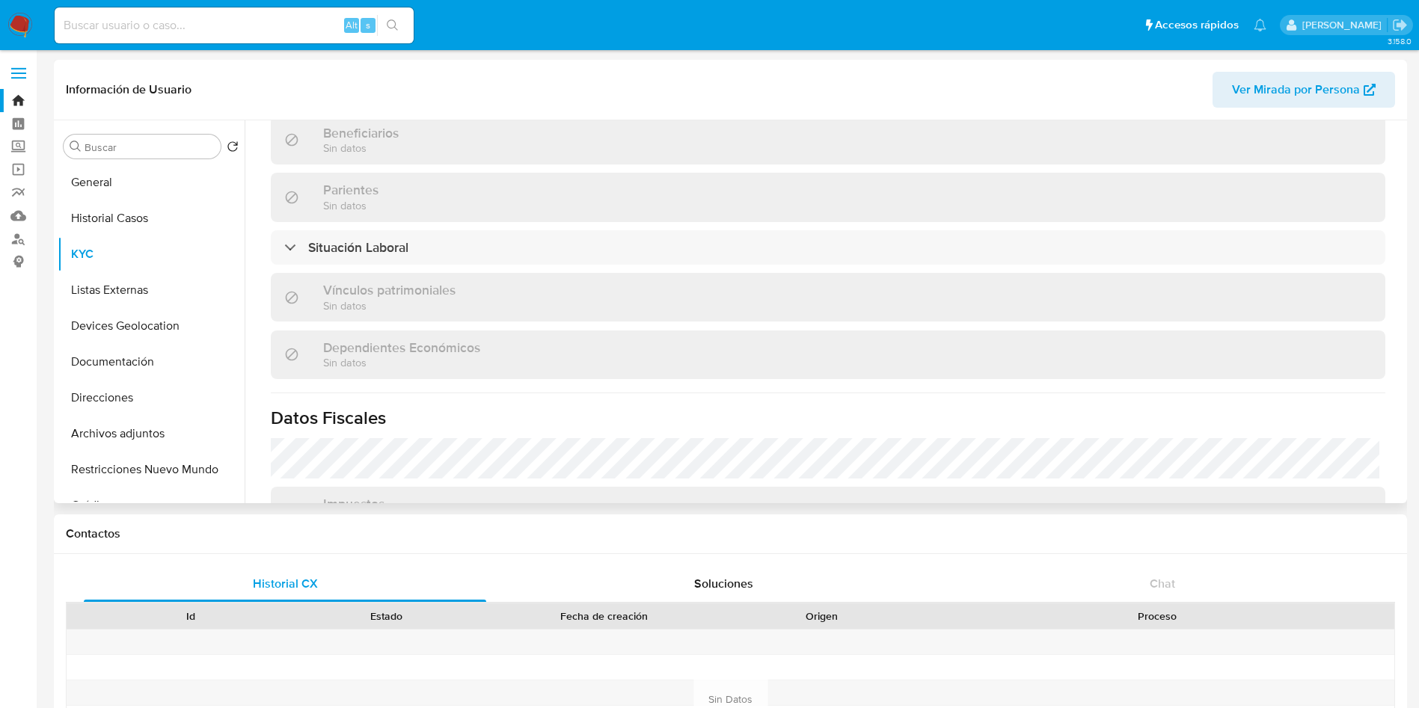
scroll to position [697, 0]
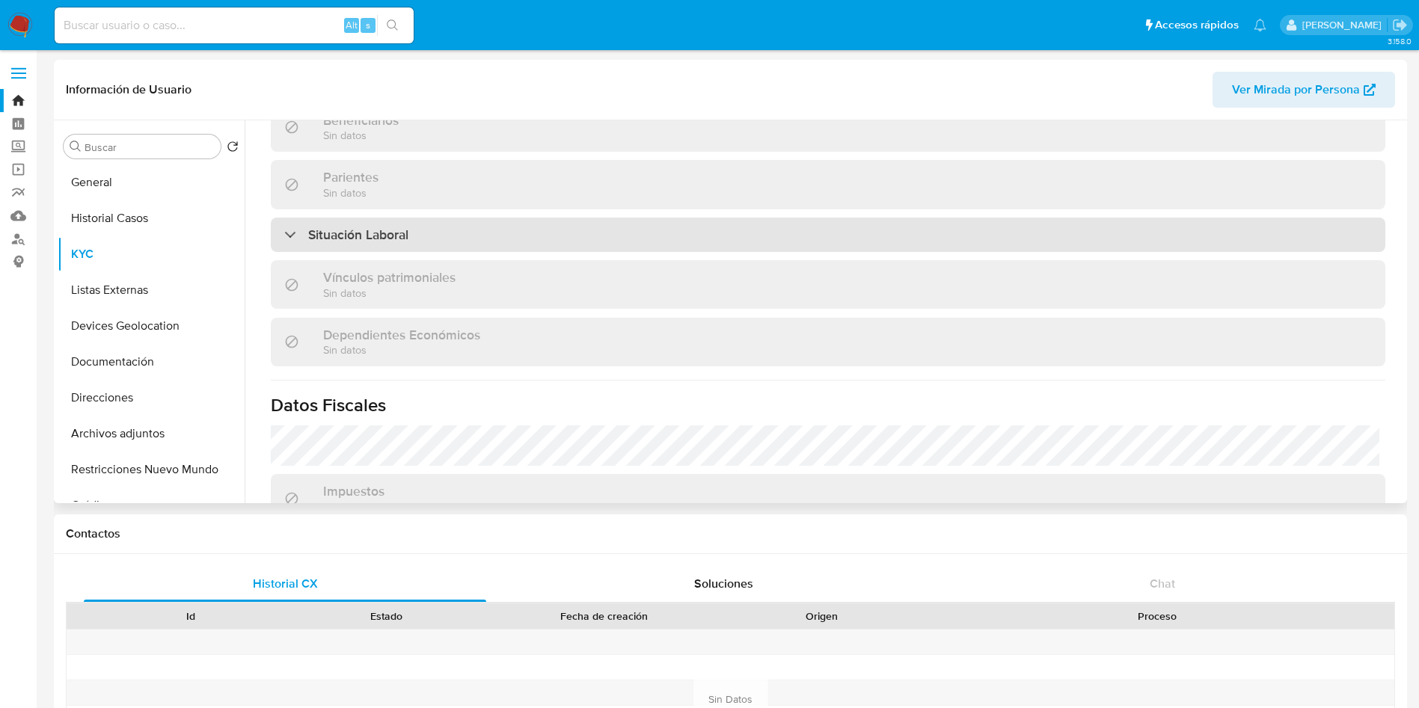
click at [430, 230] on div "Situación Laboral" at bounding box center [828, 235] width 1114 height 34
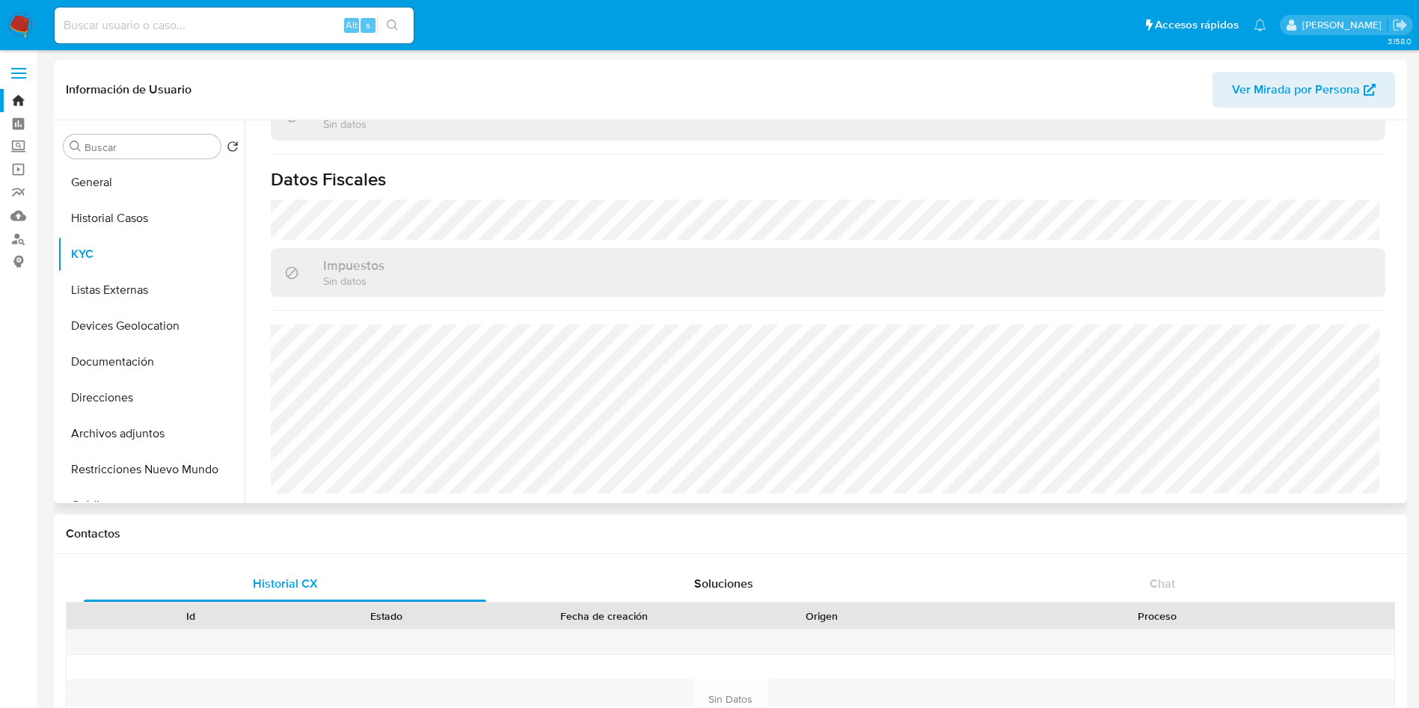
scroll to position [1142, 0]
click at [141, 403] on button "Direcciones" at bounding box center [145, 398] width 175 height 36
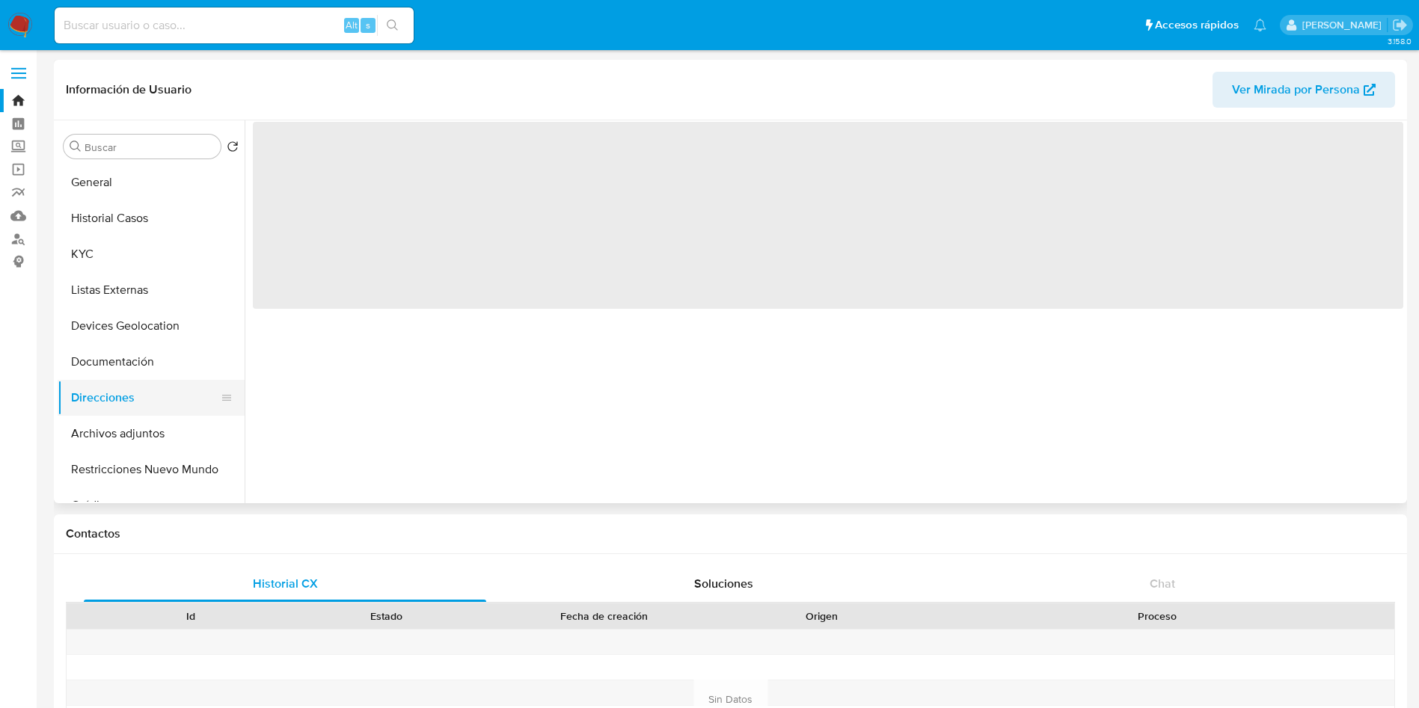
scroll to position [0, 0]
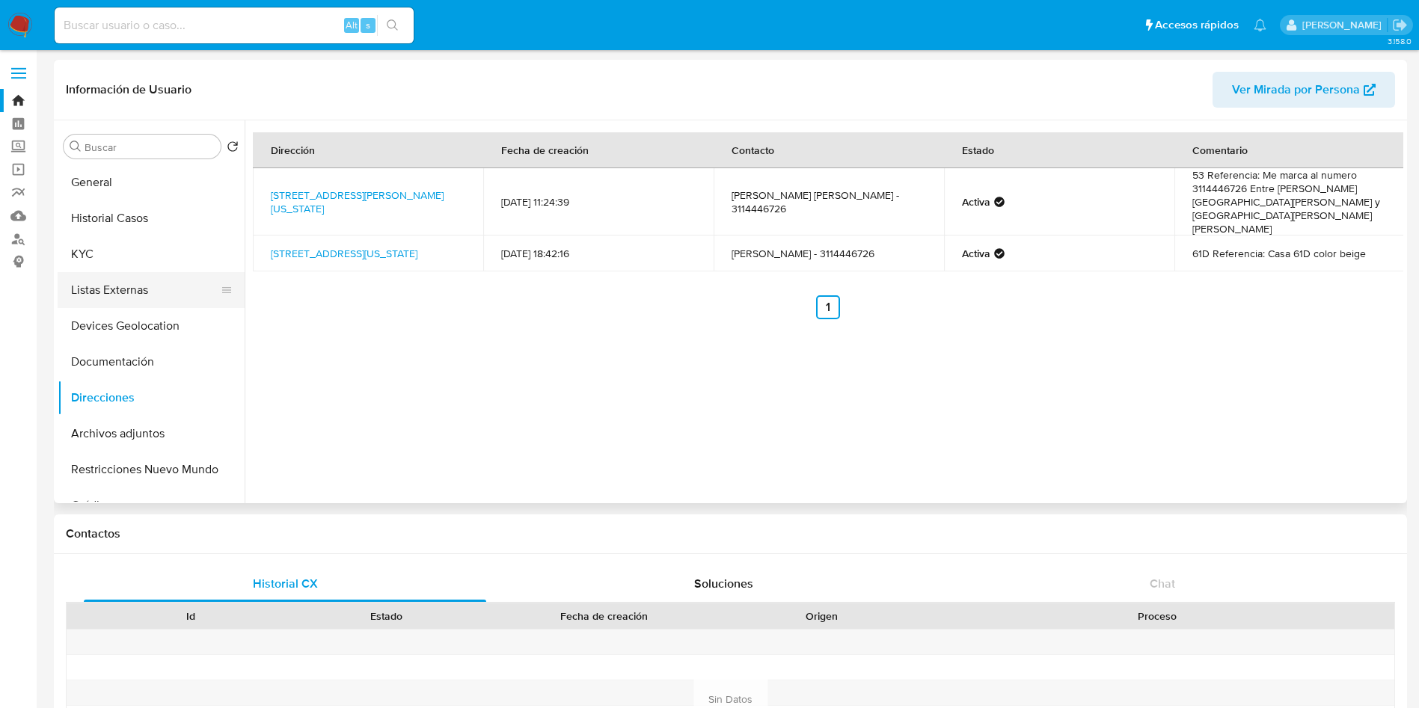
click at [115, 284] on button "Listas Externas" at bounding box center [145, 290] width 175 height 36
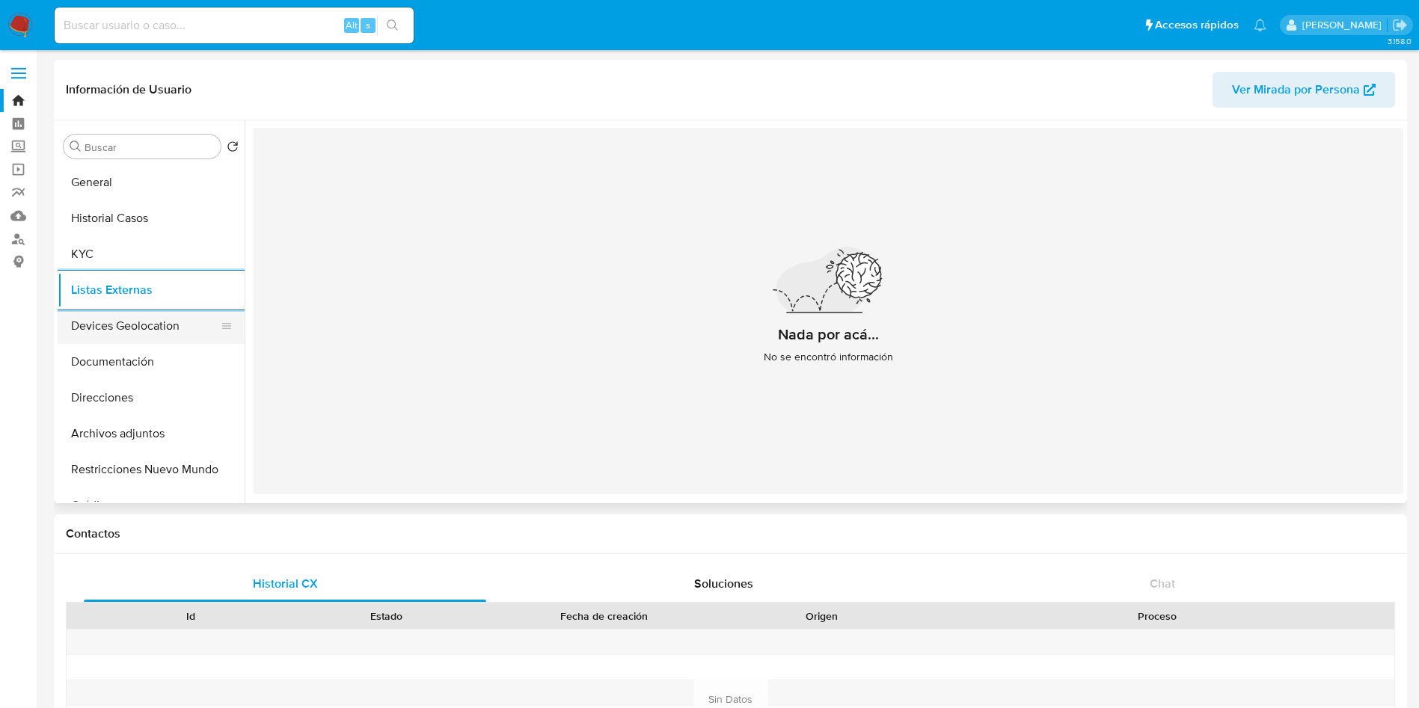
click at [148, 326] on button "Devices Geolocation" at bounding box center [145, 326] width 175 height 36
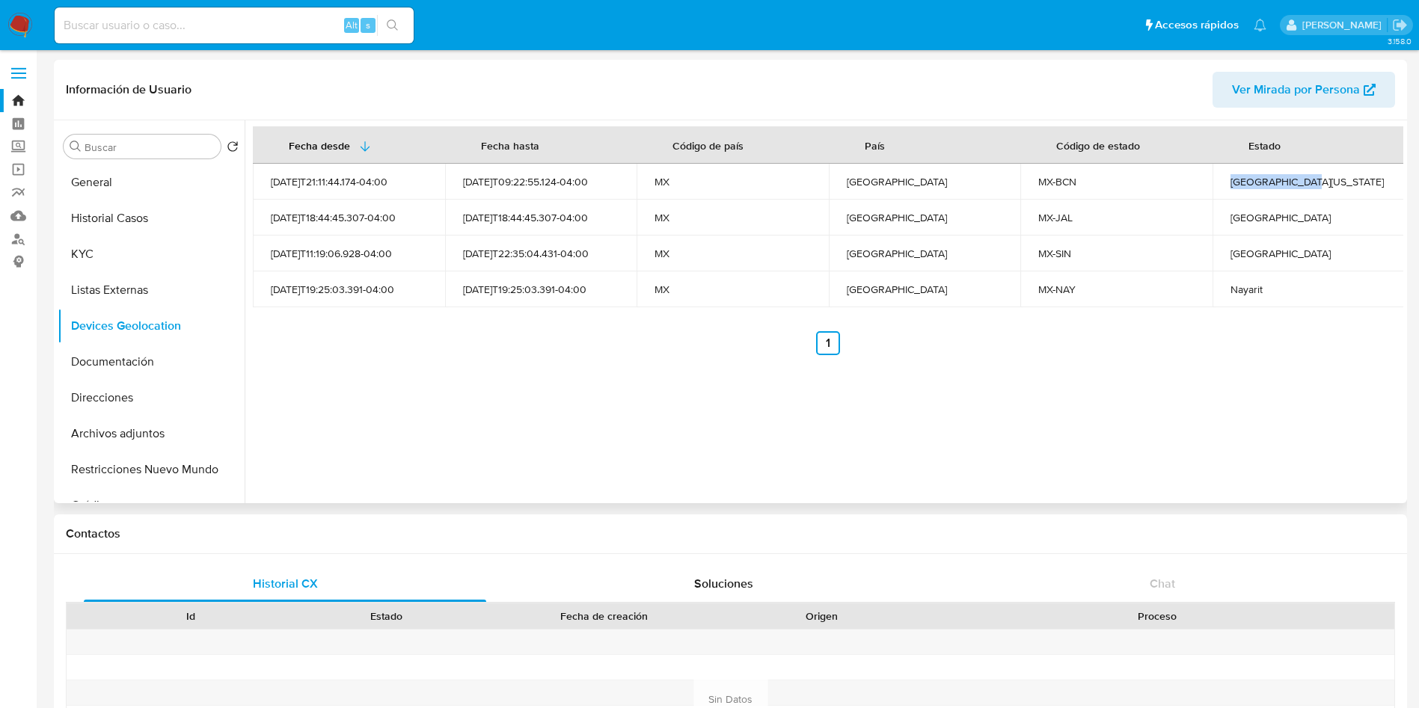
drag, startPoint x: 1223, startPoint y: 184, endPoint x: 1295, endPoint y: 179, distance: 72.7
click at [1295, 179] on td "Baja California" at bounding box center [1308, 182] width 192 height 36
copy div "Baja California"
click at [1230, 223] on div "Jalisco" at bounding box center [1308, 217] width 156 height 13
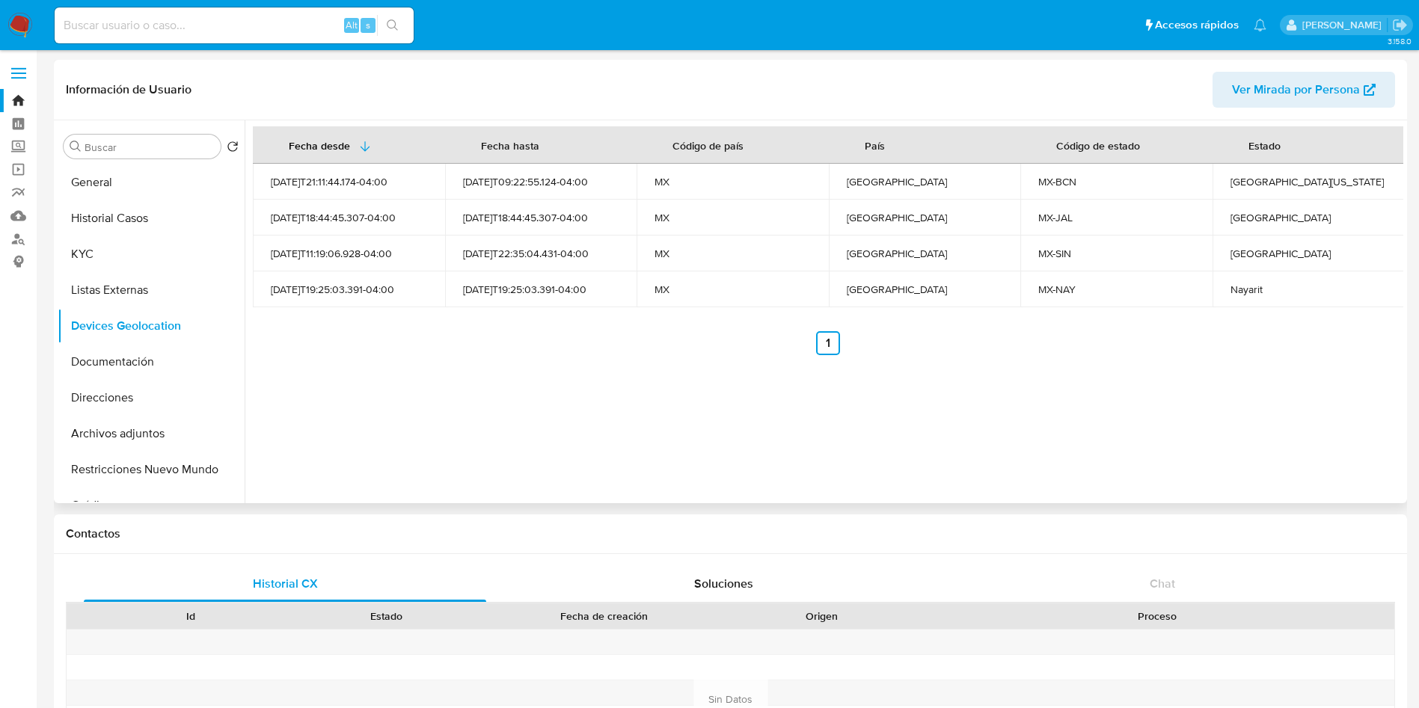
click at [1234, 223] on div "Jalisco" at bounding box center [1308, 217] width 156 height 13
copy div "Jalisco"
click at [1241, 248] on div "Sinaloa" at bounding box center [1308, 253] width 156 height 13
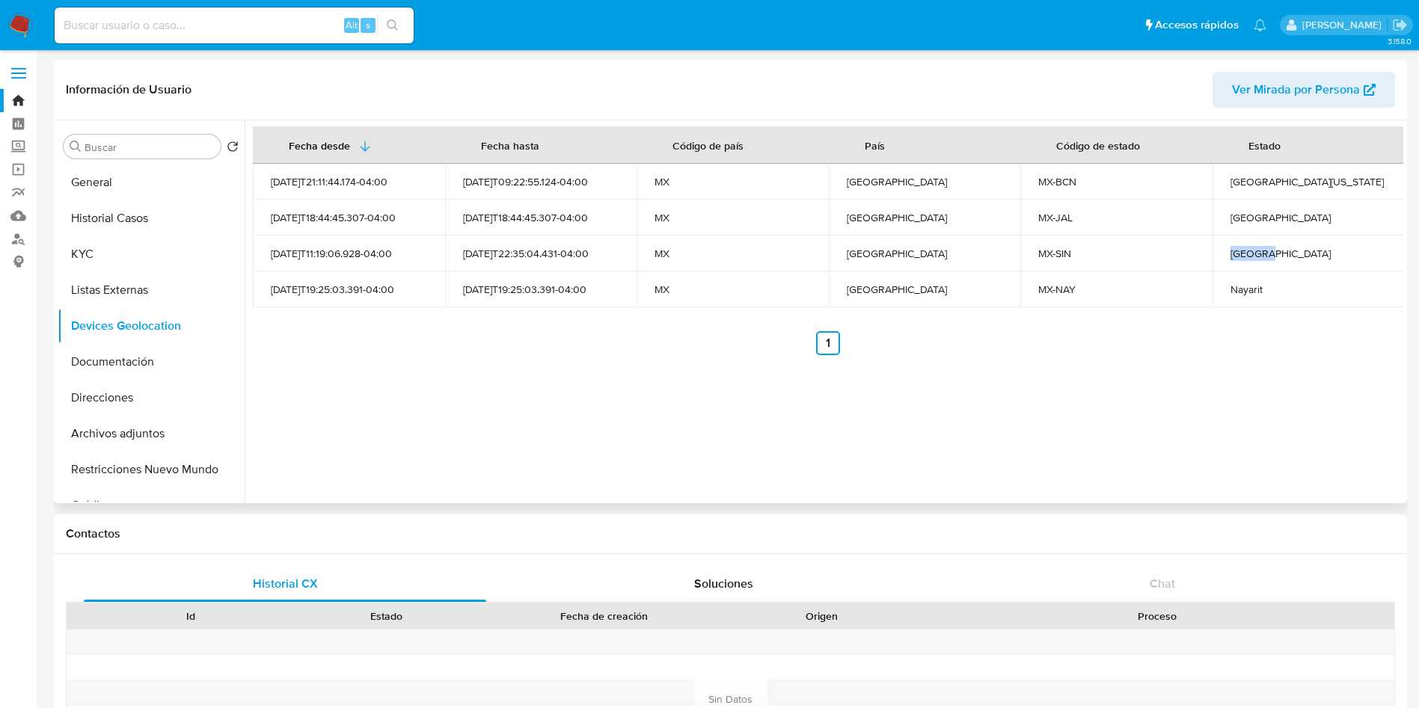
copy div "Sinaloa"
click at [1237, 289] on div "Nayarit" at bounding box center [1308, 289] width 156 height 13
copy div "Nayarit"
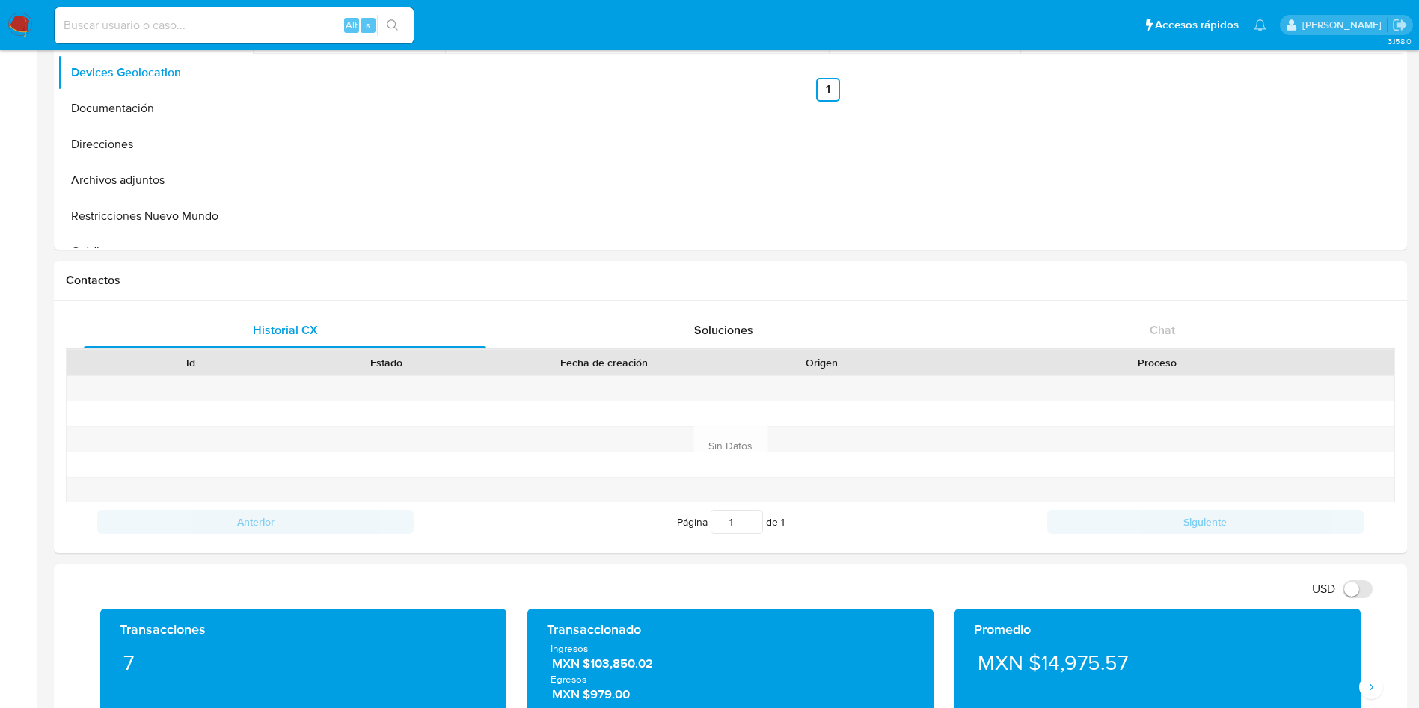
scroll to position [785, 0]
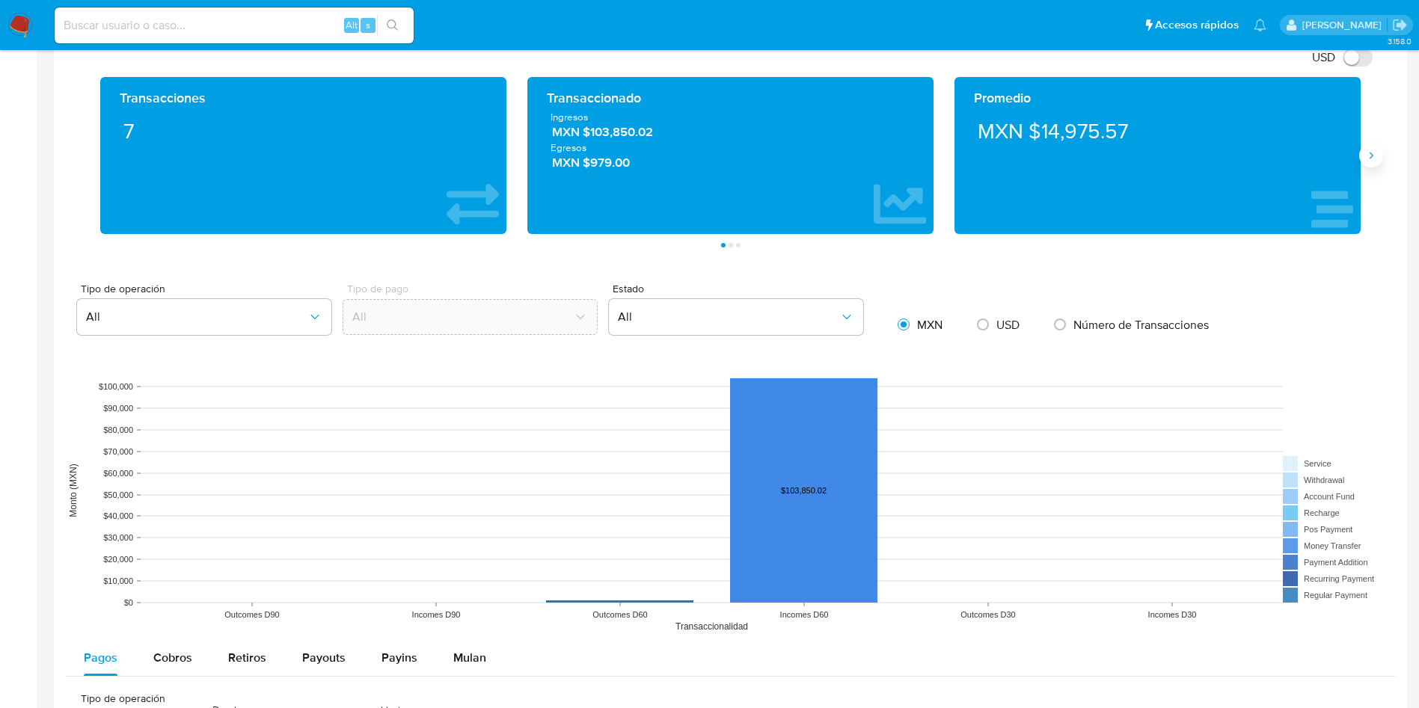
click at [1379, 159] on button "Siguiente" at bounding box center [1371, 156] width 24 height 24
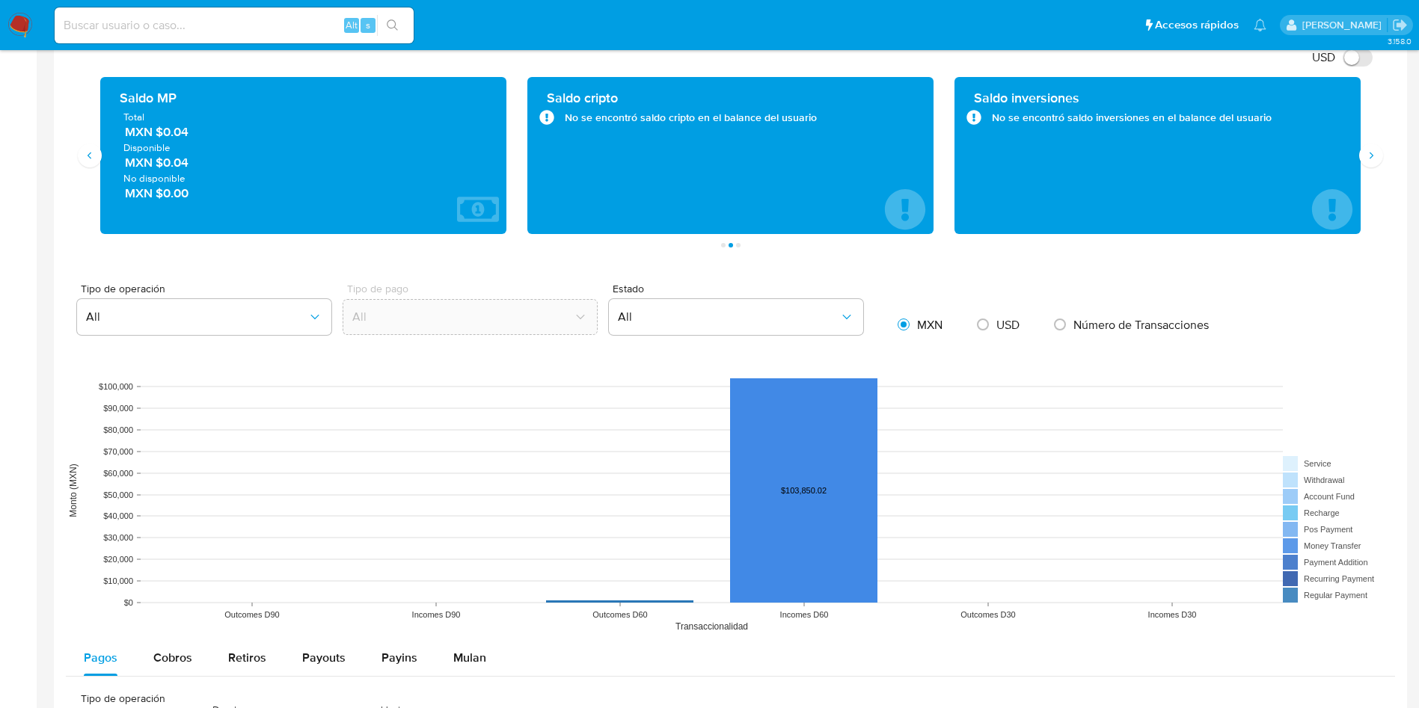
drag, startPoint x: 197, startPoint y: 138, endPoint x: 165, endPoint y: 138, distance: 32.2
click at [165, 138] on span "MXN $0.04" at bounding box center [304, 131] width 358 height 17
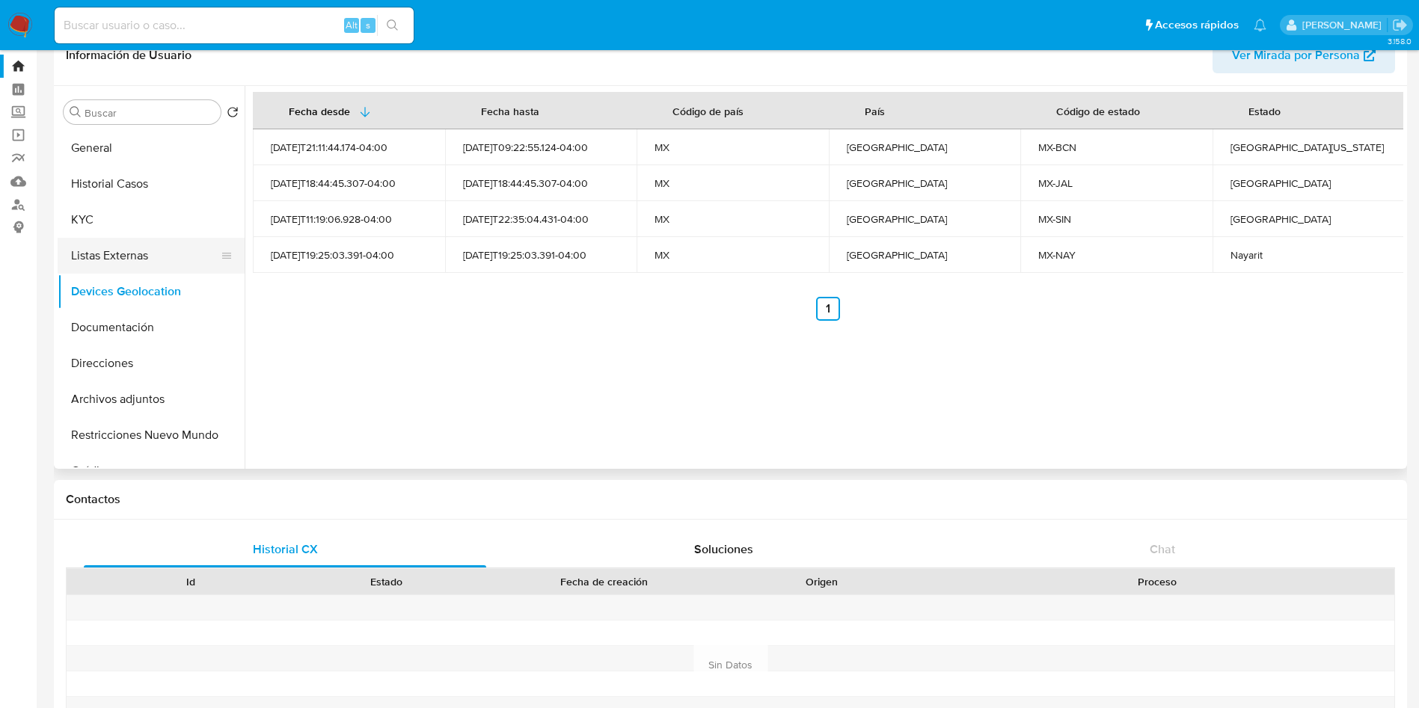
scroll to position [0, 0]
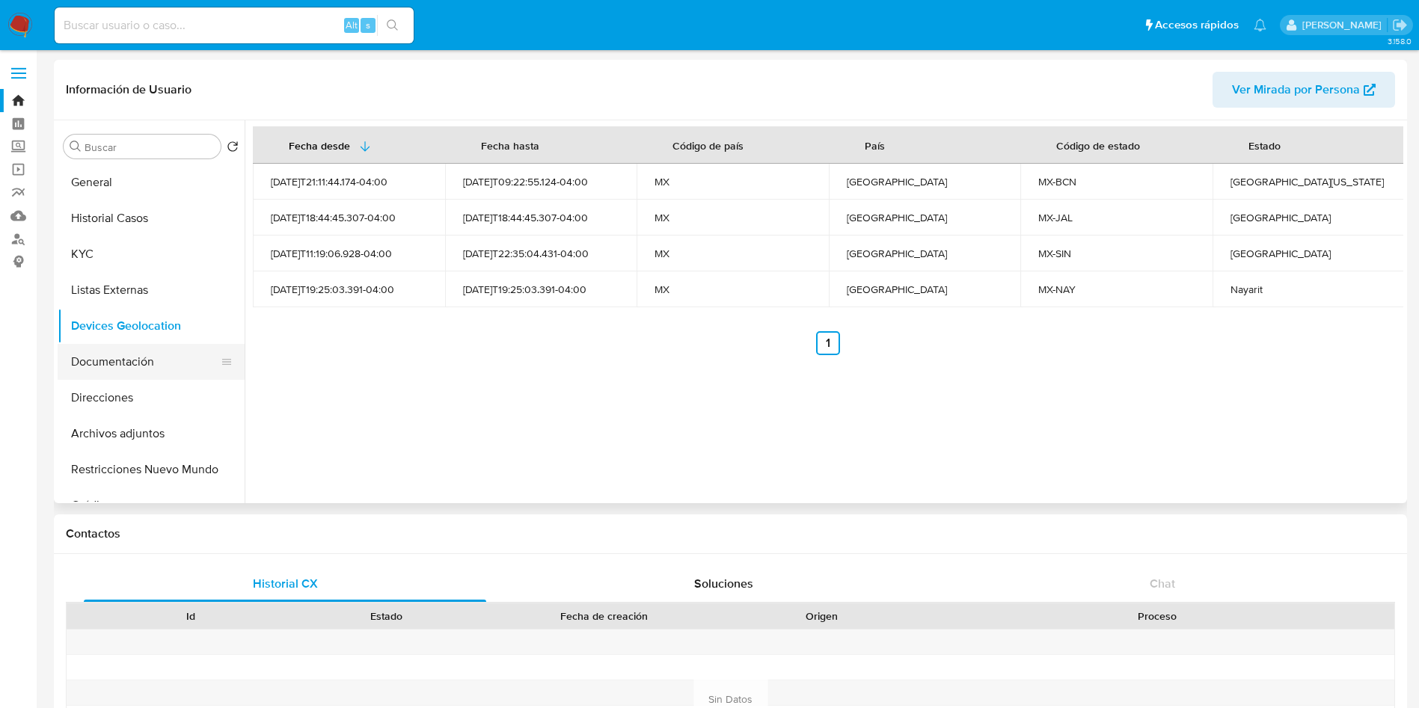
click at [148, 355] on button "Documentación" at bounding box center [145, 362] width 175 height 36
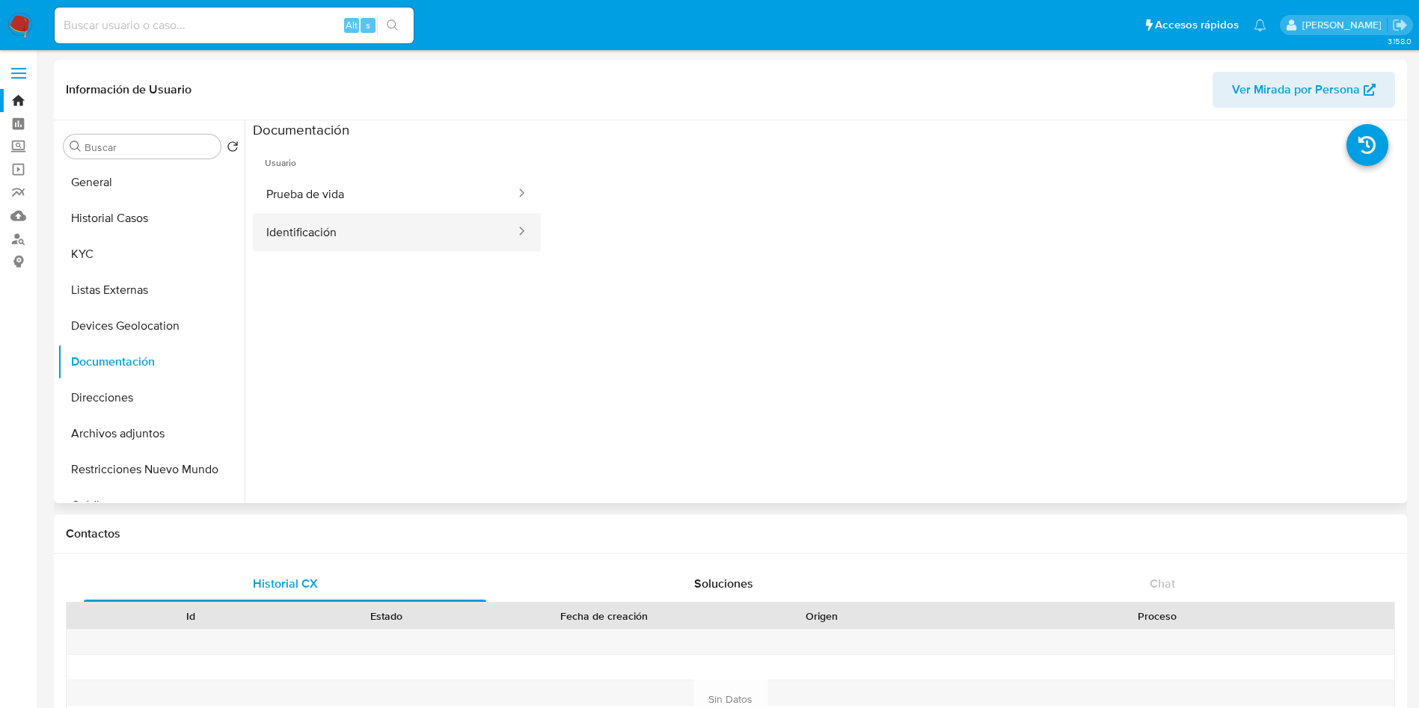
click at [397, 222] on button "Identificación" at bounding box center [385, 232] width 264 height 38
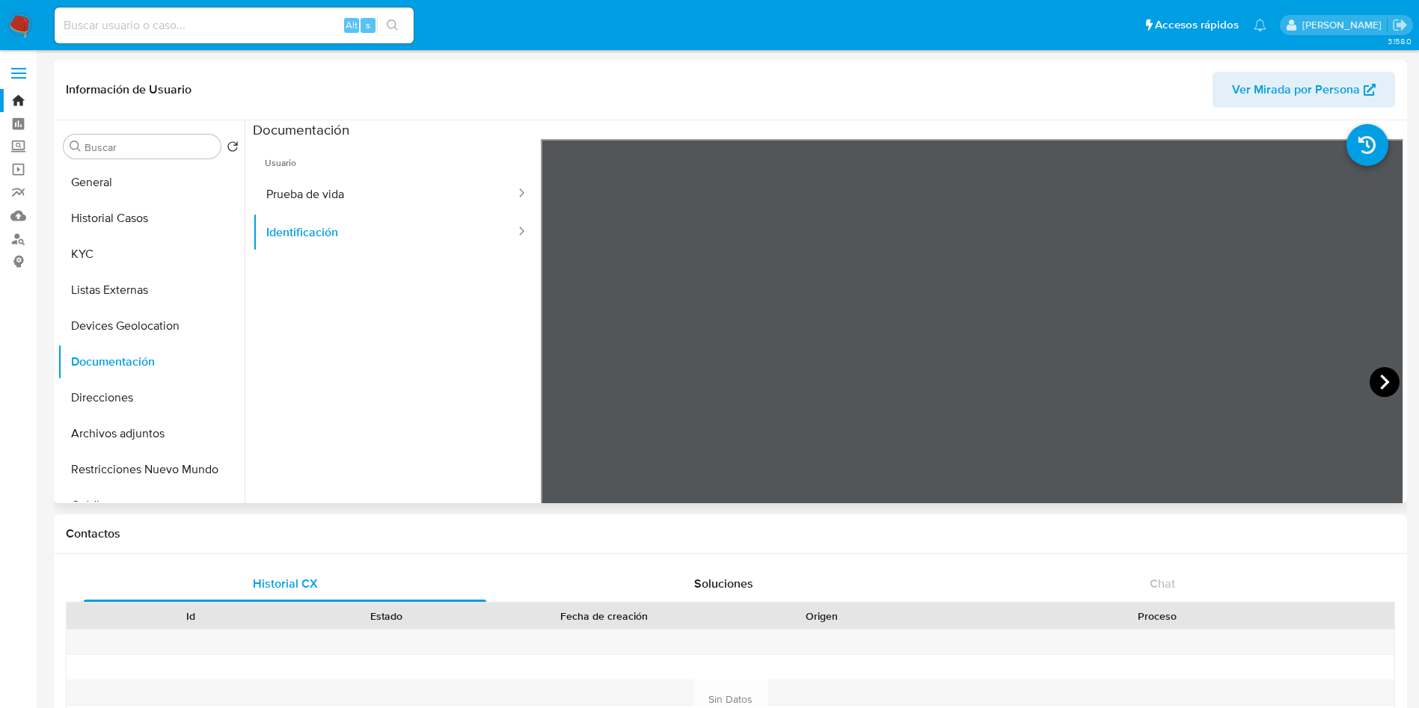
click at [1386, 378] on icon at bounding box center [1384, 382] width 30 height 30
click at [307, 182] on button "Prueba de vida" at bounding box center [385, 194] width 264 height 38
click at [154, 411] on button "Direcciones" at bounding box center [145, 398] width 175 height 36
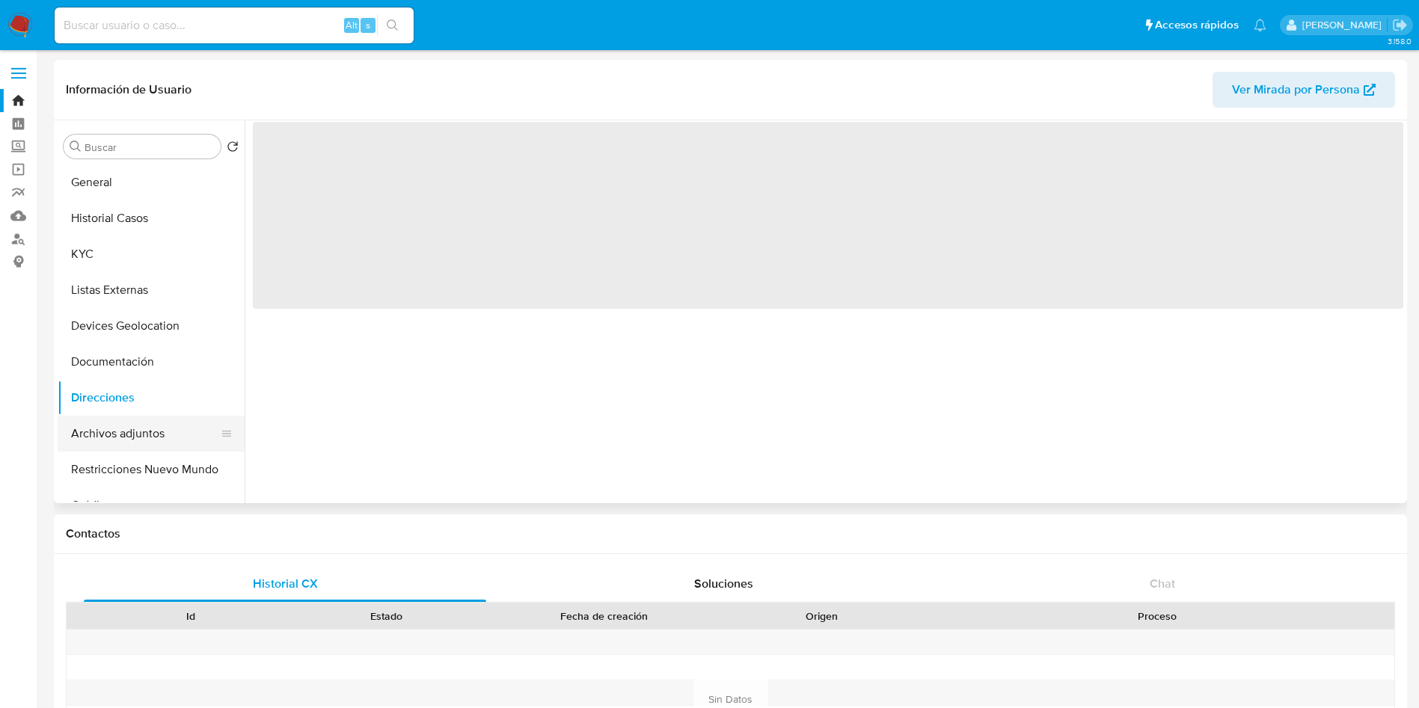
click at [150, 427] on button "Archivos adjuntos" at bounding box center [145, 434] width 175 height 36
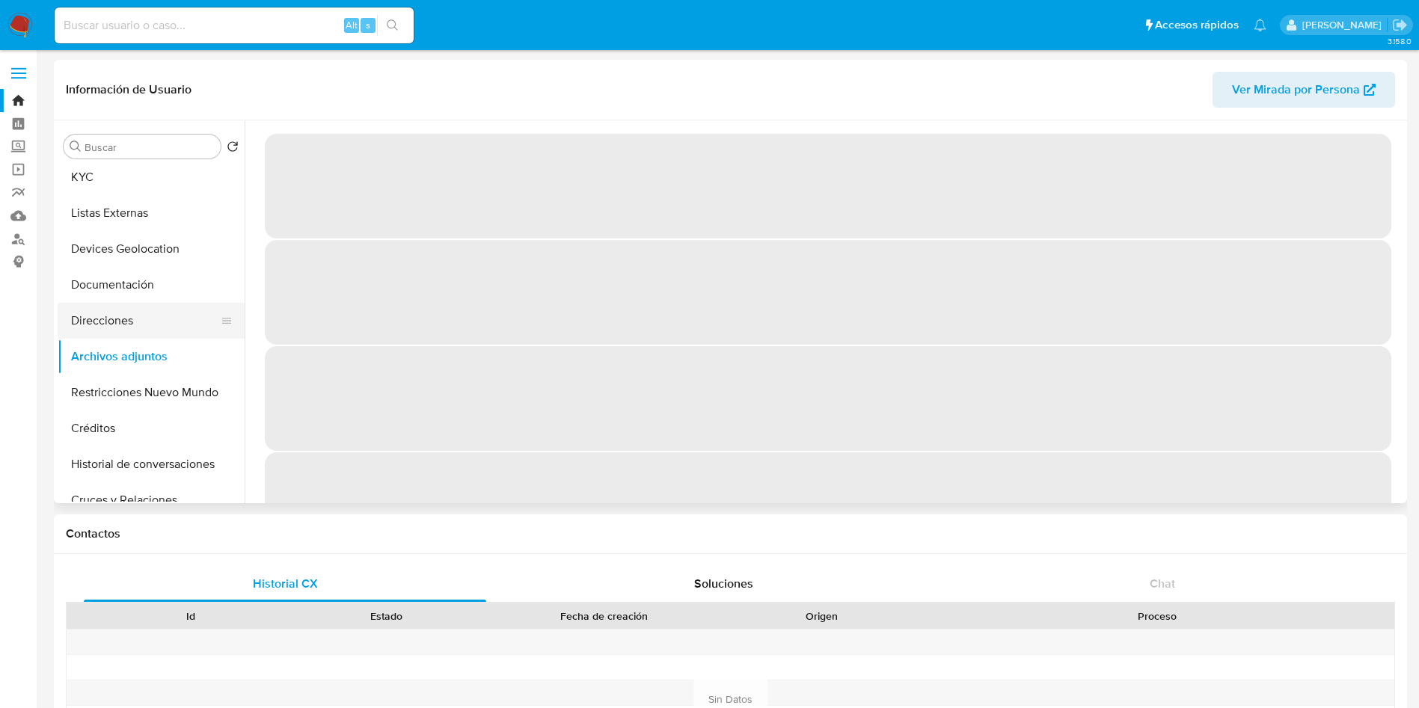
scroll to position [112, 0]
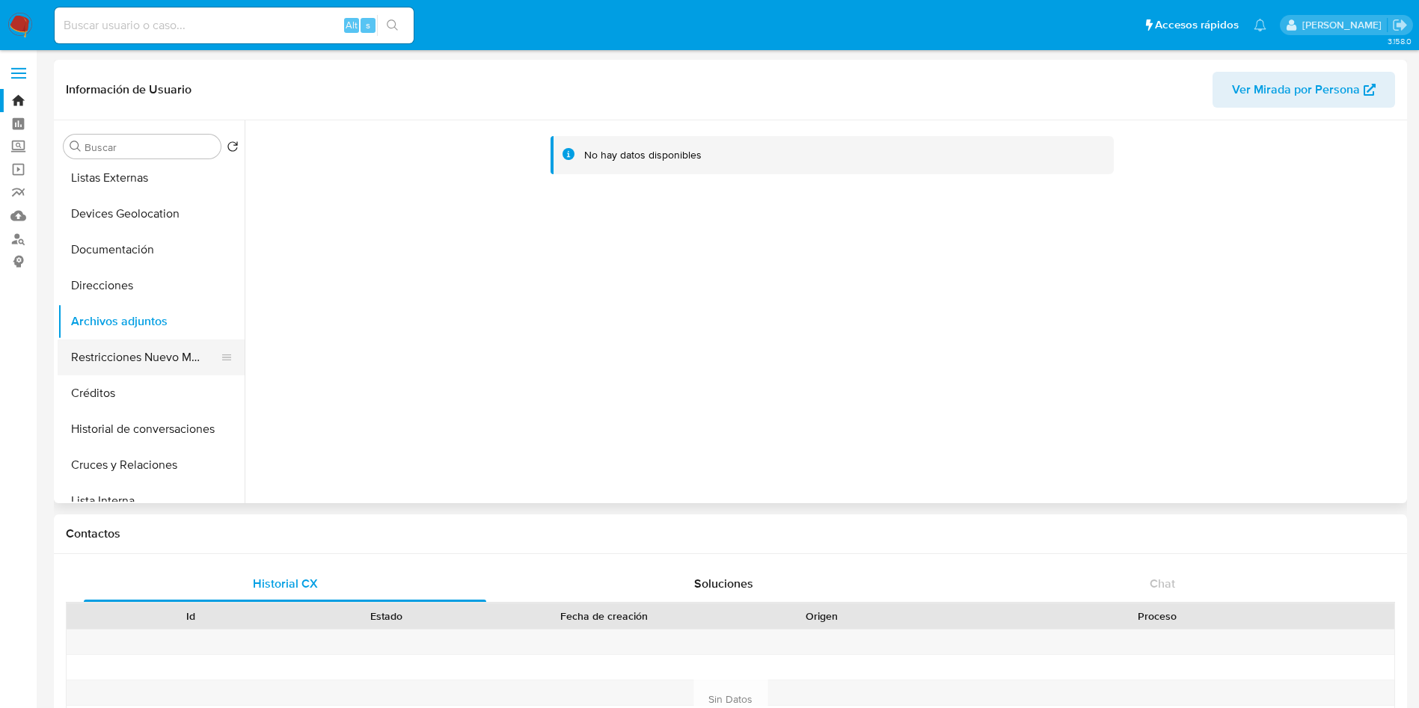
click at [138, 357] on button "Restricciones Nuevo Mundo" at bounding box center [145, 358] width 175 height 36
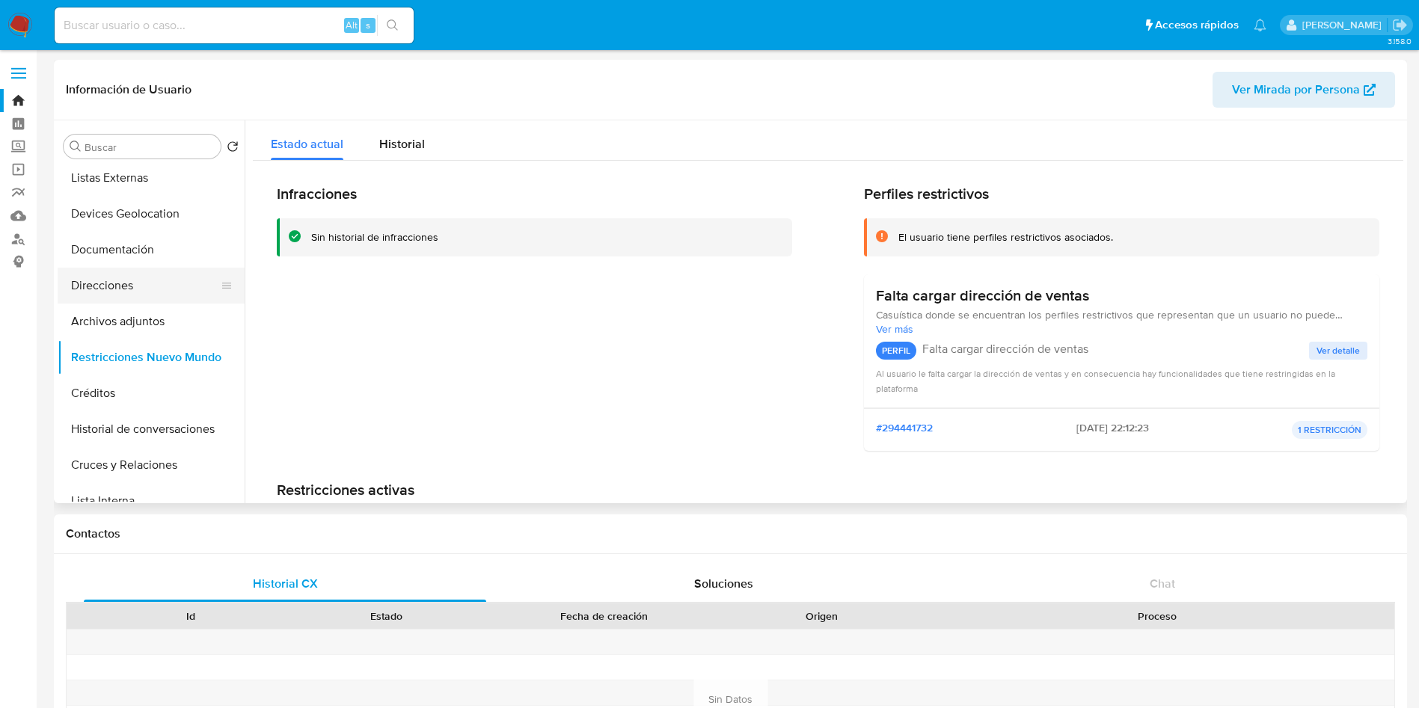
click at [129, 277] on button "Direcciones" at bounding box center [145, 286] width 175 height 36
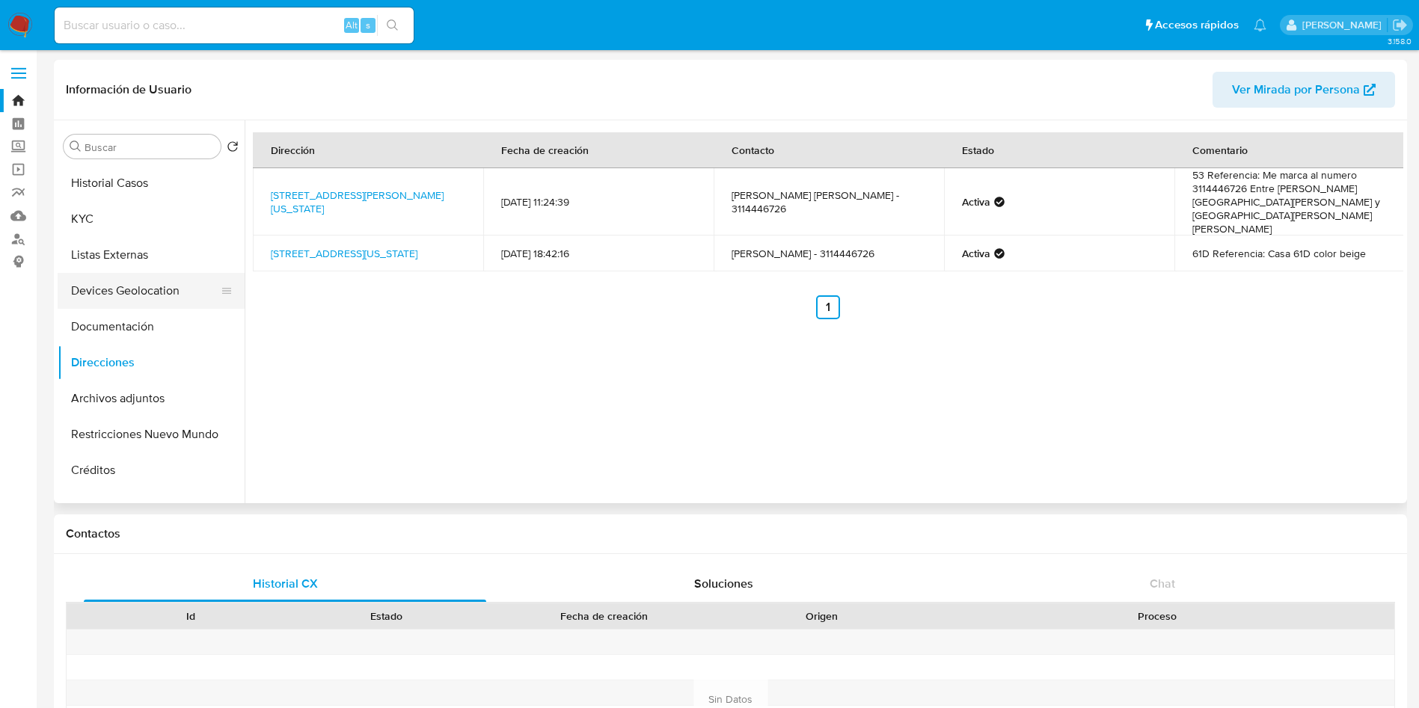
scroll to position [0, 0]
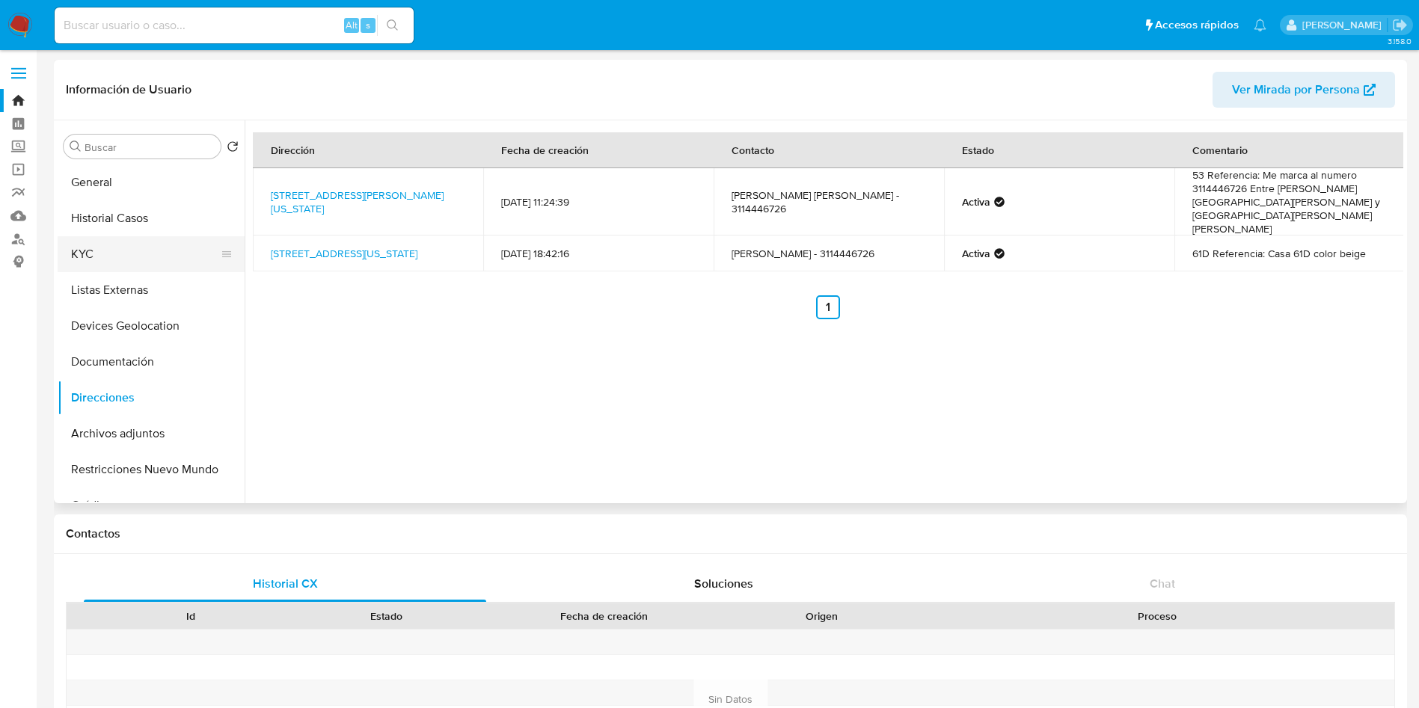
click at [139, 242] on button "KYC" at bounding box center [145, 254] width 175 height 36
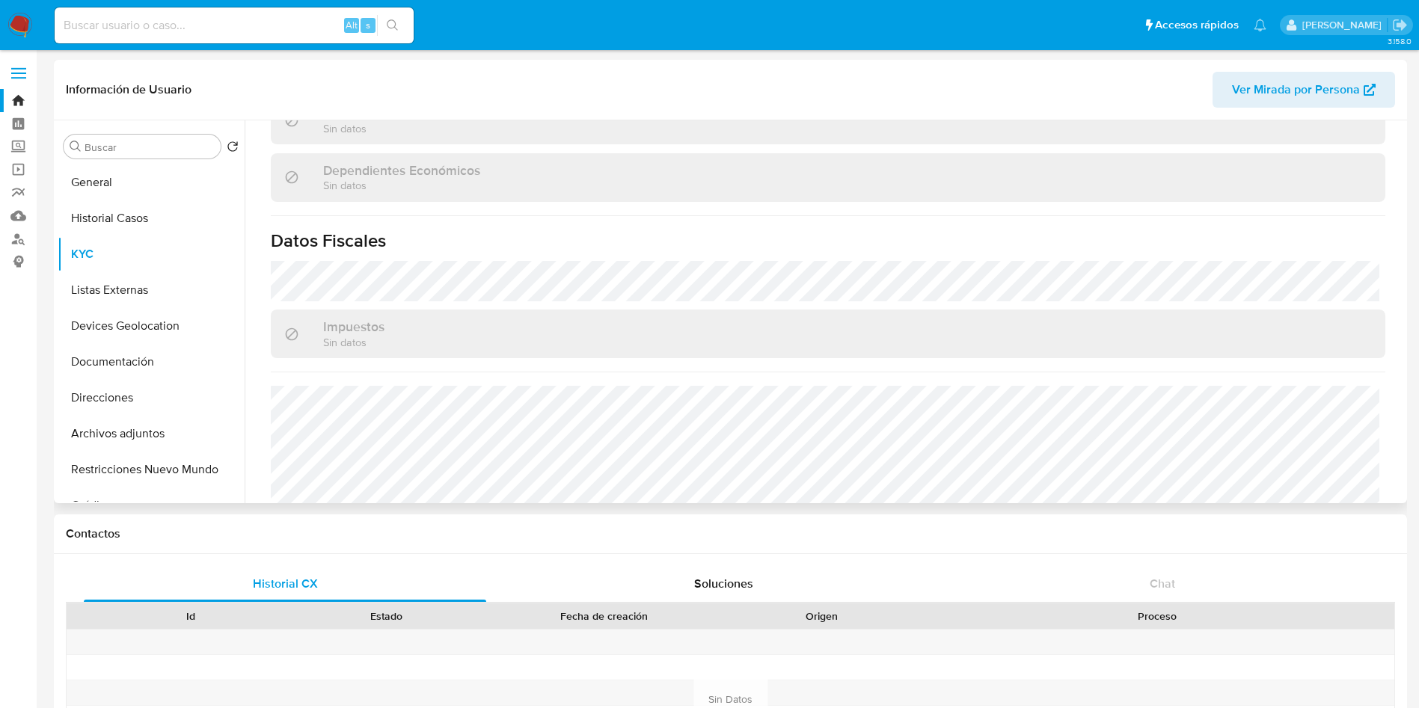
scroll to position [925, 0]
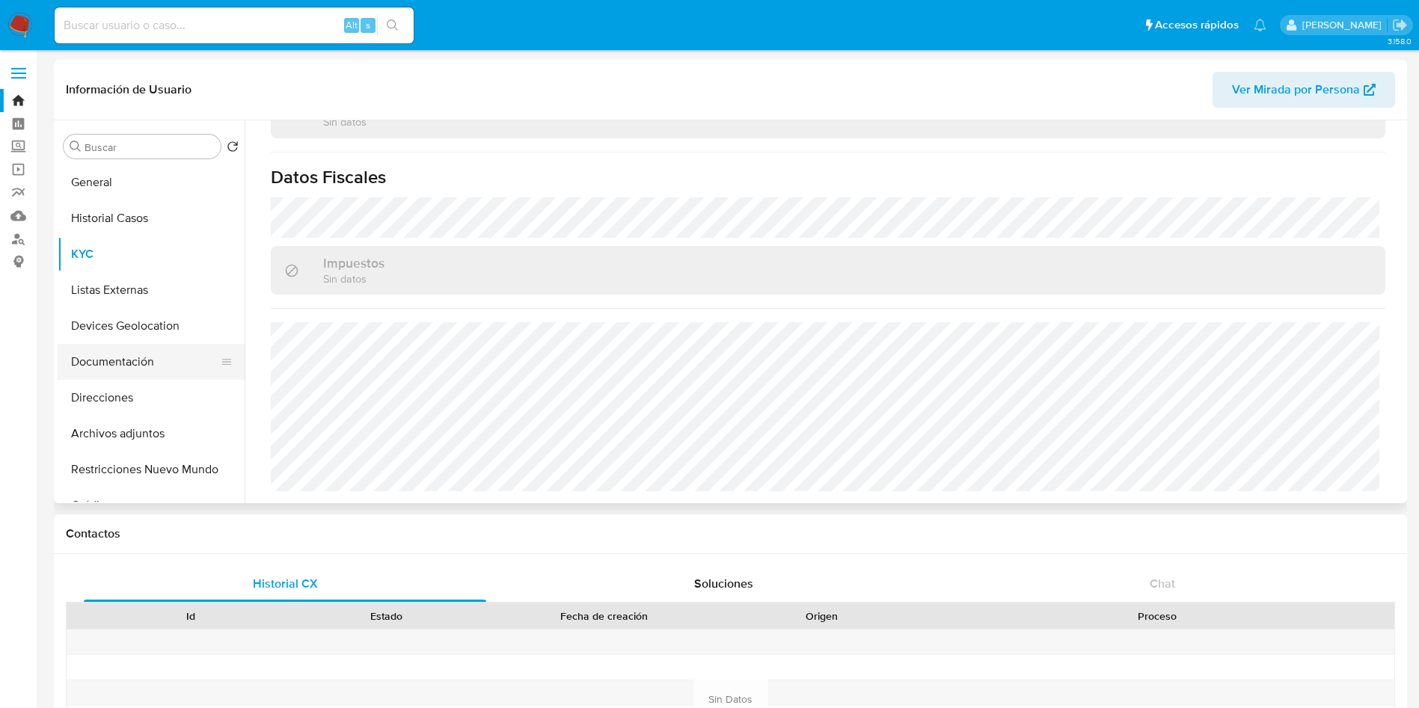
click at [143, 360] on button "Documentación" at bounding box center [145, 362] width 175 height 36
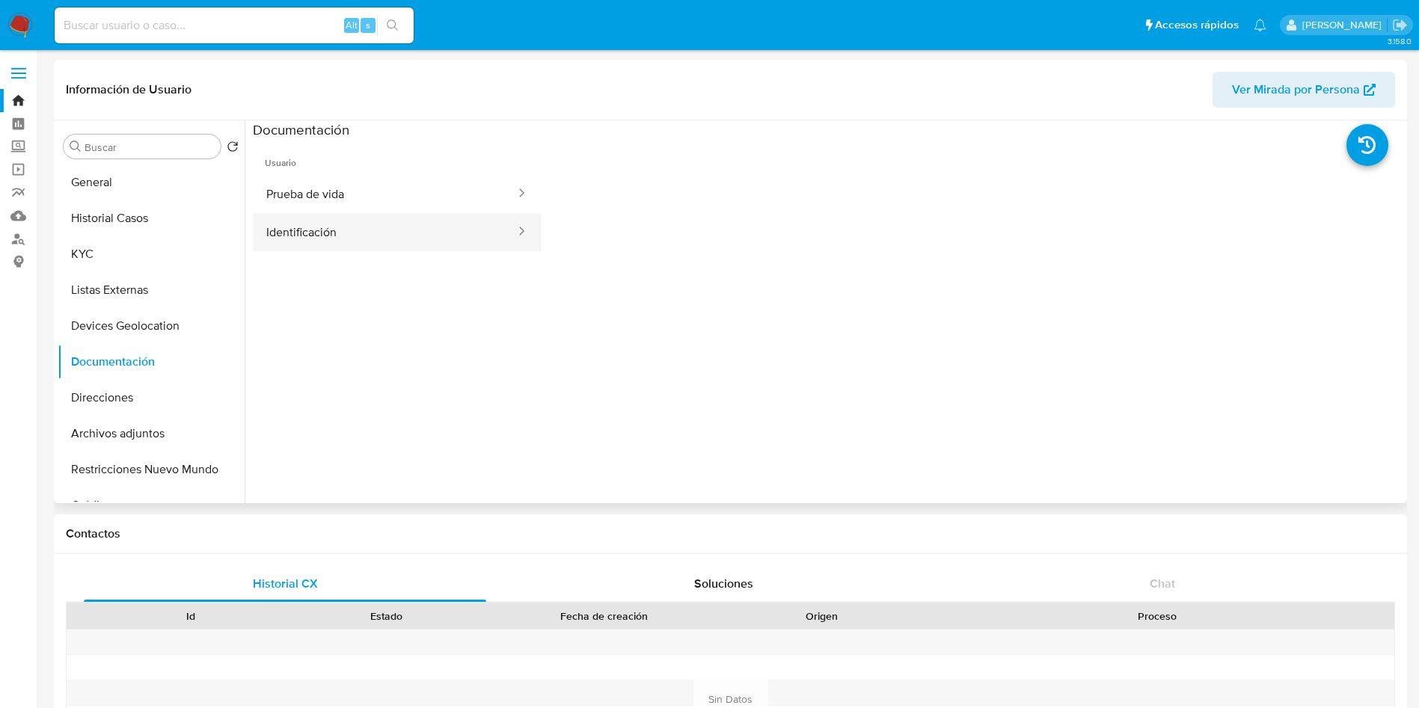
click at [390, 234] on button "Identificación" at bounding box center [385, 232] width 264 height 38
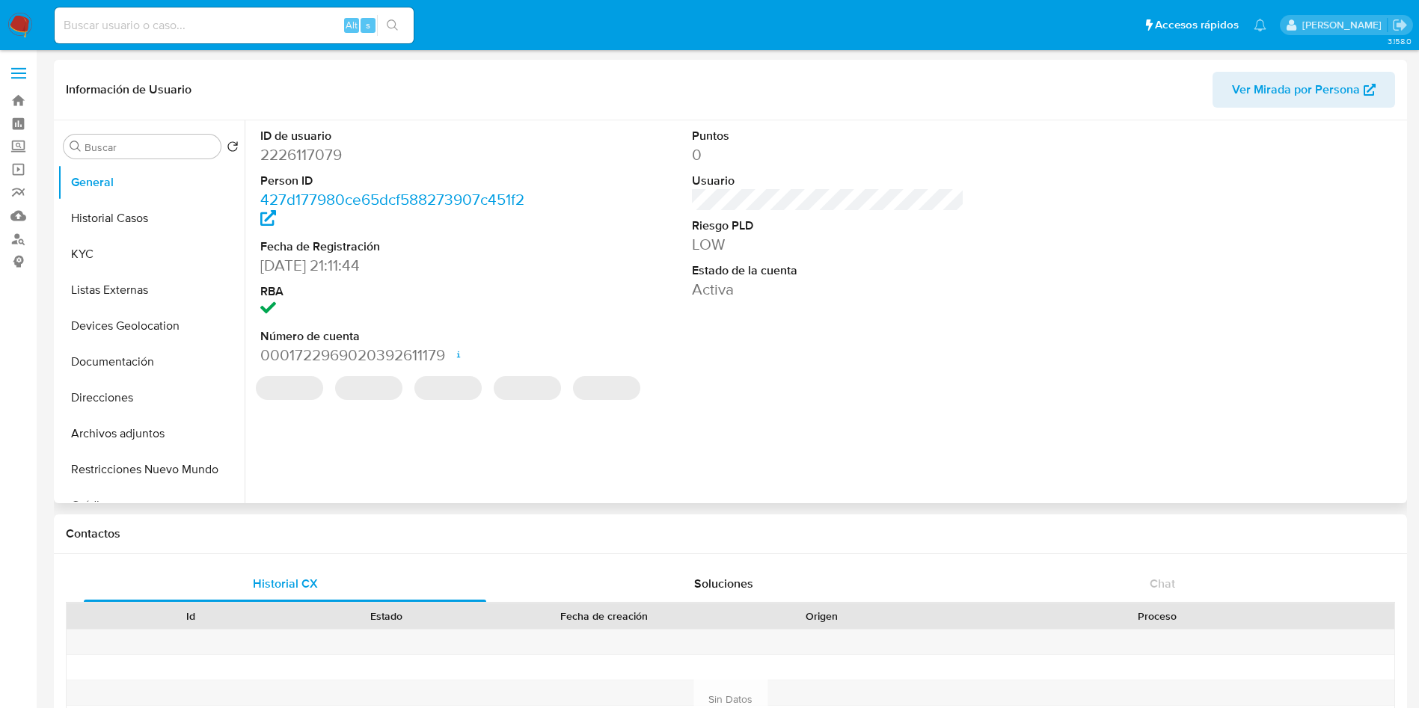
select select "10"
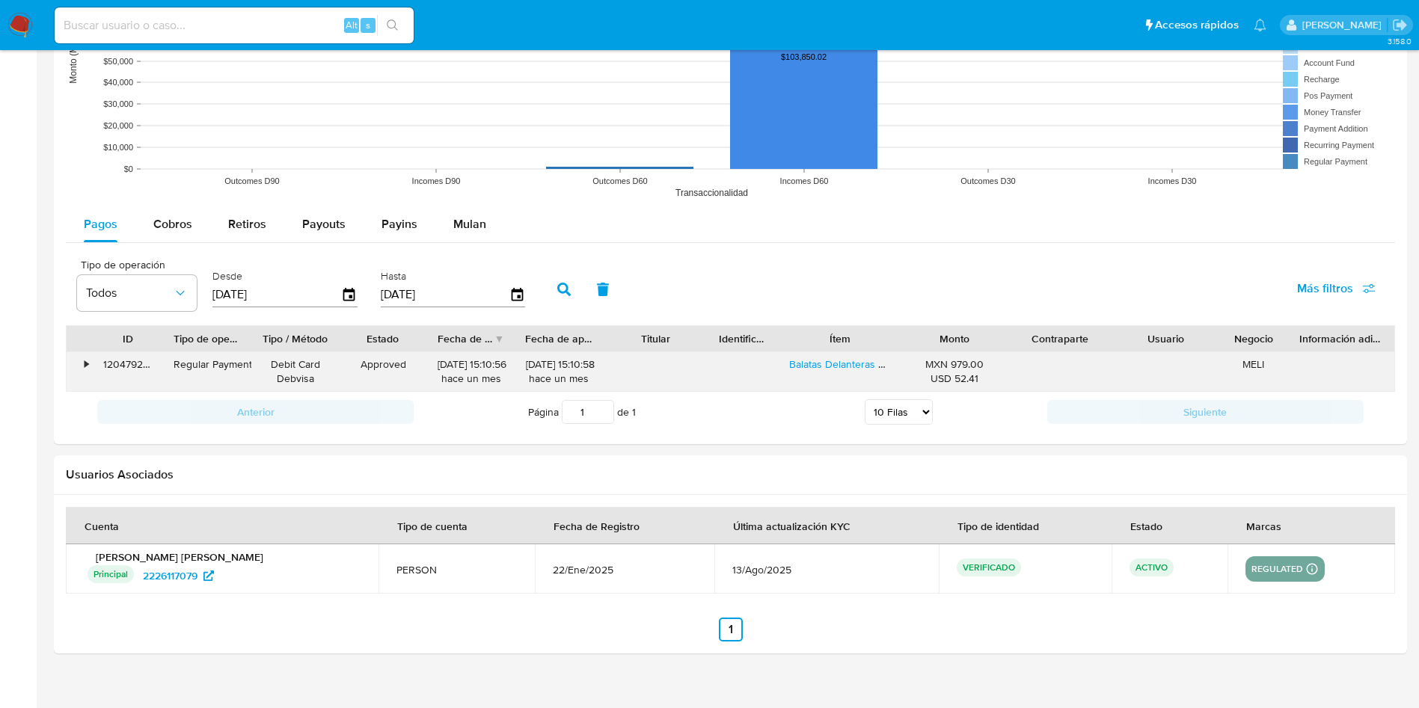
scroll to position [1234, 0]
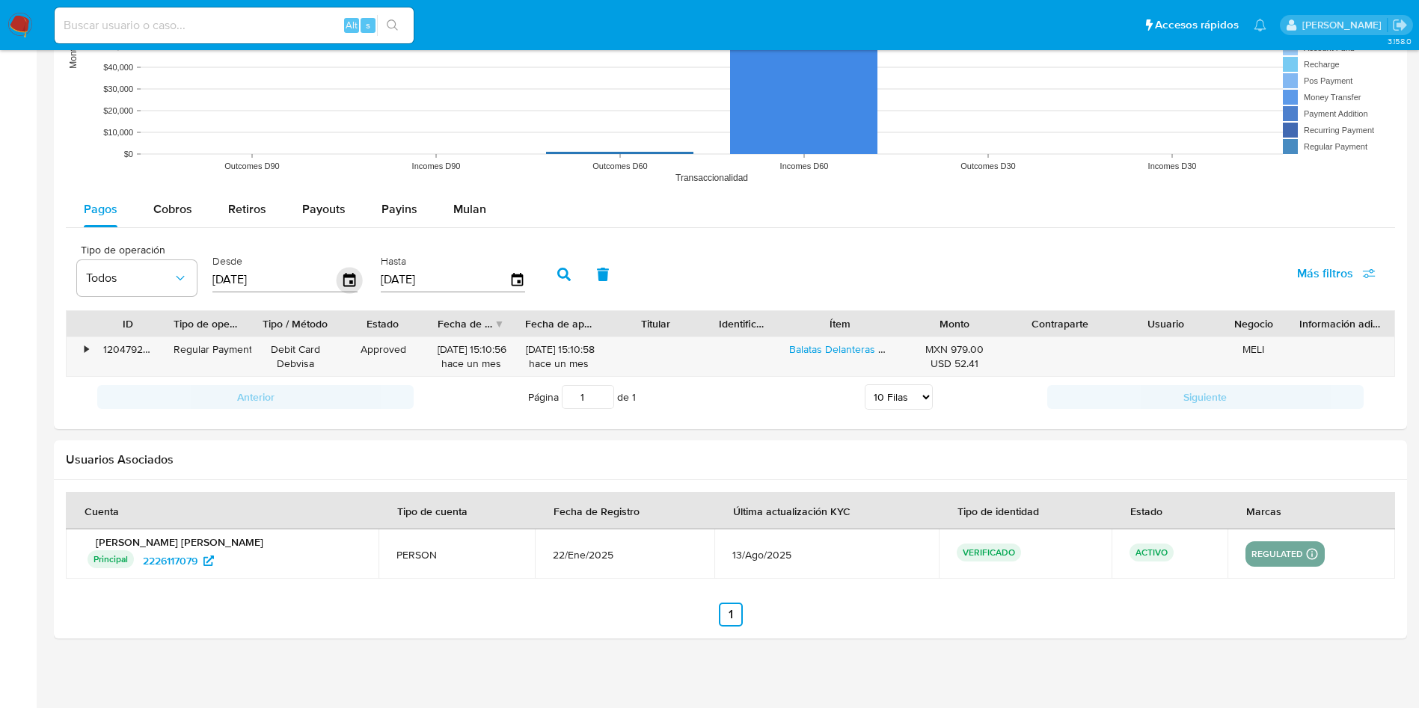
click at [346, 273] on icon "button" at bounding box center [349, 279] width 12 height 13
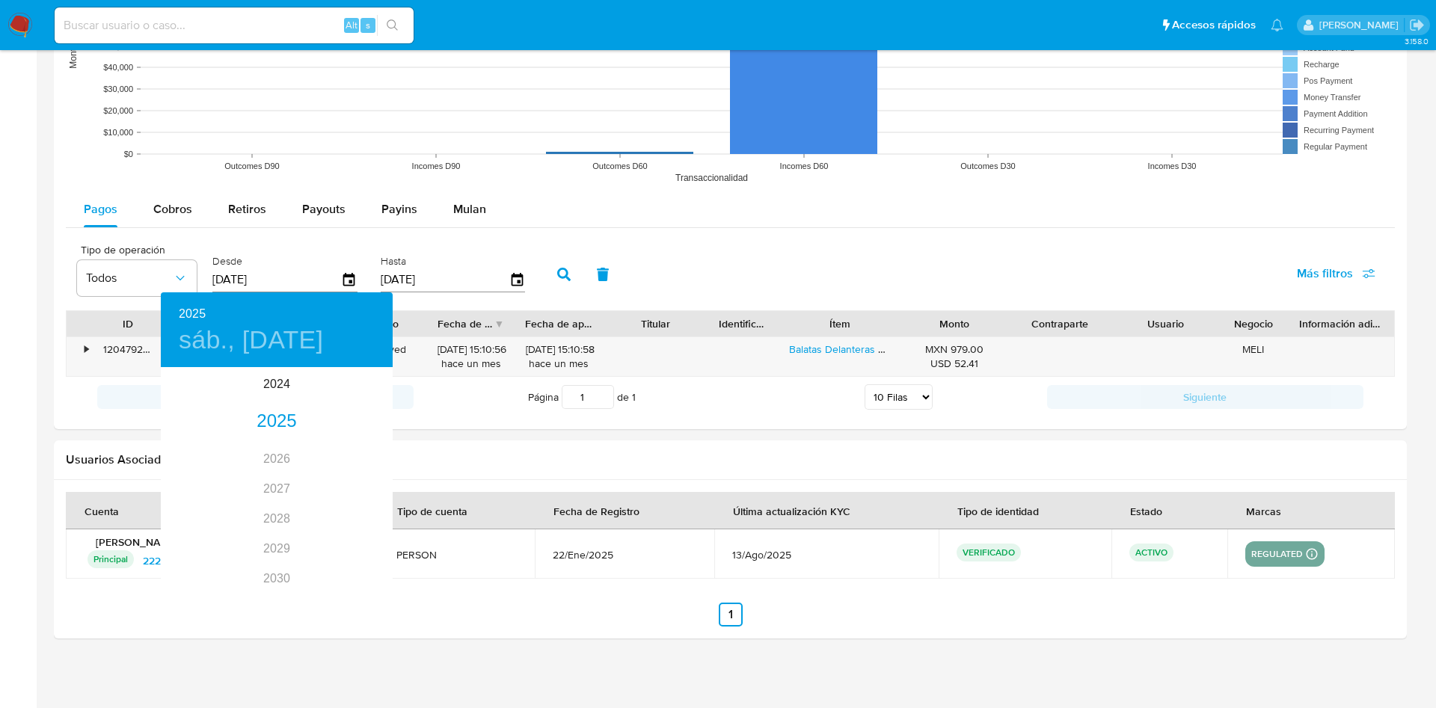
click at [752, 261] on div at bounding box center [718, 354] width 1436 height 708
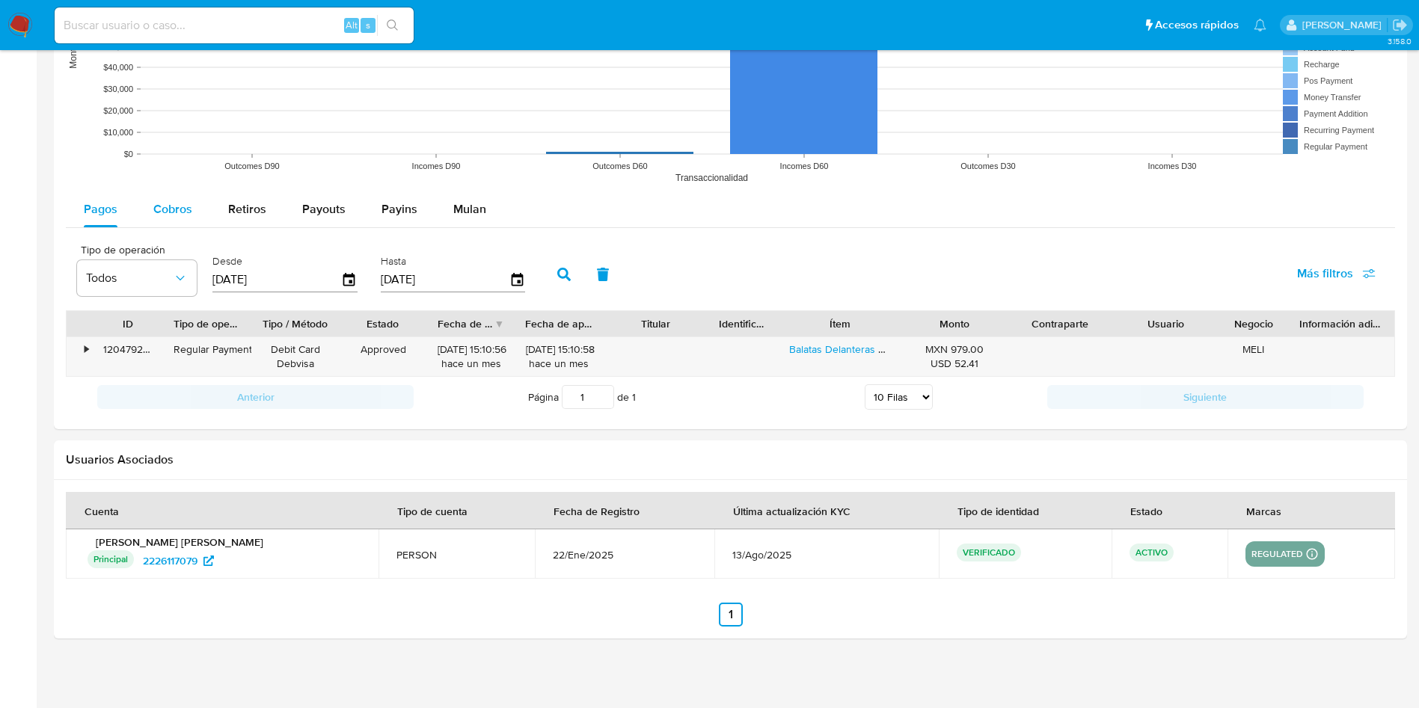
click at [184, 201] on span "Cobros" at bounding box center [172, 208] width 39 height 17
select select "10"
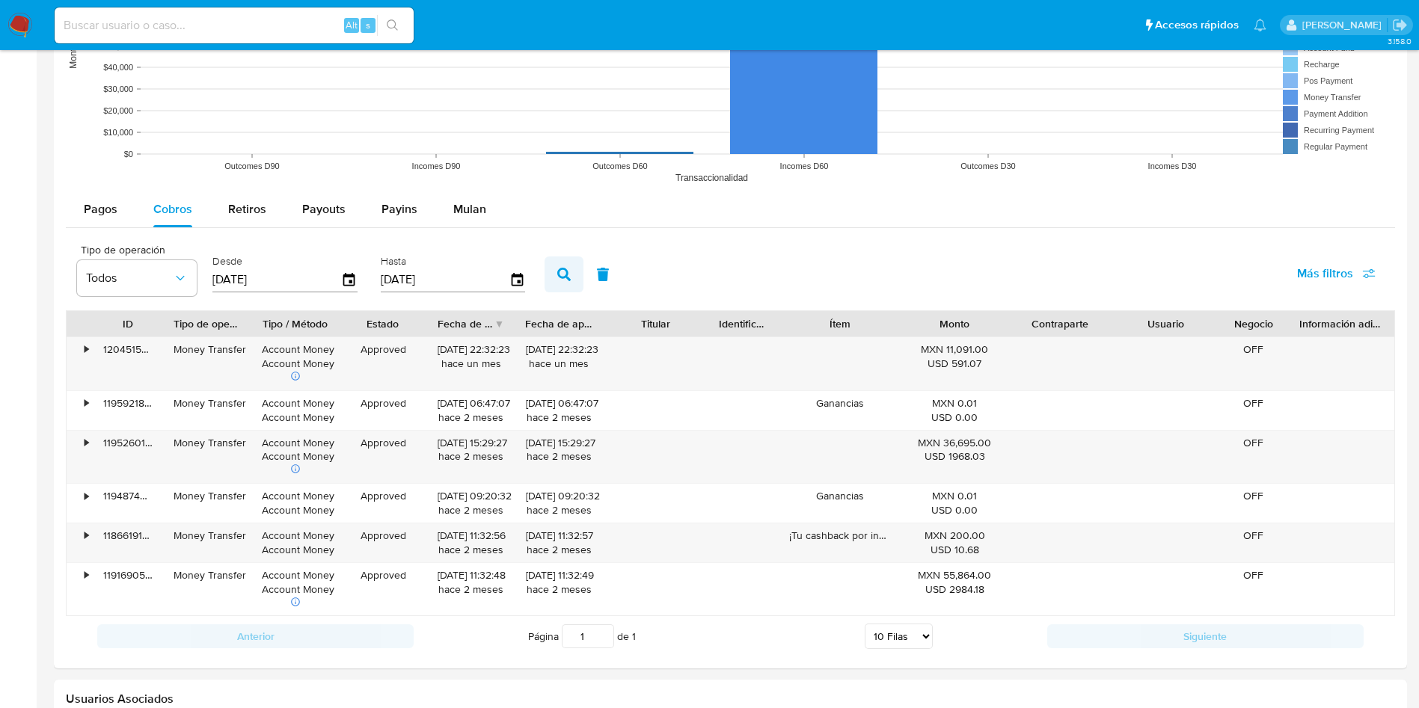
click at [563, 272] on icon "button" at bounding box center [563, 274] width 13 height 13
